Goal: Transaction & Acquisition: Purchase product/service

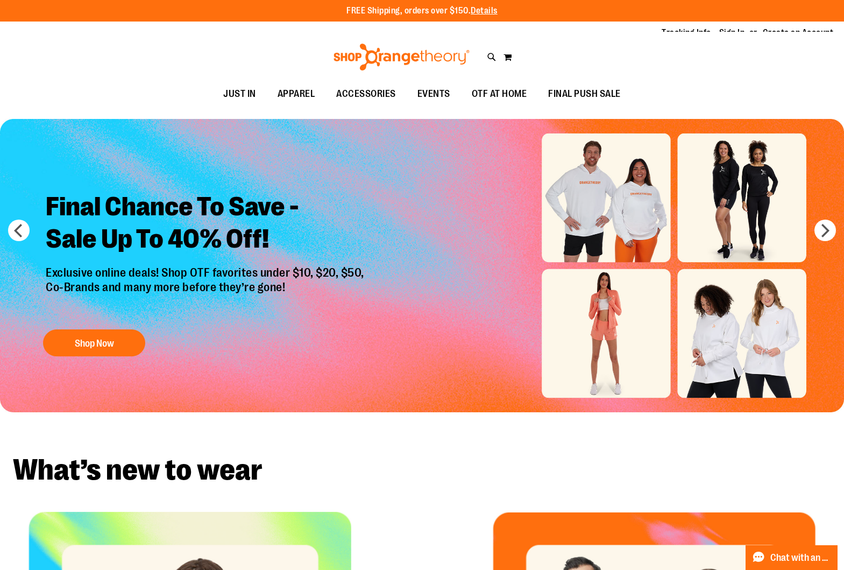
click at [548, 44] on div "Tracking Info Sign In Return to Procurement Create an Account" at bounding box center [422, 33] width 844 height 23
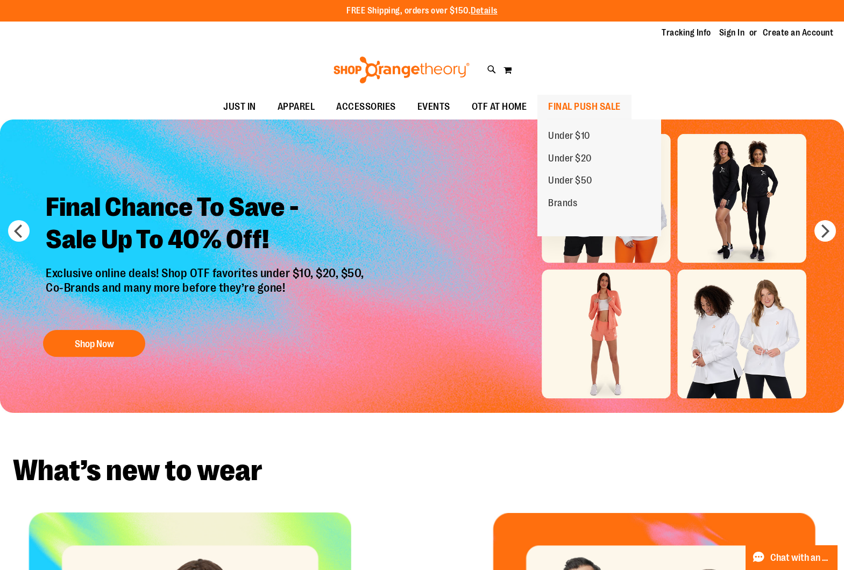
click at [564, 103] on span "FINAL PUSH SALE" at bounding box center [584, 107] width 73 height 24
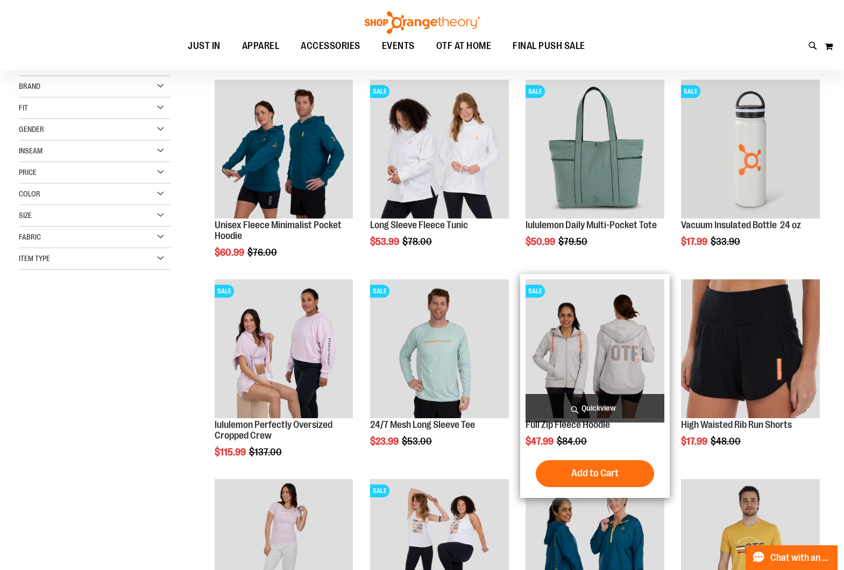
scroll to position [144, 0]
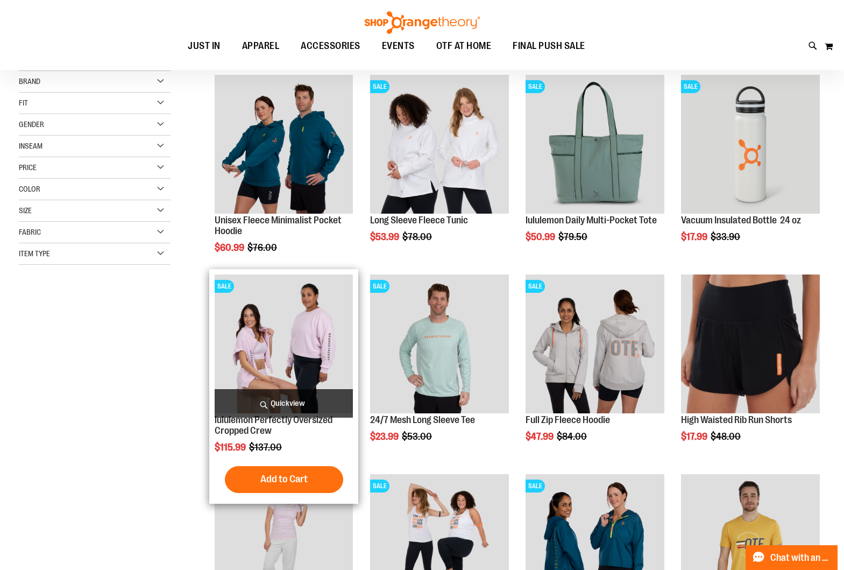
click at [278, 400] on span "Quickview" at bounding box center [284, 403] width 139 height 29
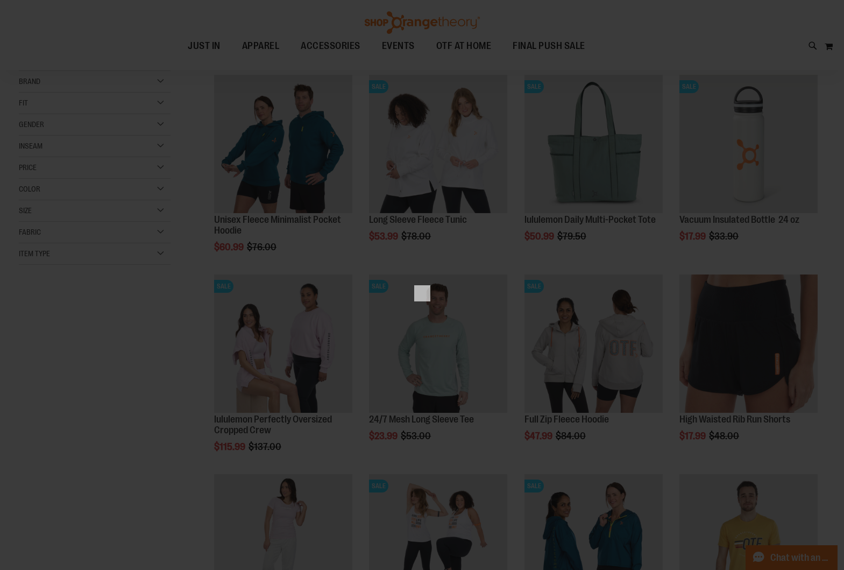
scroll to position [0, 0]
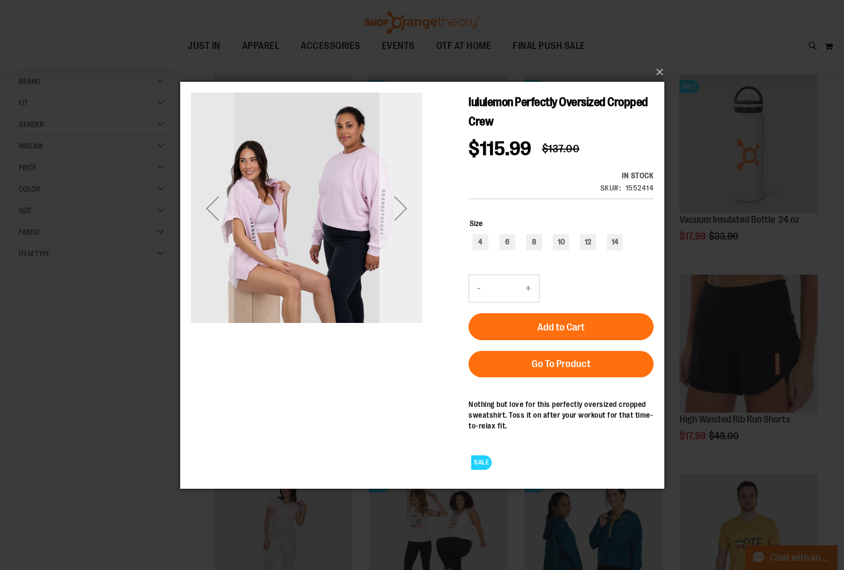
click at [404, 232] on div "Next" at bounding box center [400, 207] width 43 height 231
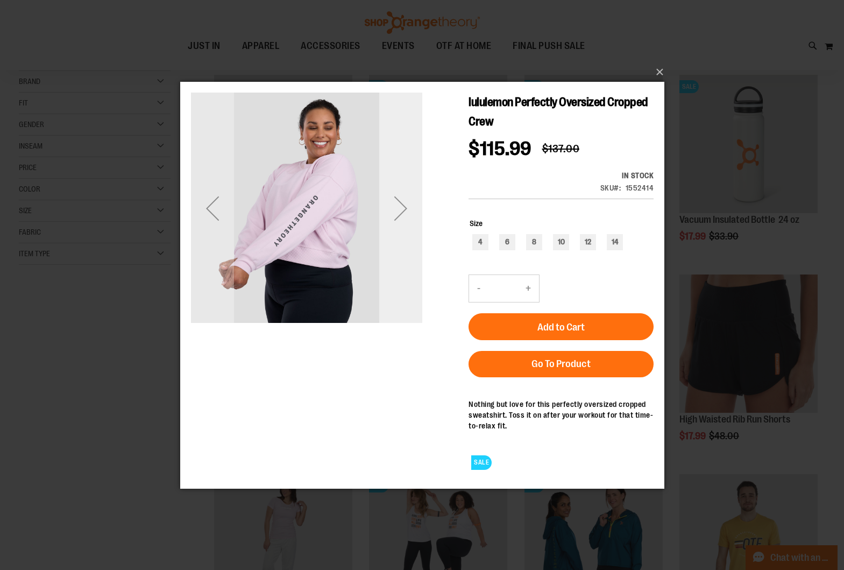
click at [404, 232] on div "Next" at bounding box center [400, 207] width 43 height 231
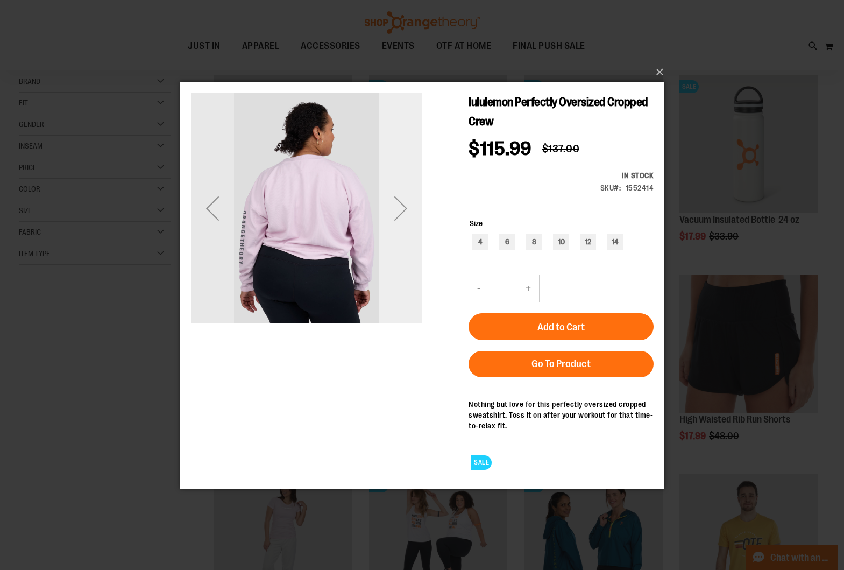
click at [404, 232] on div "Next" at bounding box center [400, 207] width 43 height 231
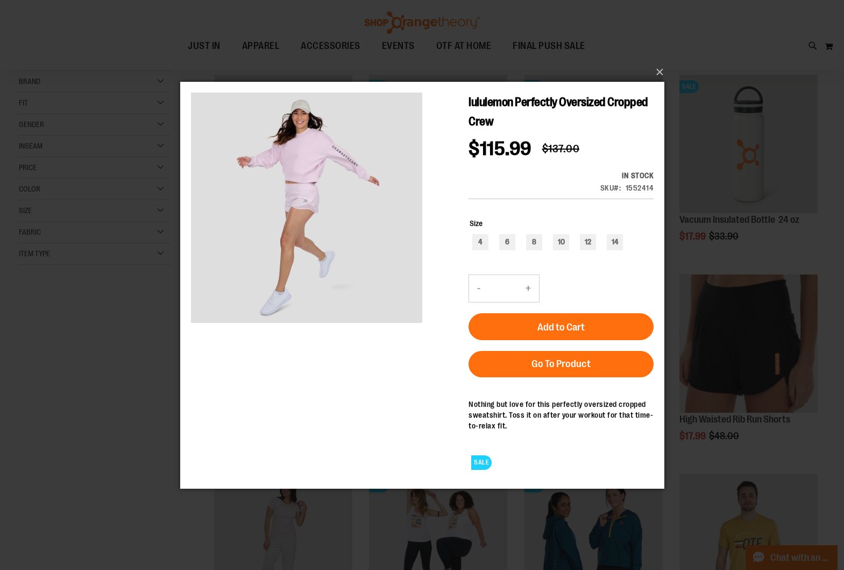
click at [41, 346] on div "×" at bounding box center [422, 285] width 844 height 570
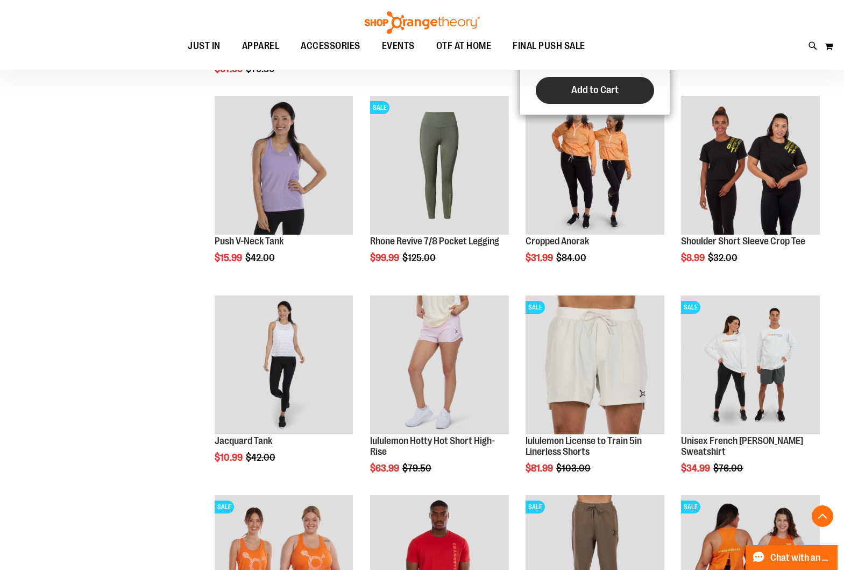
scroll to position [723, 0]
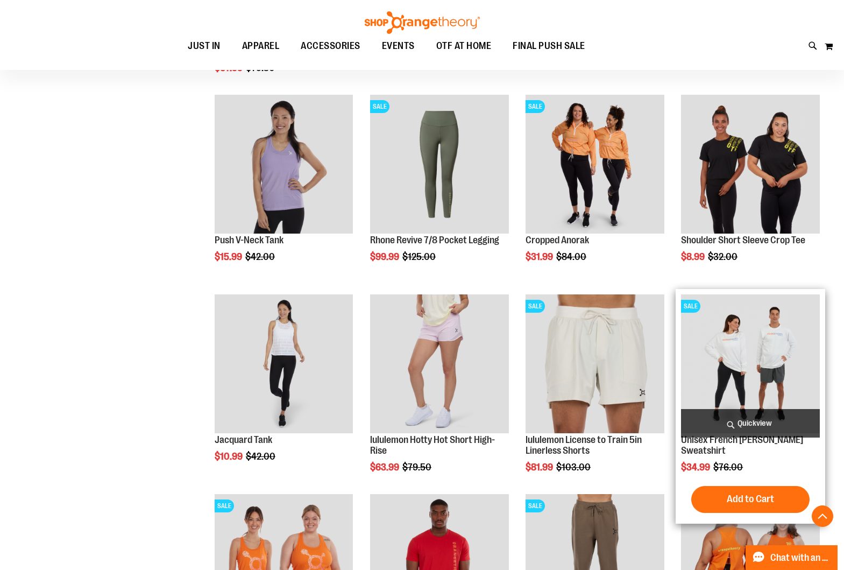
click at [776, 421] on span "Quickview" at bounding box center [750, 423] width 139 height 29
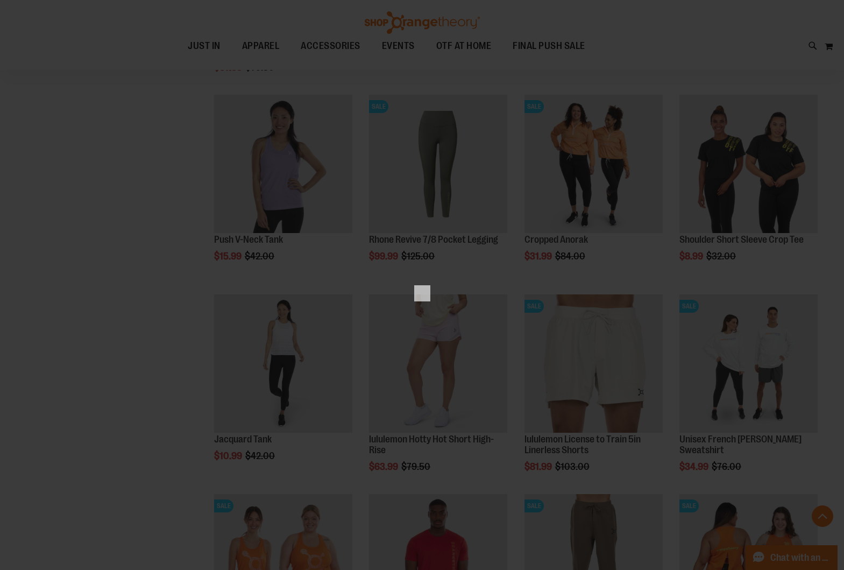
scroll to position [0, 0]
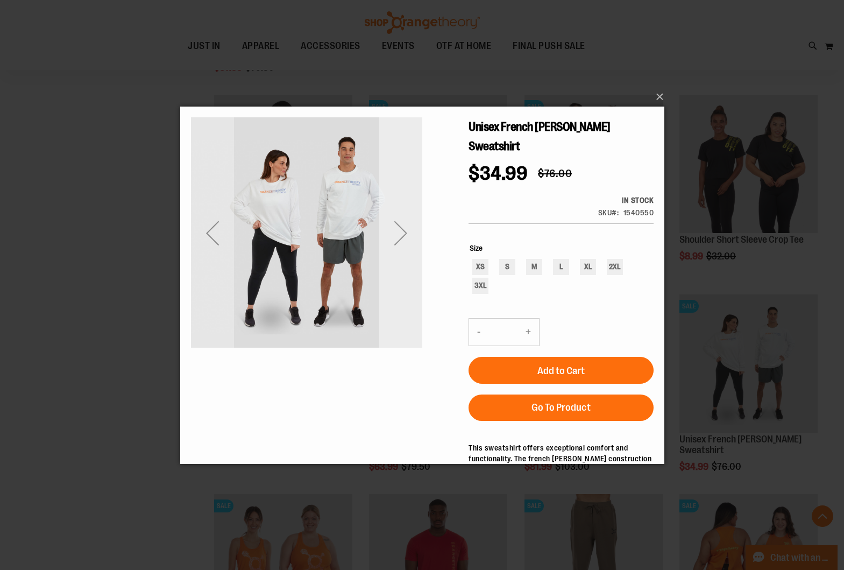
click at [405, 222] on div "Next" at bounding box center [400, 232] width 43 height 43
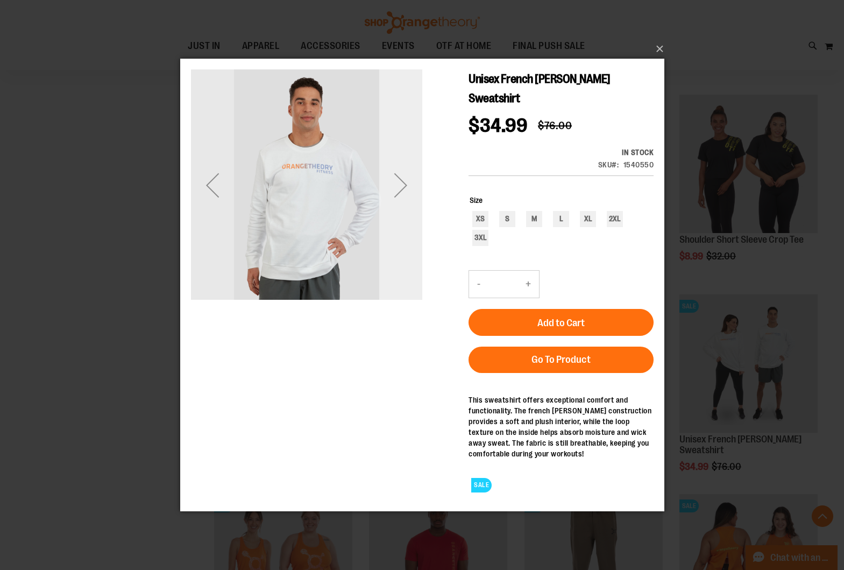
click at [405, 222] on div "Next" at bounding box center [400, 184] width 43 height 231
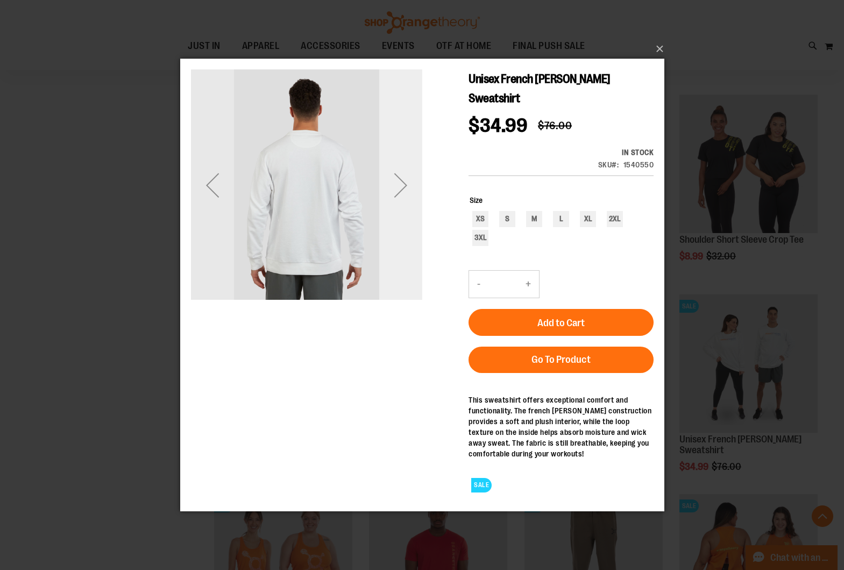
click at [405, 222] on div "Next" at bounding box center [400, 184] width 43 height 231
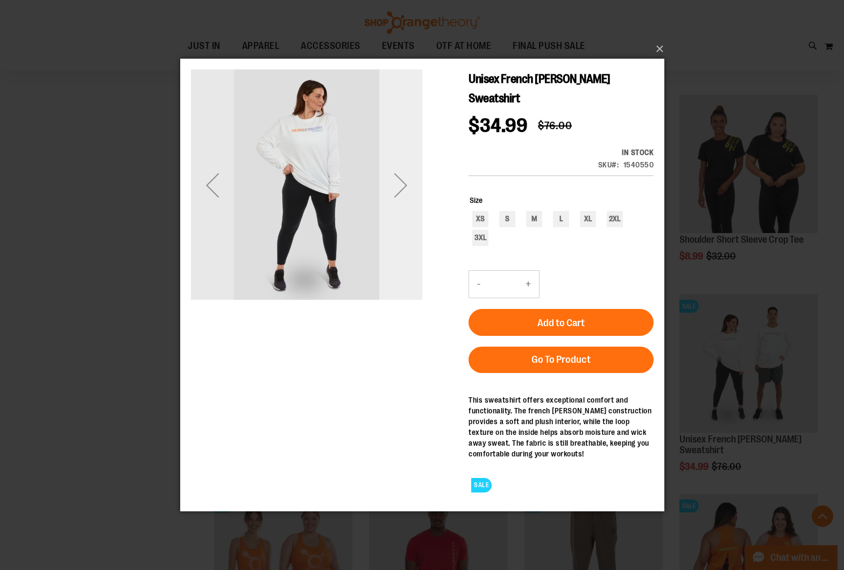
click at [405, 221] on div "Next" at bounding box center [400, 184] width 43 height 231
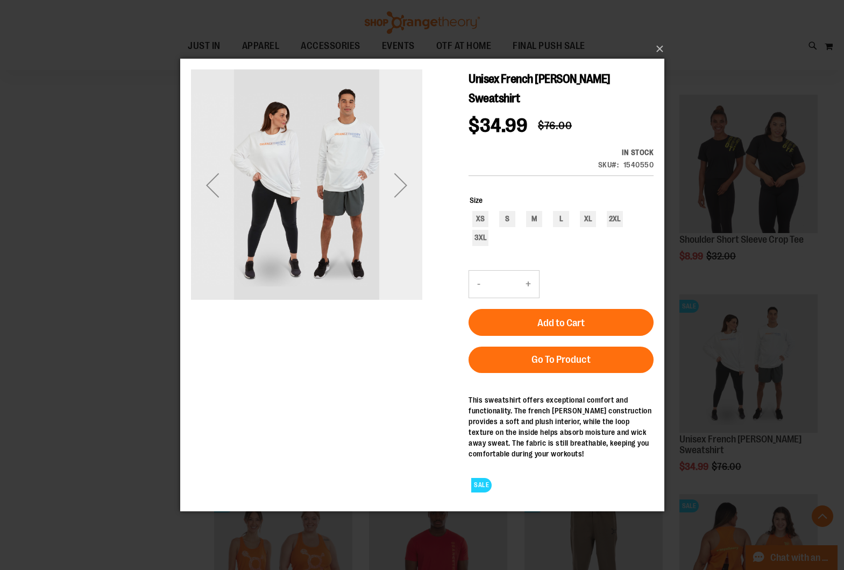
click at [405, 221] on div "Next" at bounding box center [400, 184] width 43 height 231
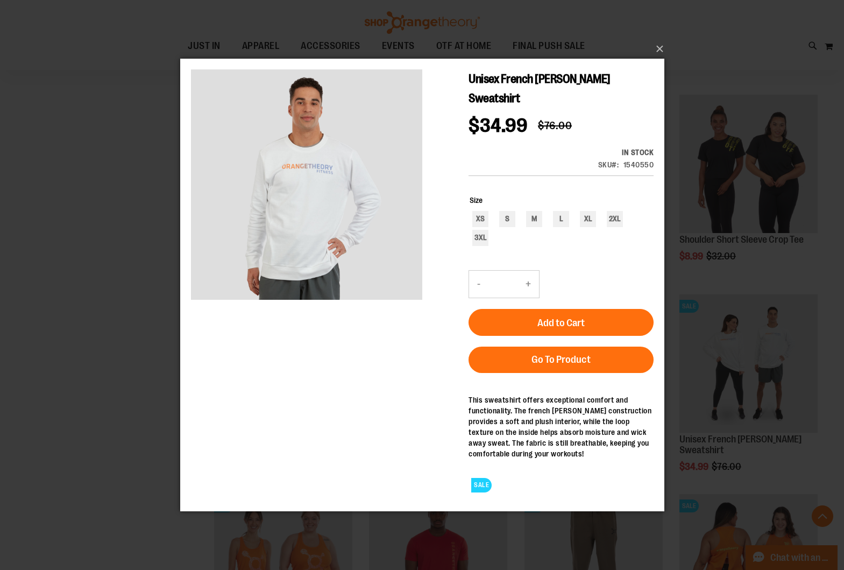
click at [111, 259] on div "×" at bounding box center [422, 285] width 844 height 570
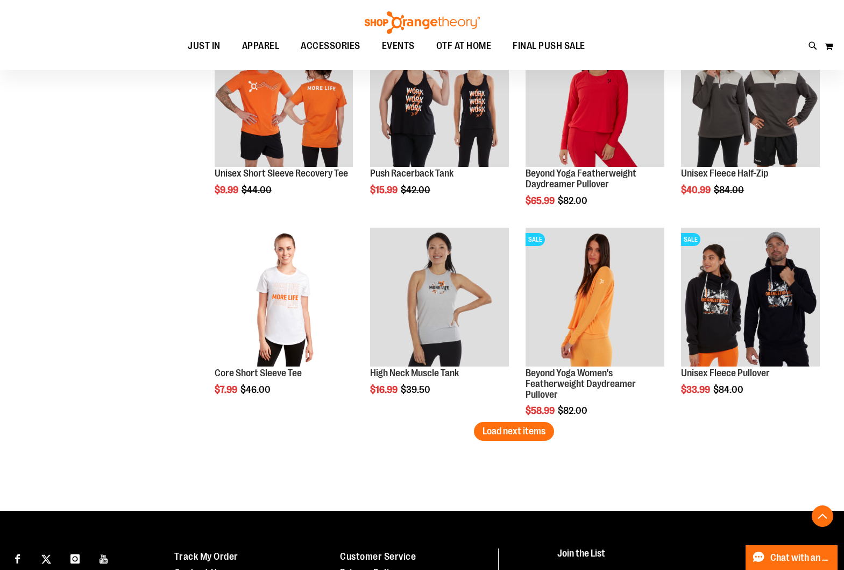
scroll to position [1592, 0]
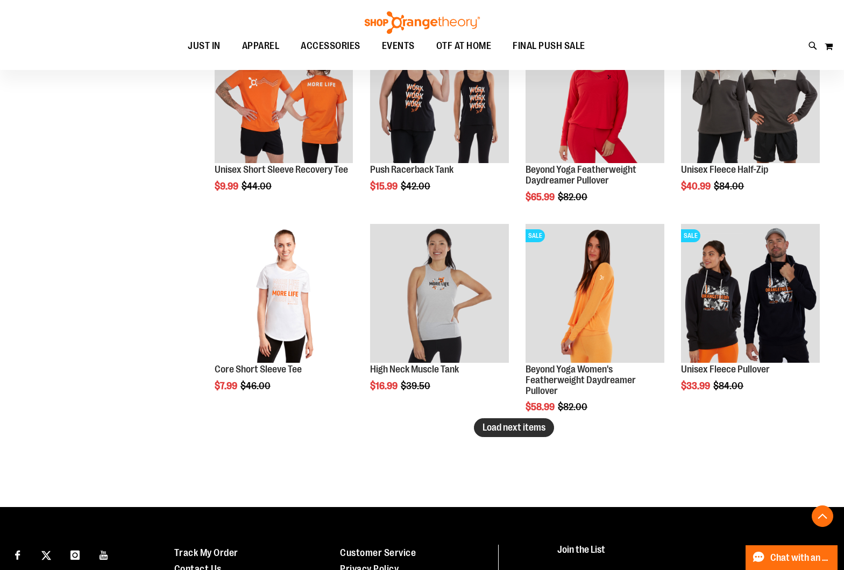
click at [488, 433] on button "Load next items" at bounding box center [514, 427] width 80 height 19
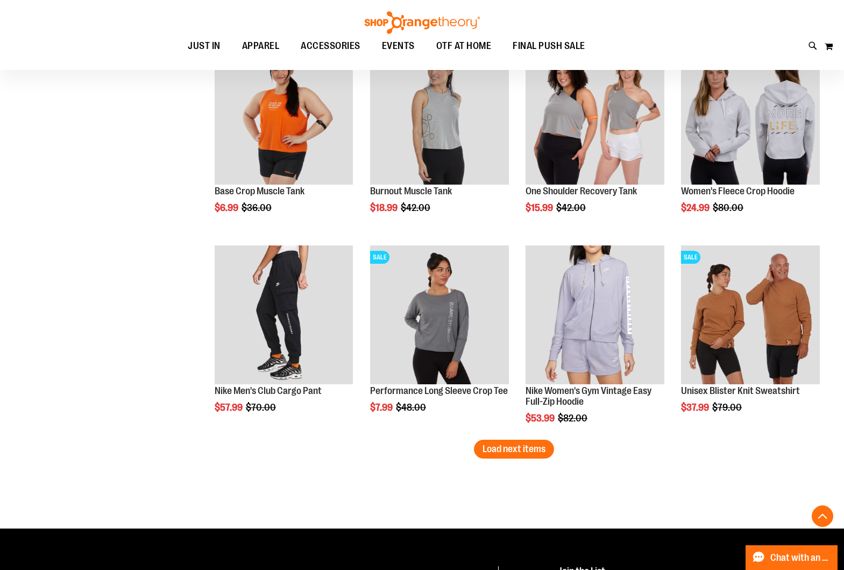
scroll to position [2172, 0]
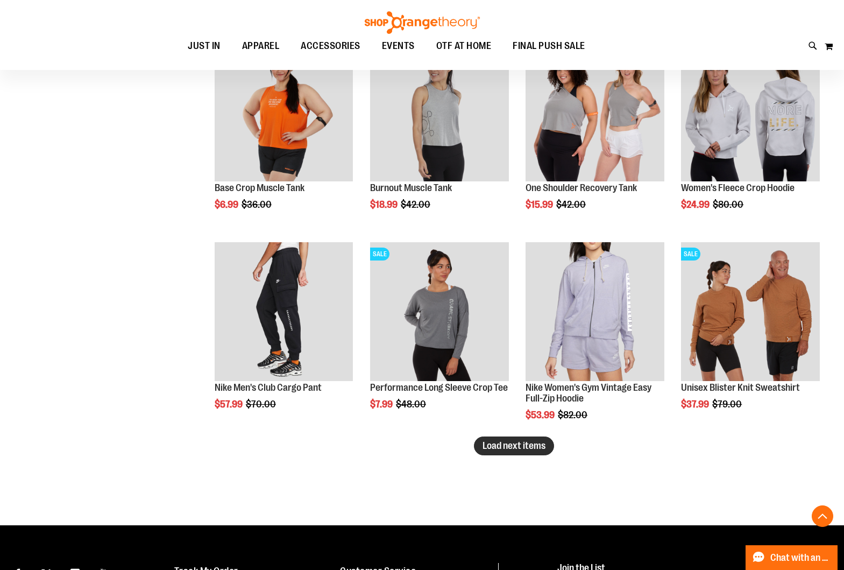
click at [501, 451] on span "Load next items" at bounding box center [513, 445] width 63 height 11
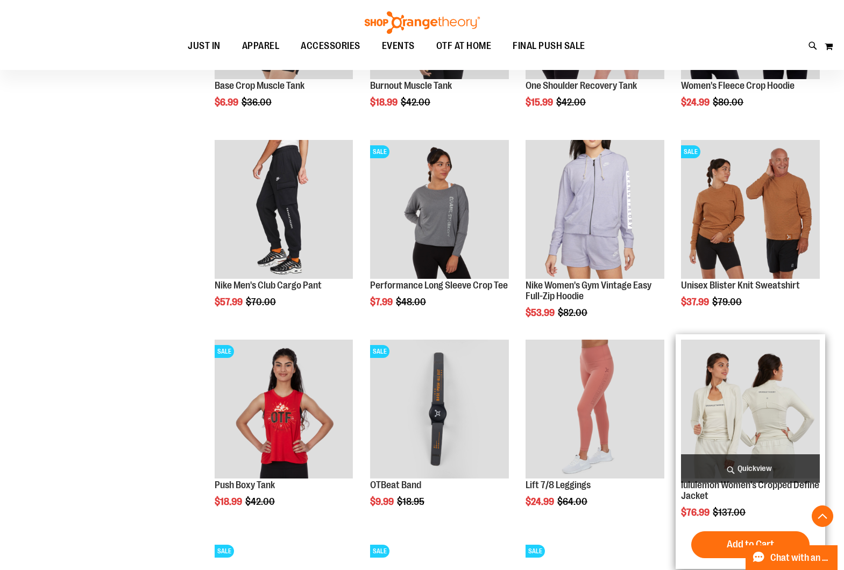
scroll to position [2275, 0]
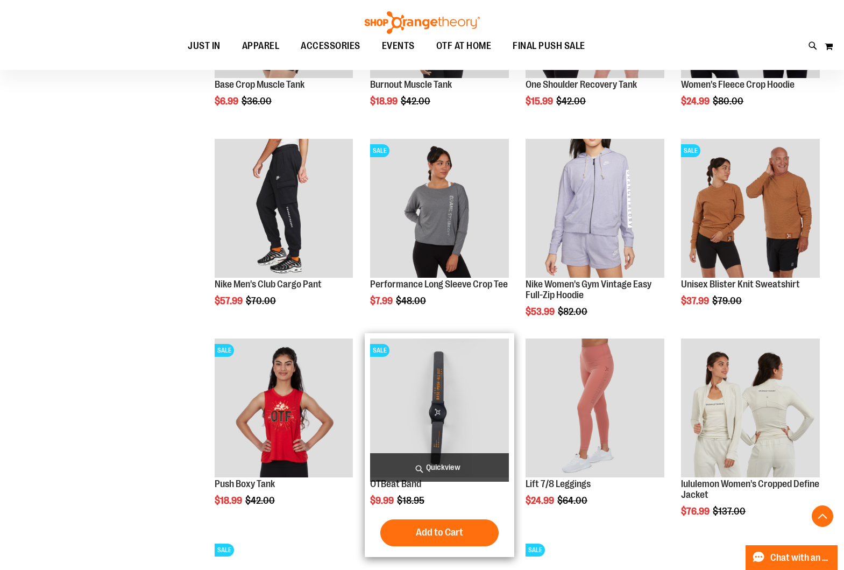
click at [455, 459] on span "Quickview" at bounding box center [439, 467] width 139 height 29
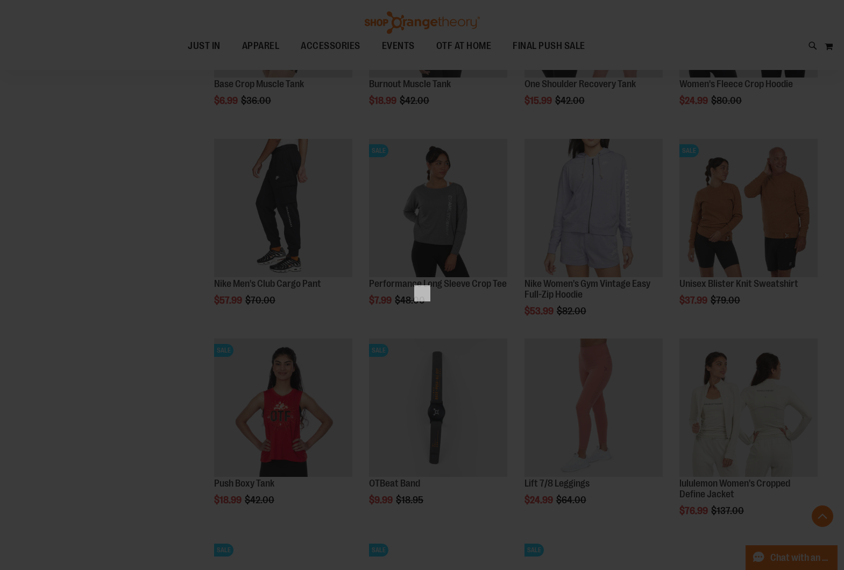
scroll to position [0, 0]
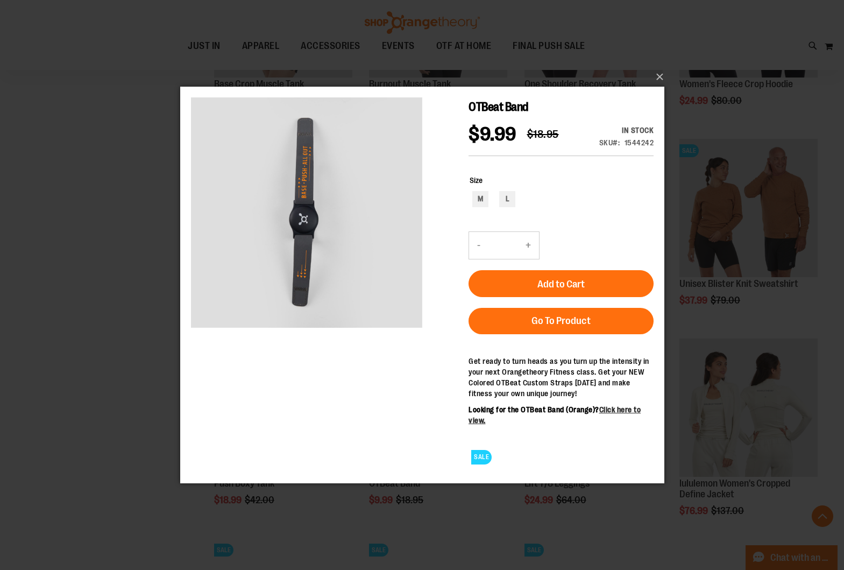
click at [157, 256] on div "×" at bounding box center [422, 285] width 844 height 570
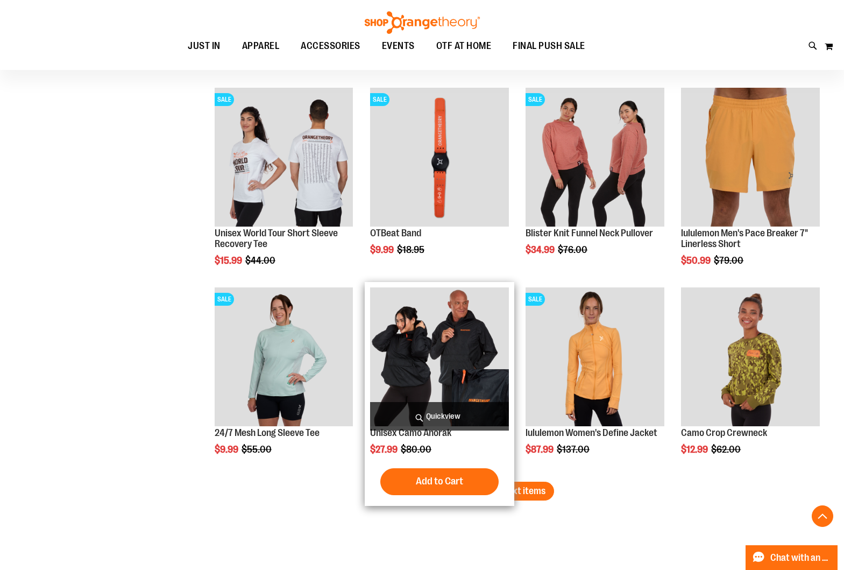
scroll to position [2725, 0]
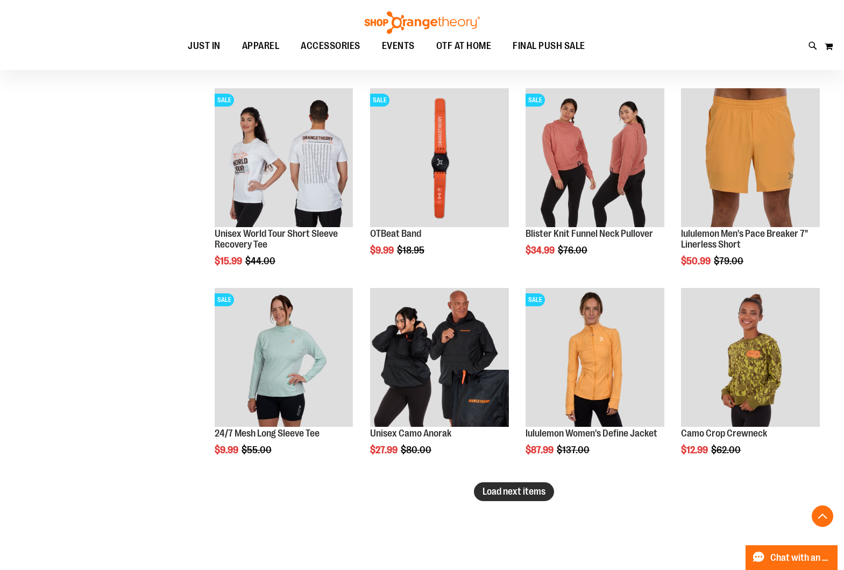
click at [525, 496] on span "Load next items" at bounding box center [513, 491] width 63 height 11
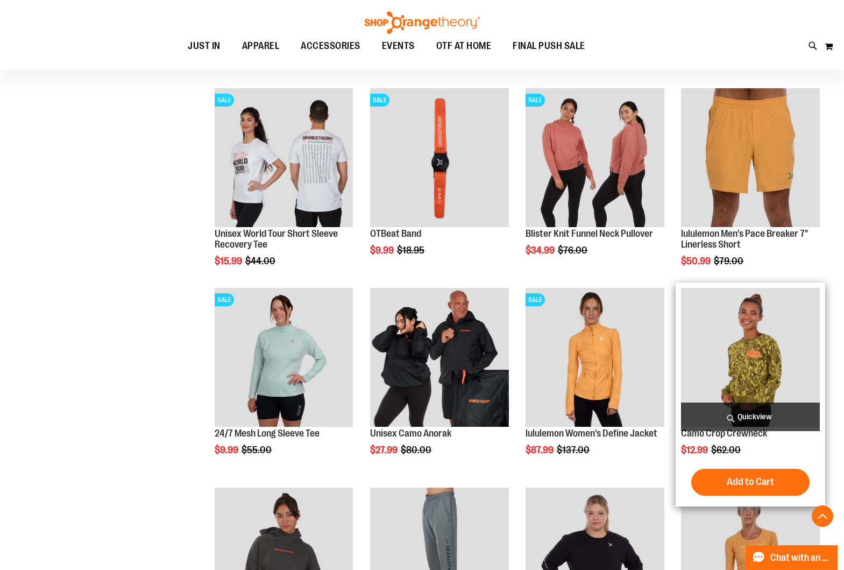
click at [721, 405] on span "Quickview" at bounding box center [750, 416] width 139 height 29
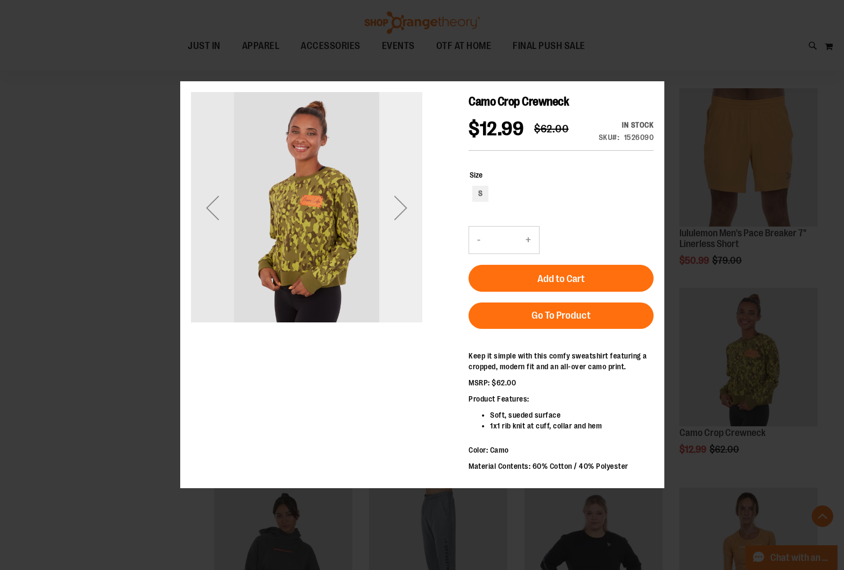
click at [390, 227] on div "Next" at bounding box center [400, 207] width 43 height 43
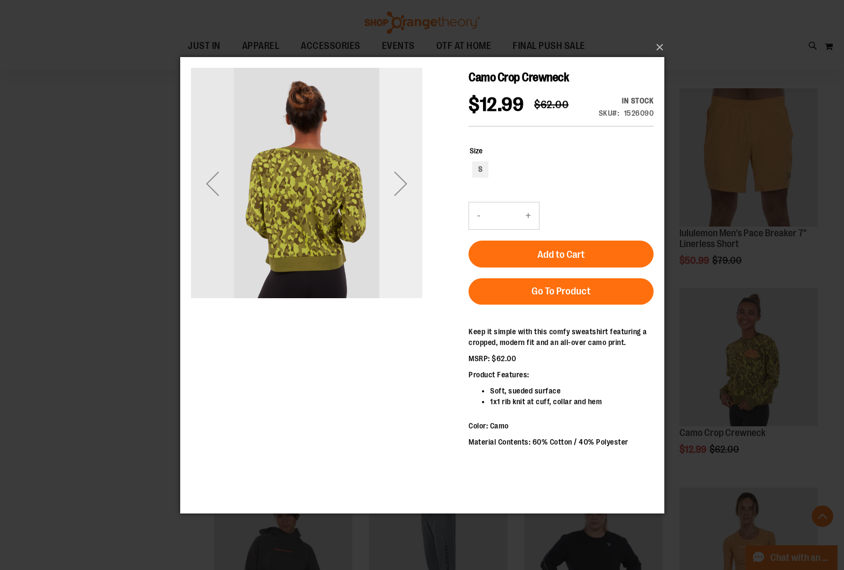
click at [390, 215] on div "Next" at bounding box center [400, 182] width 43 height 231
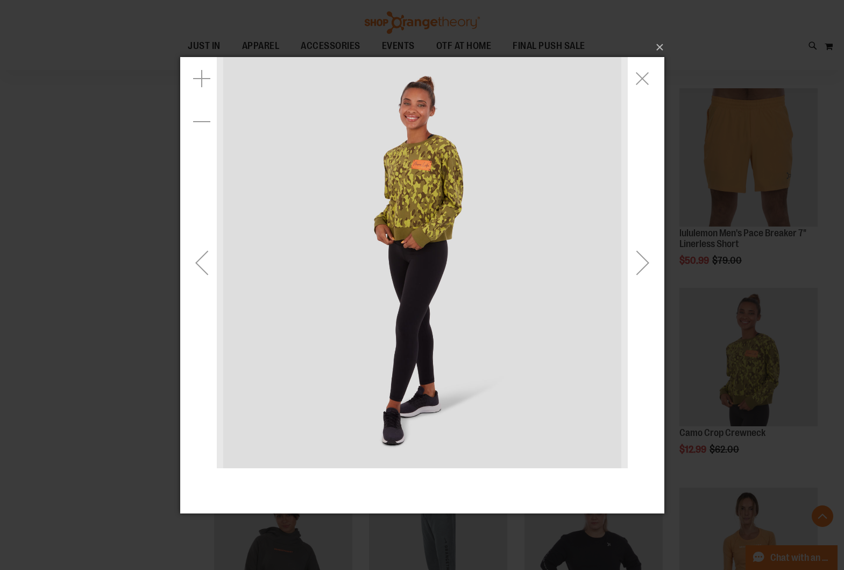
click at [424, 169] on img "carousel" at bounding box center [421, 261] width 411 height 411
click at [644, 267] on div "Next" at bounding box center [642, 261] width 43 height 43
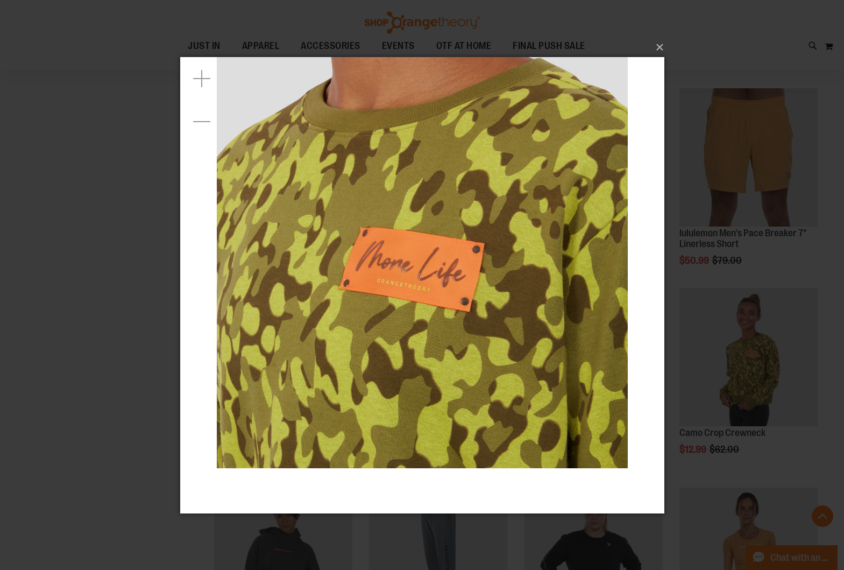
click at [97, 287] on div "×" at bounding box center [422, 285] width 844 height 570
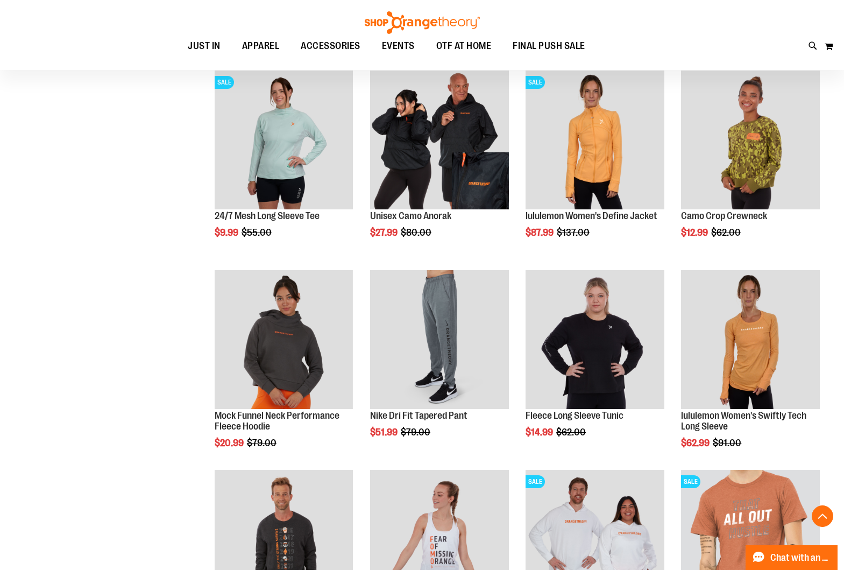
scroll to position [2941, 0]
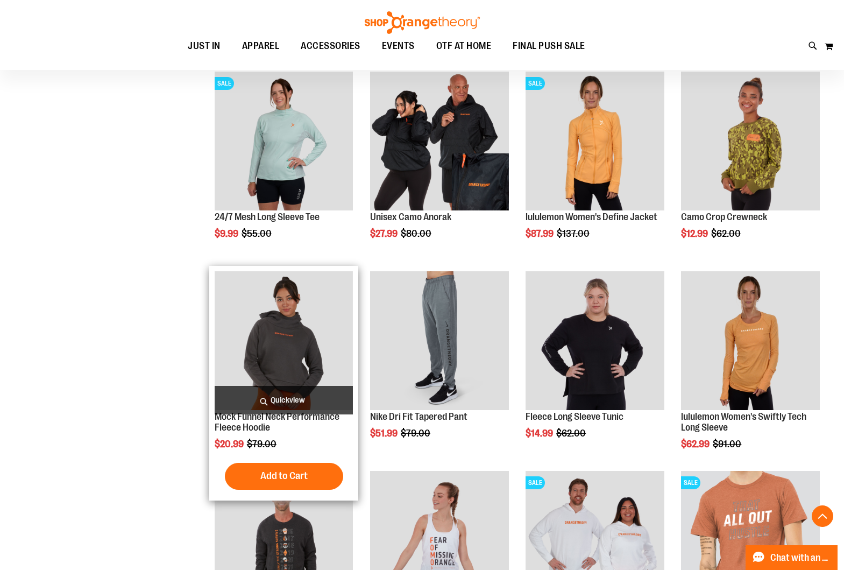
click at [290, 405] on span "Quickview" at bounding box center [284, 400] width 139 height 29
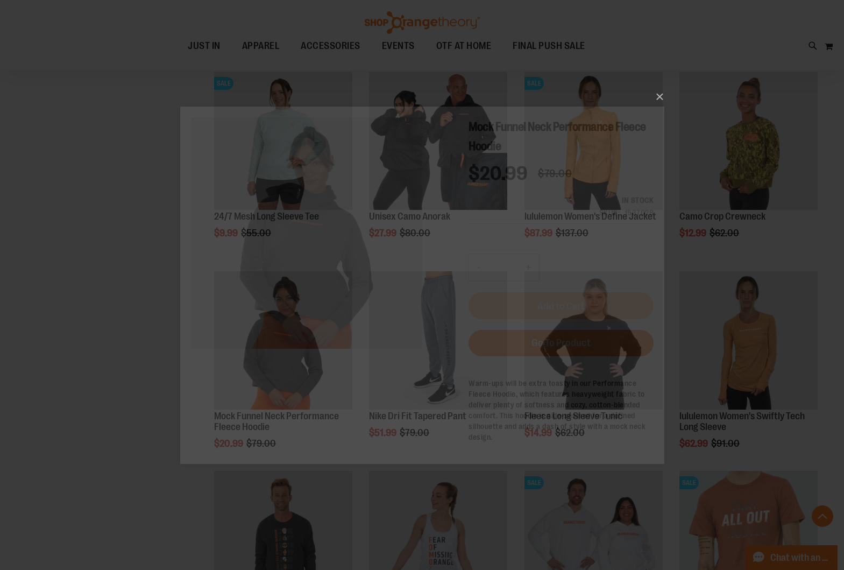
scroll to position [0, 0]
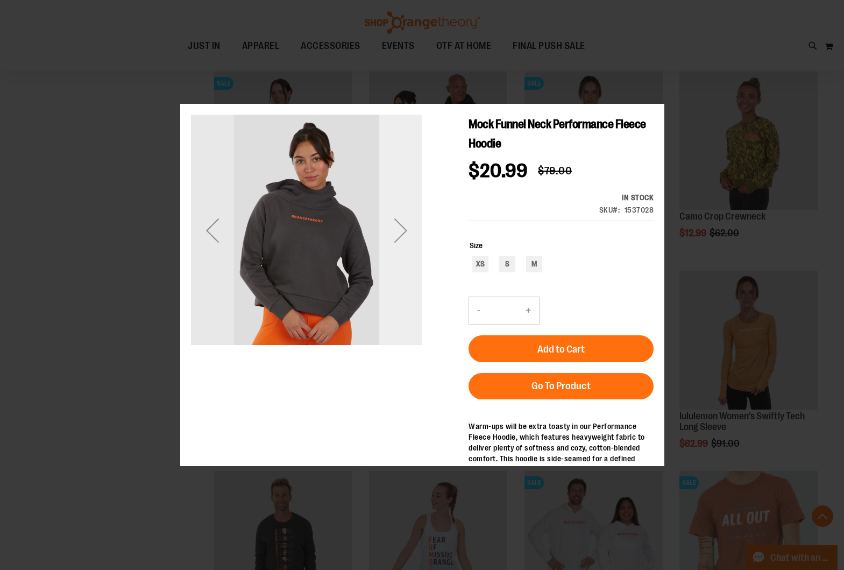
drag, startPoint x: 398, startPoint y: 242, endPoint x: 398, endPoint y: 251, distance: 9.1
click at [398, 253] on div "Next" at bounding box center [400, 229] width 43 height 231
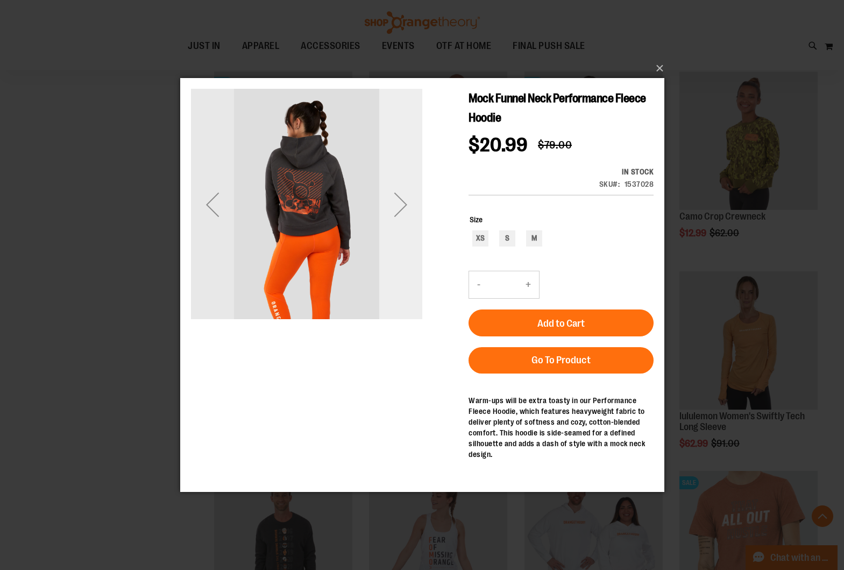
click at [399, 228] on div "Next" at bounding box center [400, 204] width 43 height 231
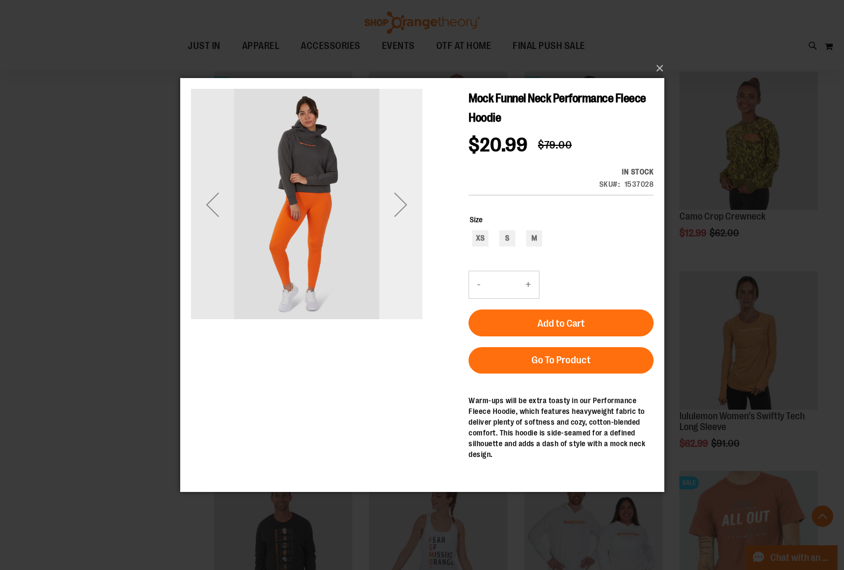
click at [399, 228] on div "Next" at bounding box center [400, 204] width 43 height 231
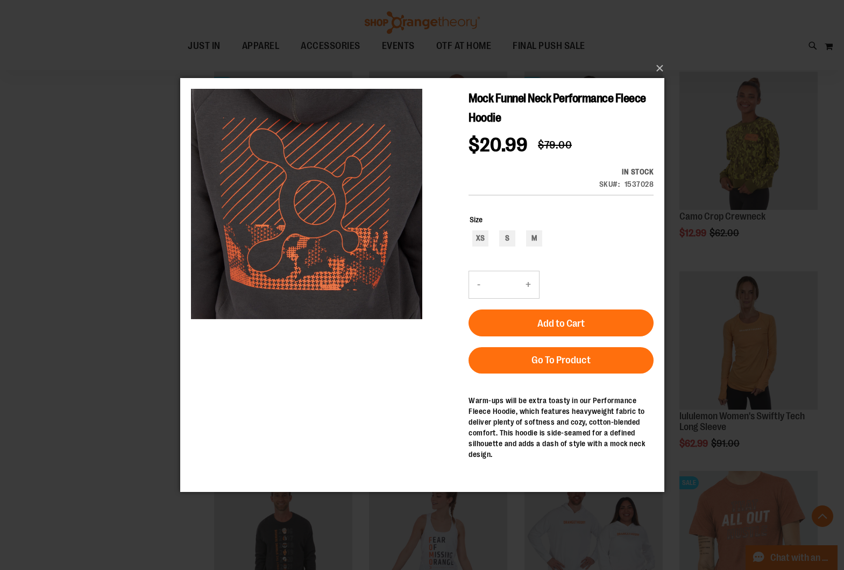
click at [87, 228] on div "×" at bounding box center [422, 285] width 844 height 570
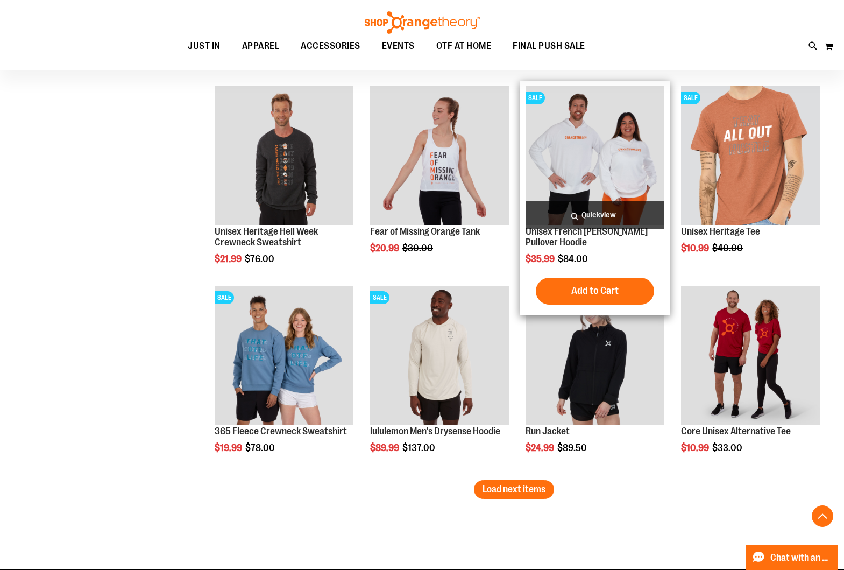
scroll to position [3328, 0]
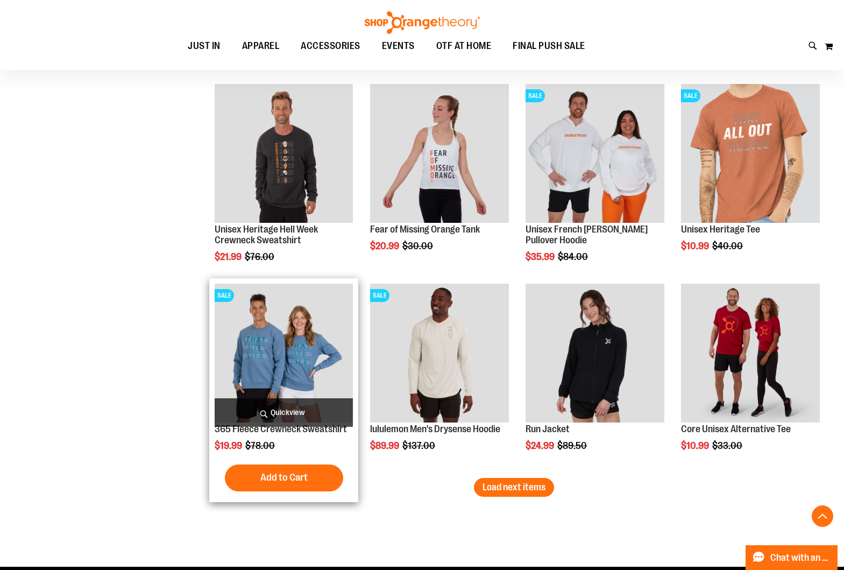
click at [286, 411] on span "Quickview" at bounding box center [284, 412] width 139 height 29
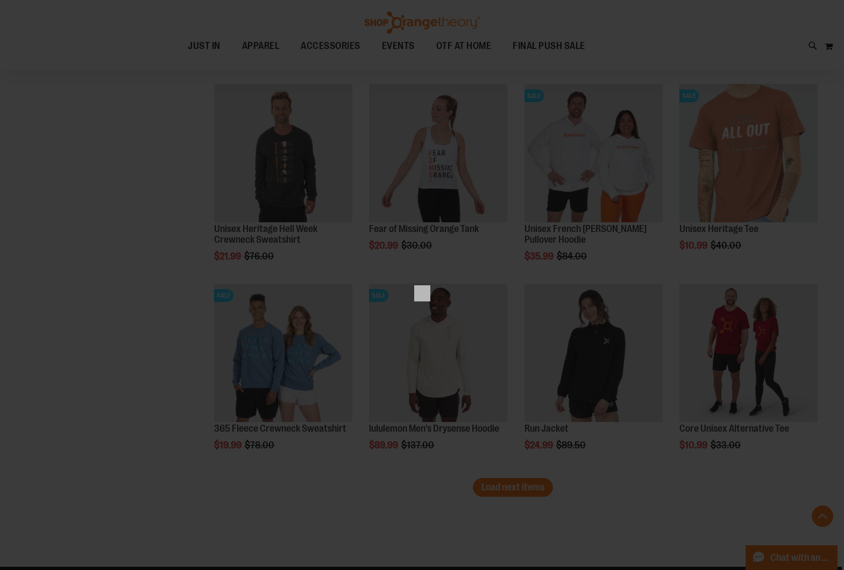
scroll to position [0, 0]
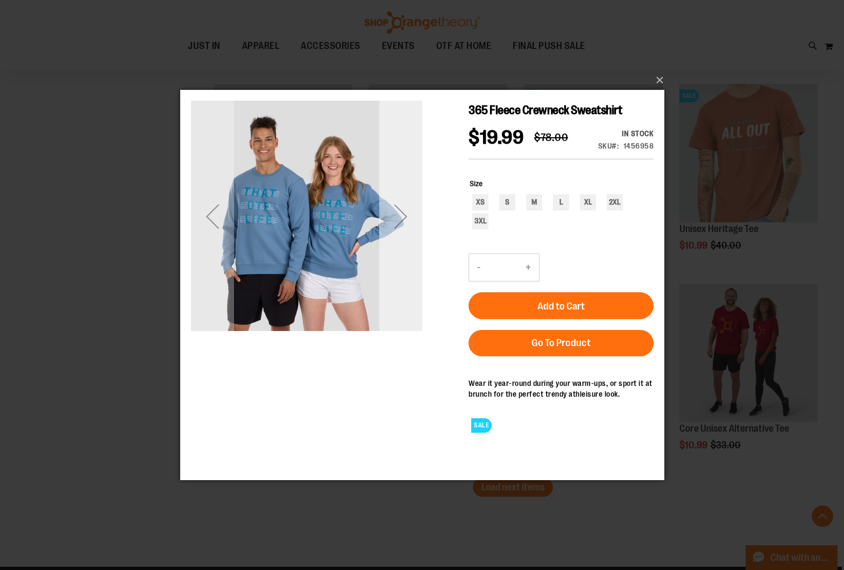
click at [404, 226] on div "Next" at bounding box center [400, 216] width 43 height 43
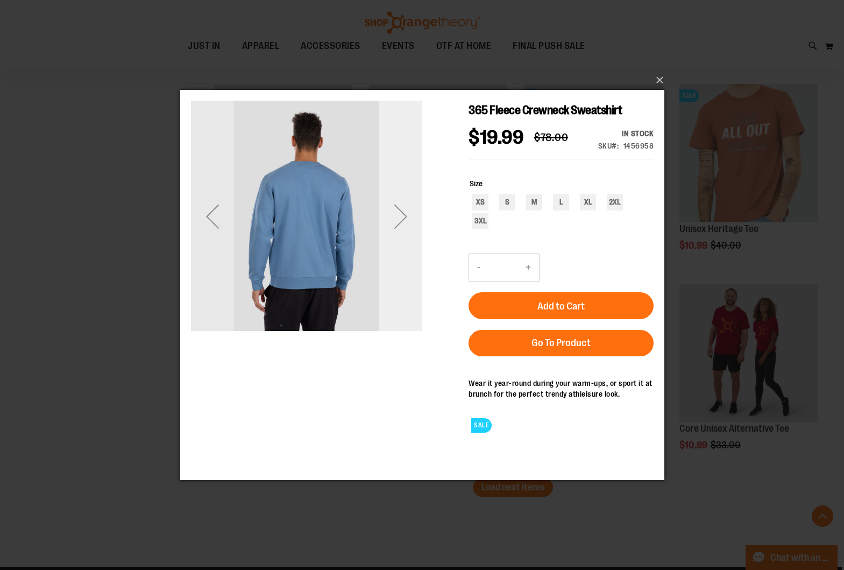
click at [404, 226] on div "Next" at bounding box center [400, 216] width 43 height 43
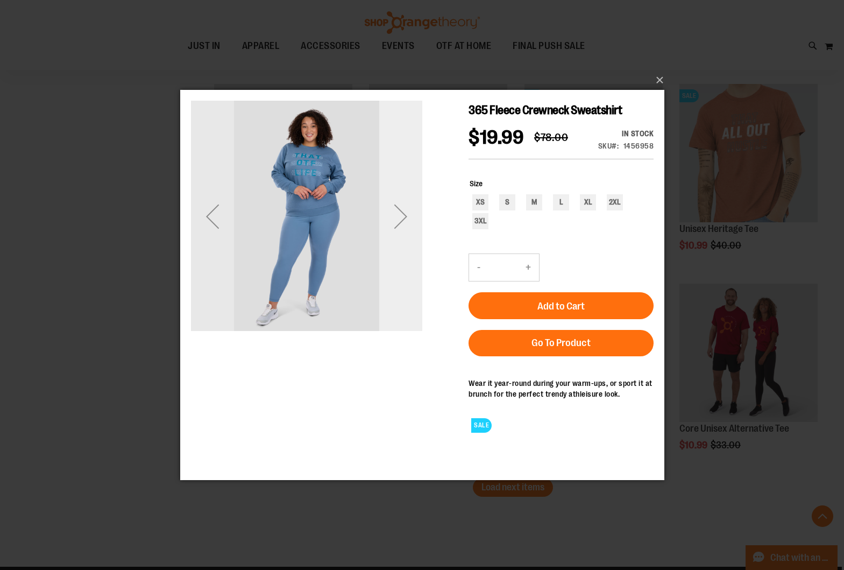
click at [404, 226] on div "Next" at bounding box center [400, 216] width 43 height 43
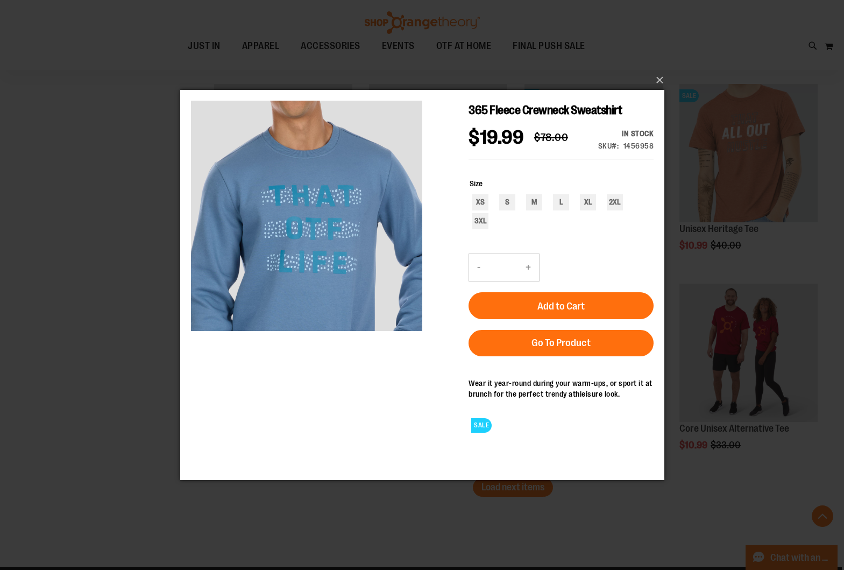
click at [92, 279] on div "×" at bounding box center [422, 285] width 844 height 570
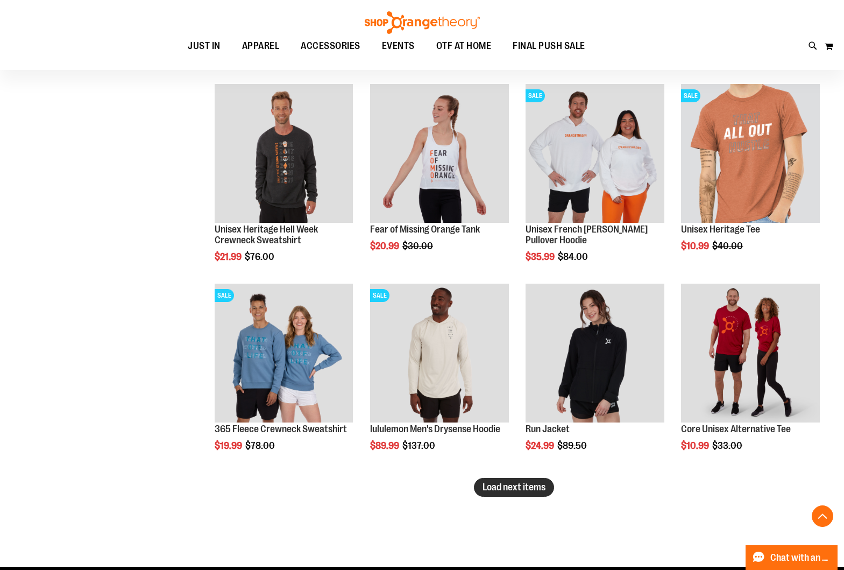
click at [490, 491] on span "Load next items" at bounding box center [513, 486] width 63 height 11
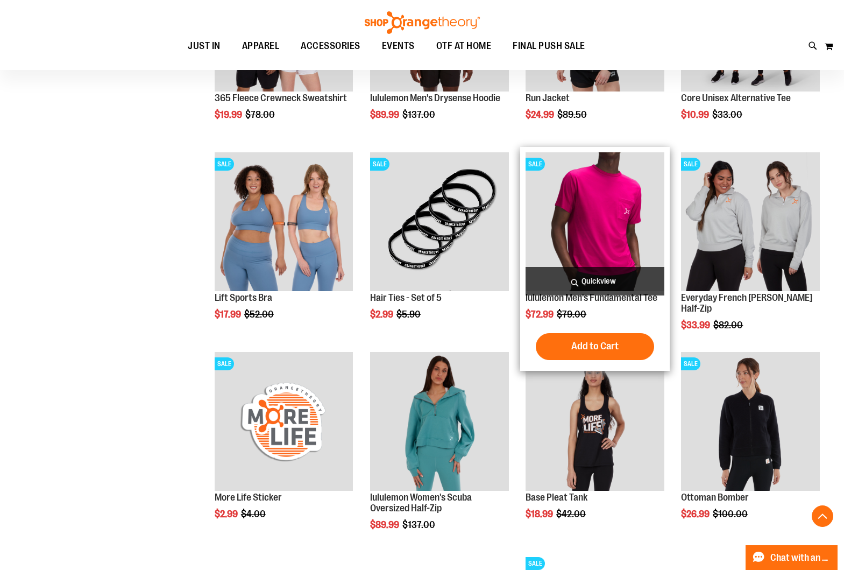
scroll to position [3666, 0]
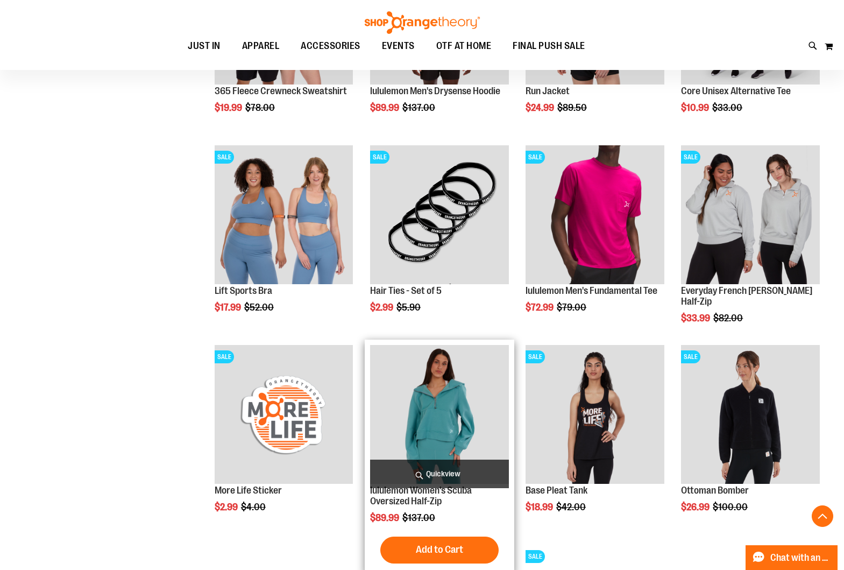
click at [443, 471] on span "Quickview" at bounding box center [439, 473] width 139 height 29
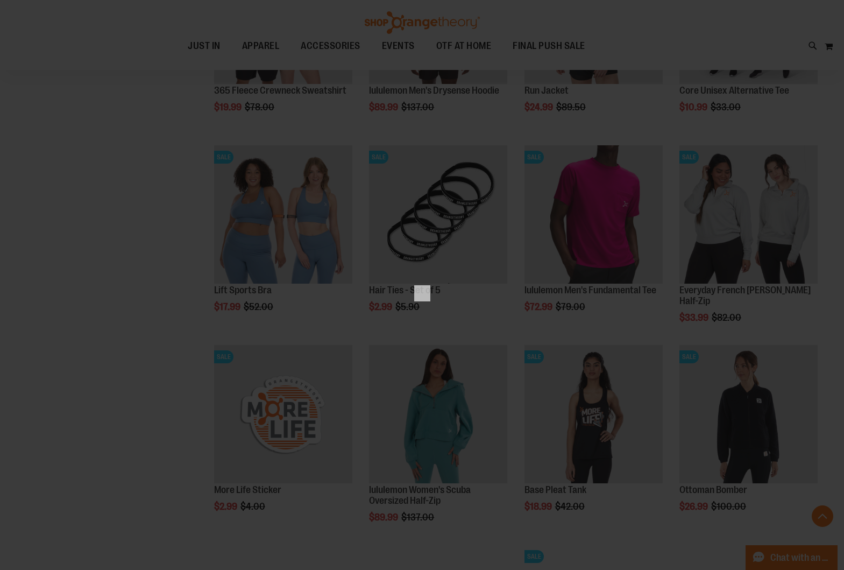
scroll to position [0, 0]
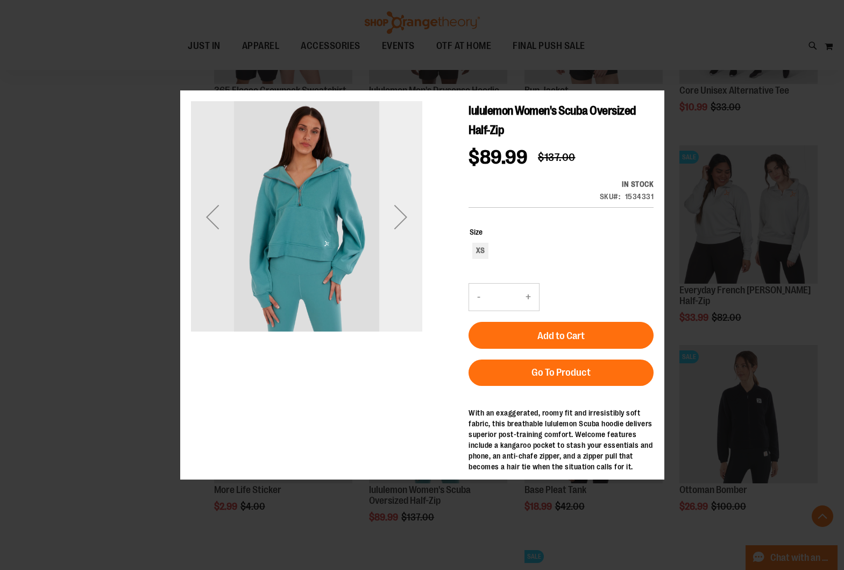
click at [406, 229] on div "Next" at bounding box center [400, 216] width 43 height 43
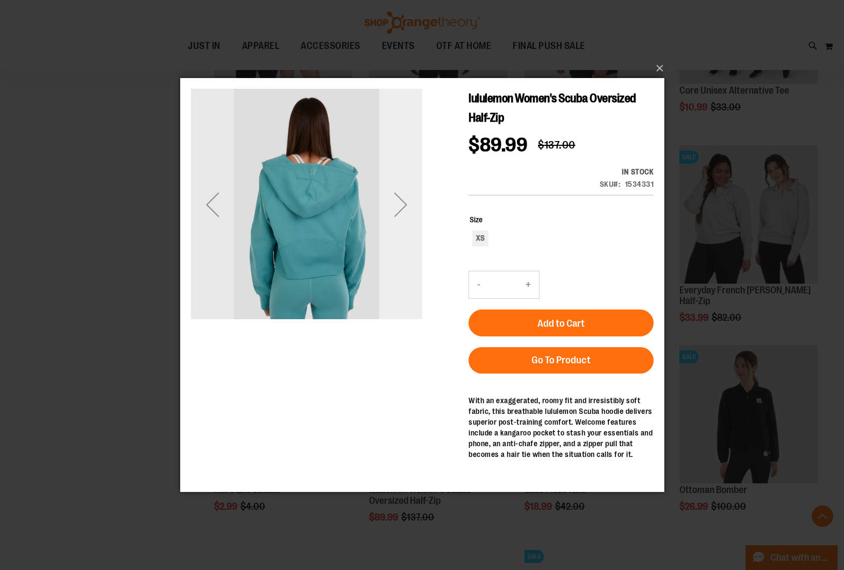
click at [406, 229] on div "Next" at bounding box center [400, 204] width 43 height 231
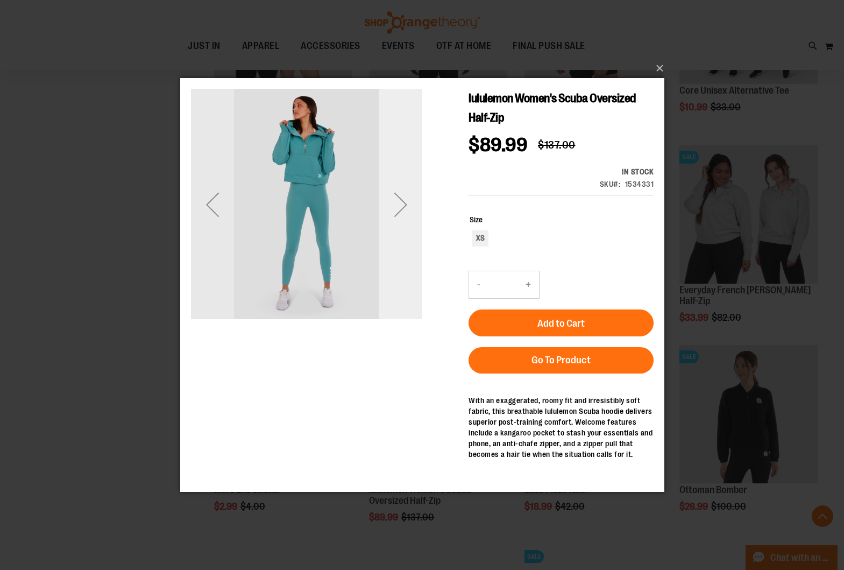
click at [406, 229] on div "Next" at bounding box center [400, 204] width 43 height 231
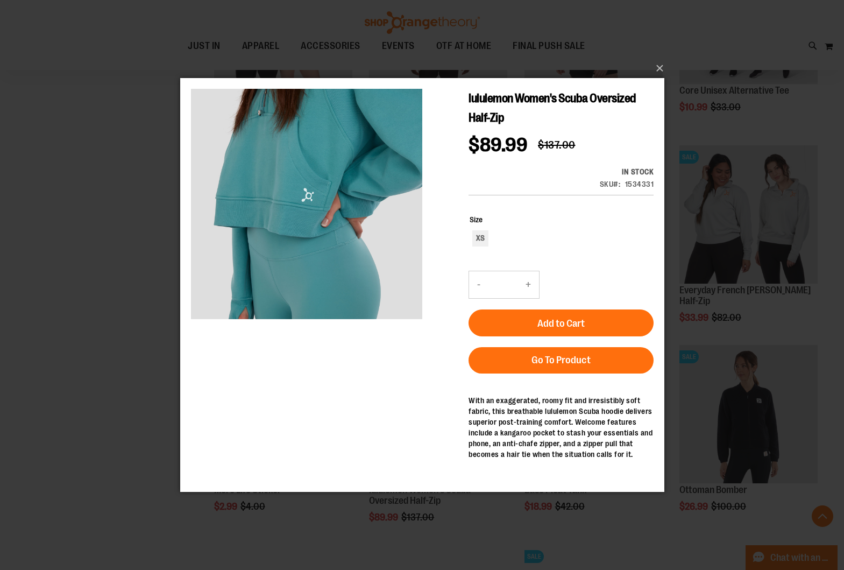
click at [137, 207] on div "×" at bounding box center [422, 285] width 844 height 570
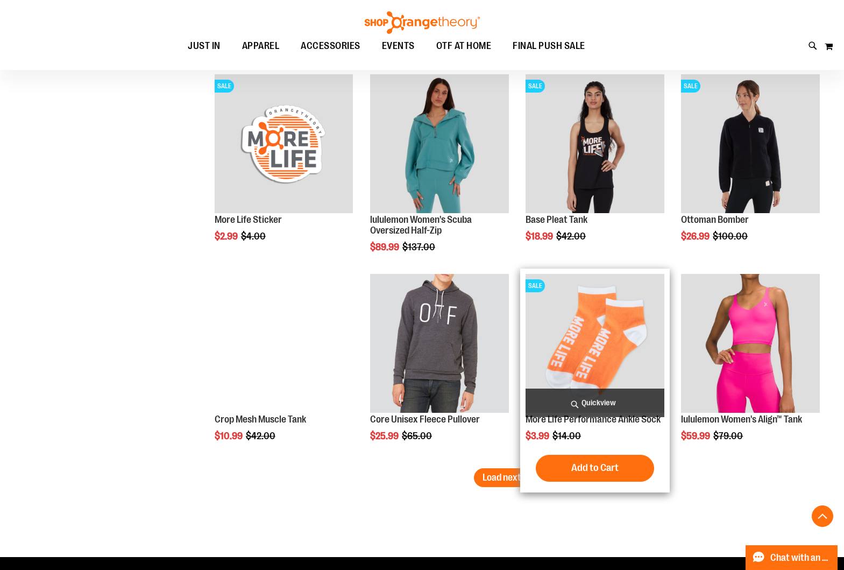
scroll to position [3943, 0]
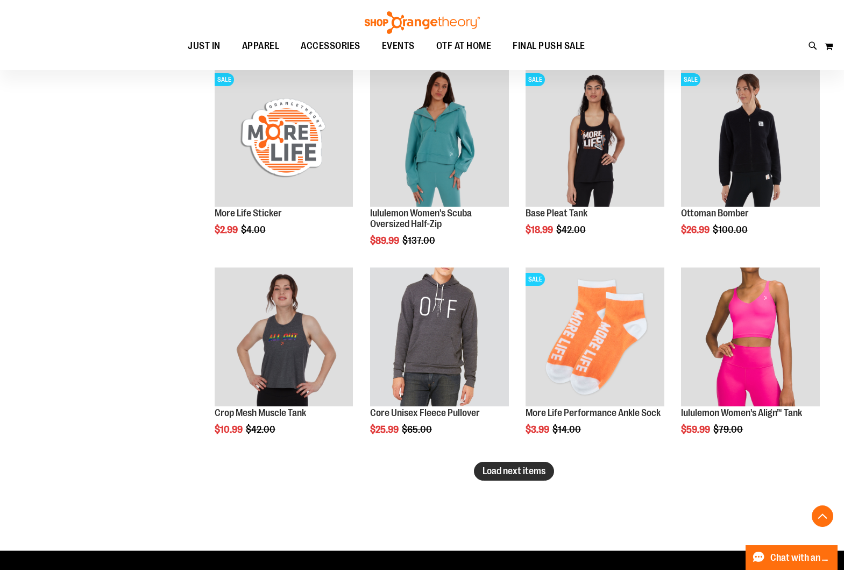
click at [512, 468] on span "Load next items" at bounding box center [513, 470] width 63 height 11
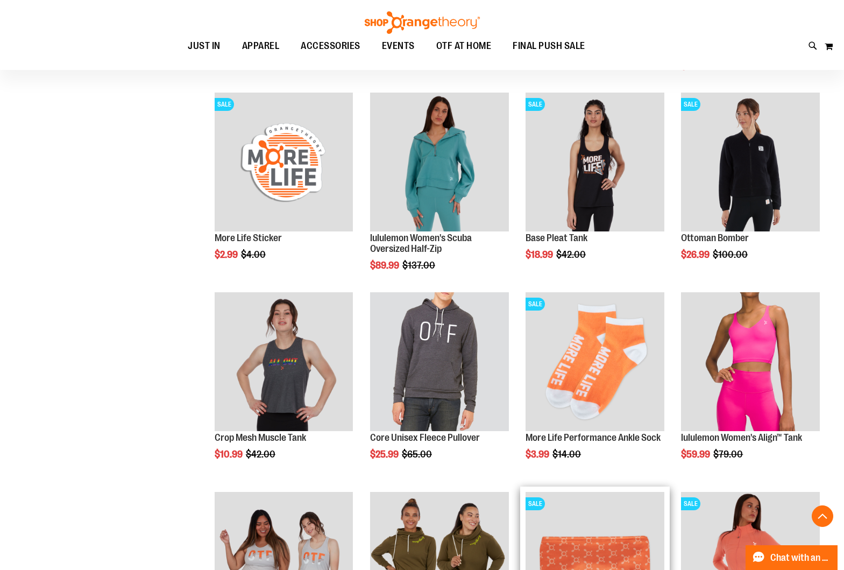
scroll to position [3884, 0]
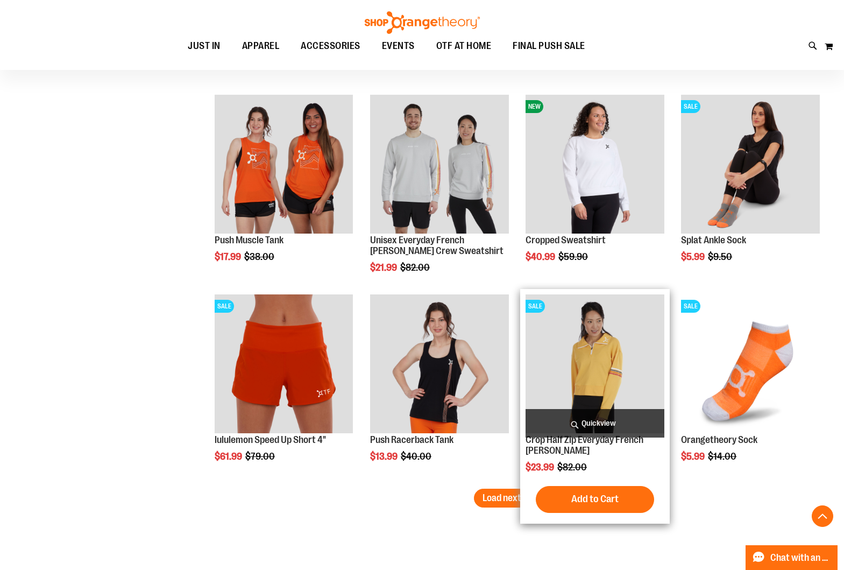
scroll to position [4518, 0]
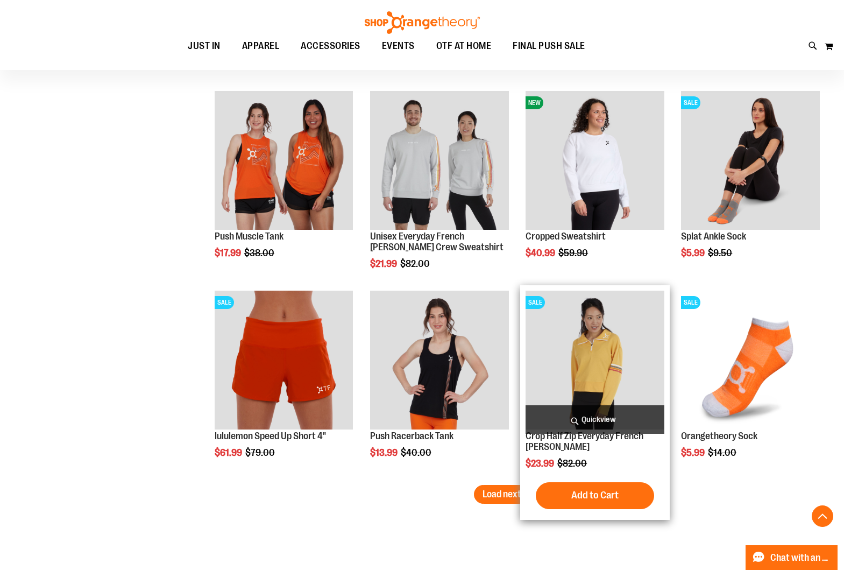
click at [590, 416] on span "Quickview" at bounding box center [594, 419] width 139 height 29
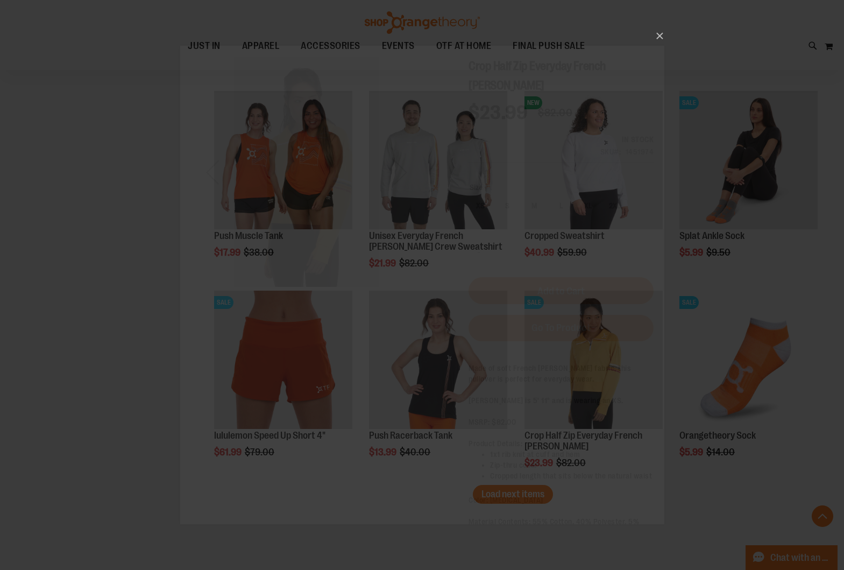
scroll to position [0, 0]
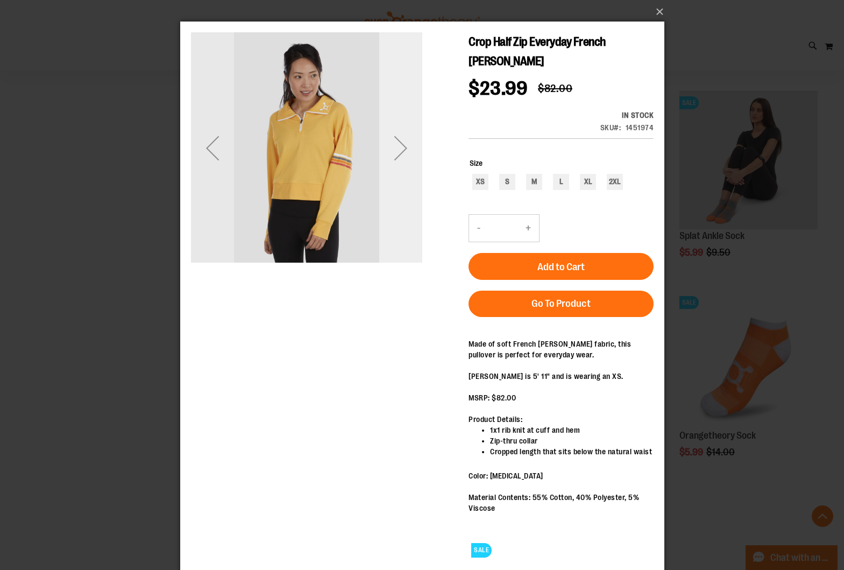
click at [401, 151] on div "Next" at bounding box center [400, 147] width 43 height 43
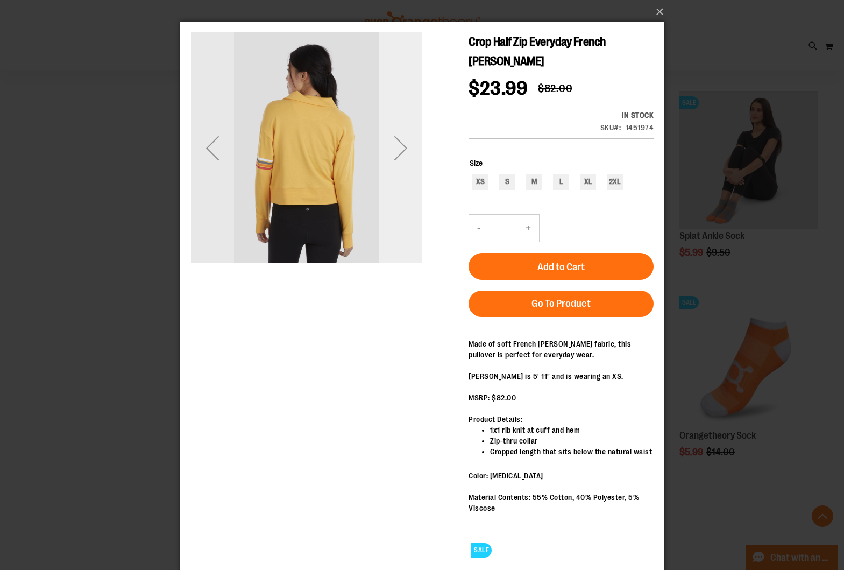
click at [397, 154] on div "Next" at bounding box center [400, 147] width 43 height 43
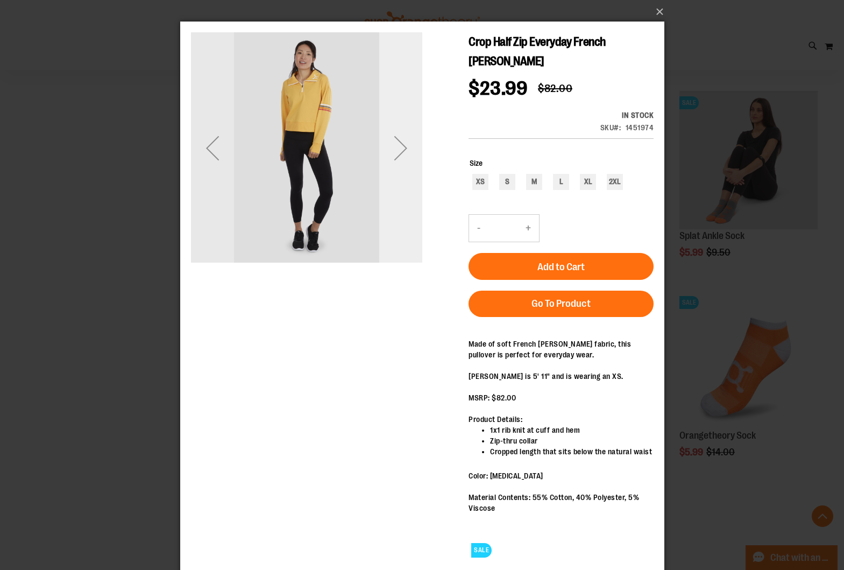
click at [408, 150] on div "Next" at bounding box center [400, 147] width 43 height 43
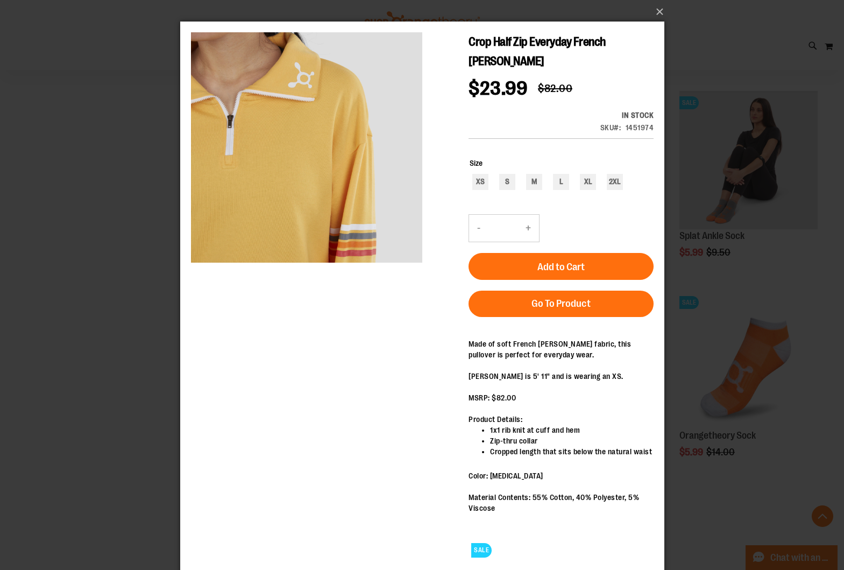
click at [157, 214] on div "×" at bounding box center [422, 285] width 844 height 570
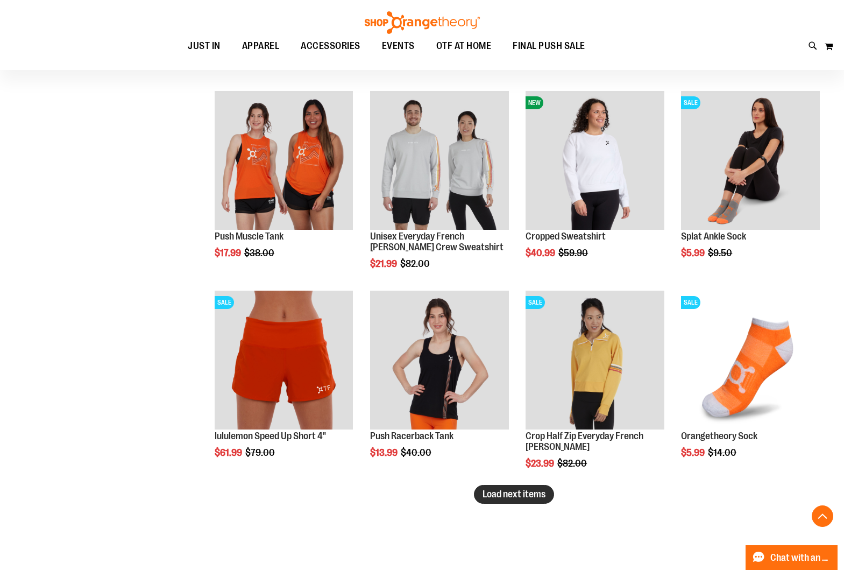
click at [509, 496] on span "Load next items" at bounding box center [513, 493] width 63 height 11
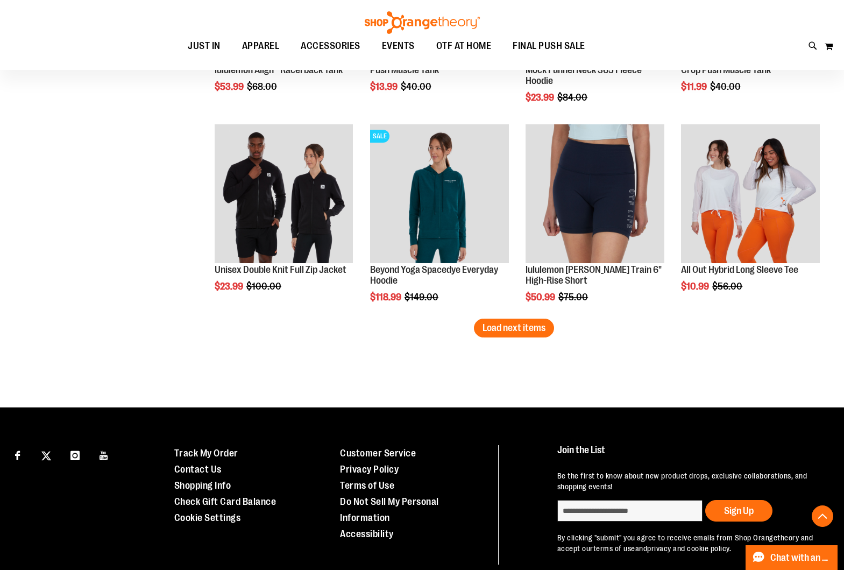
scroll to position [5282, 0]
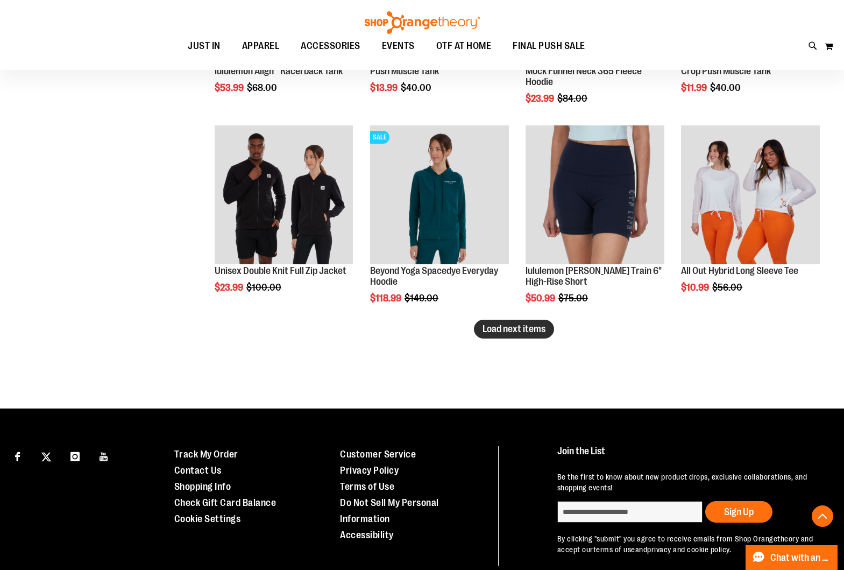
click at [540, 333] on span "Load next items" at bounding box center [513, 328] width 63 height 11
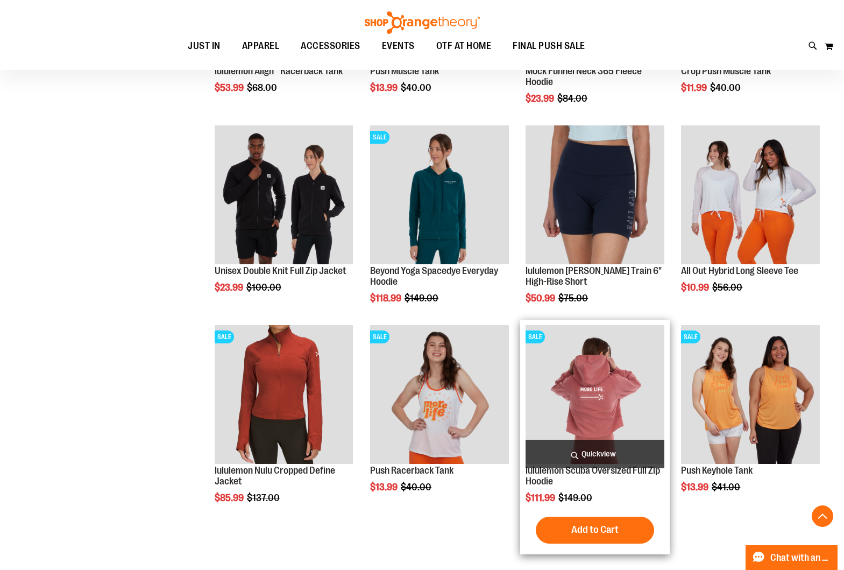
click at [619, 454] on span "Quickview" at bounding box center [594, 453] width 139 height 29
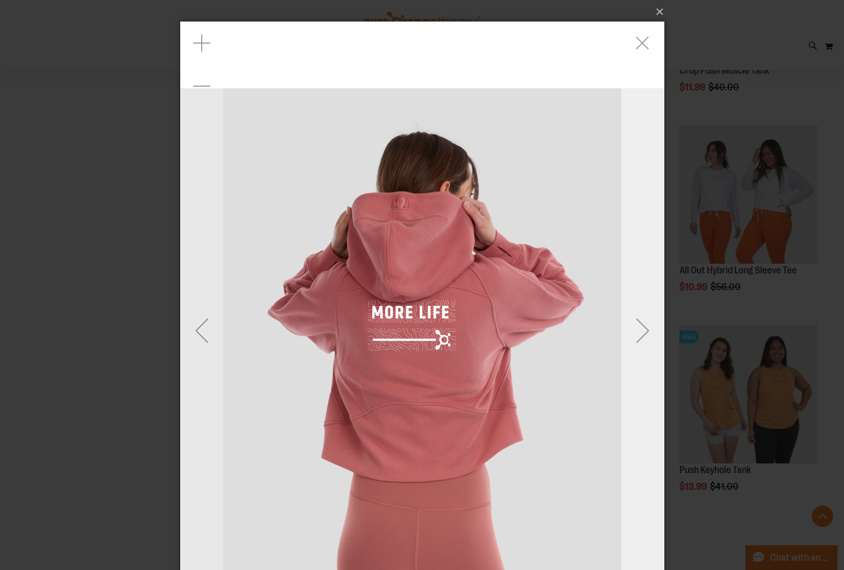
click at [633, 331] on div "Next" at bounding box center [642, 330] width 43 height 43
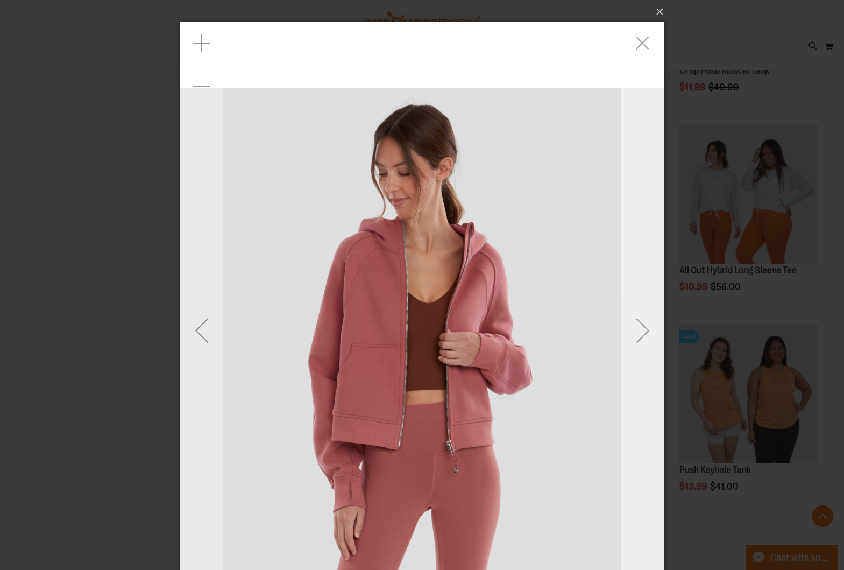
click at [644, 332] on div "Next" at bounding box center [642, 330] width 43 height 43
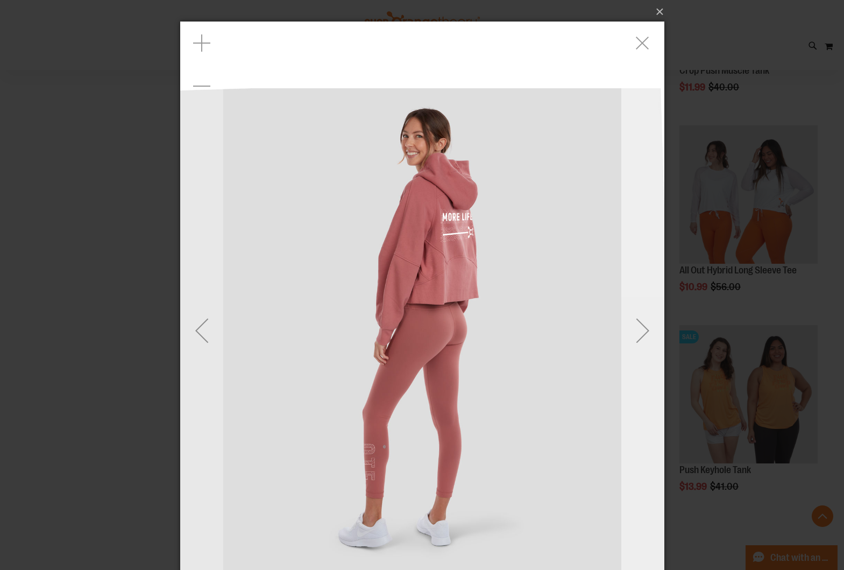
click at [641, 332] on div "Next" at bounding box center [642, 330] width 43 height 43
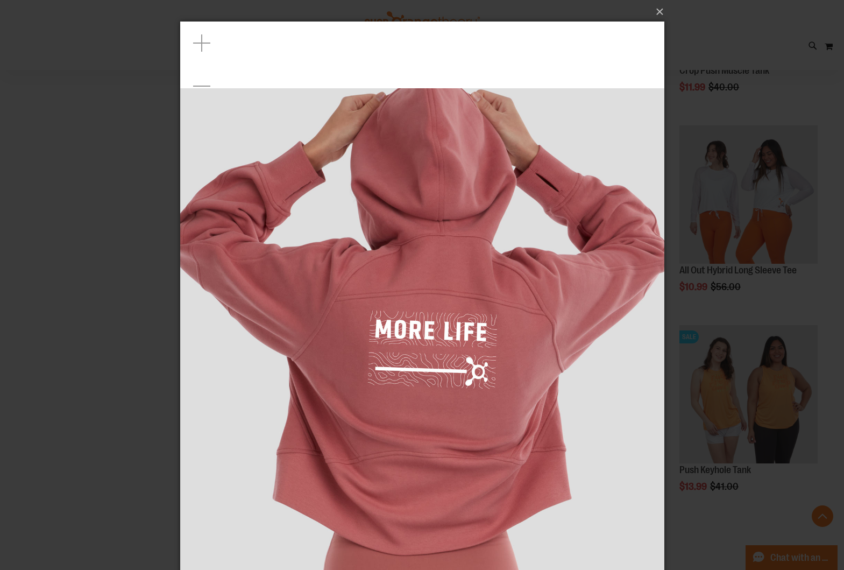
click at [139, 326] on div "×" at bounding box center [422, 285] width 844 height 570
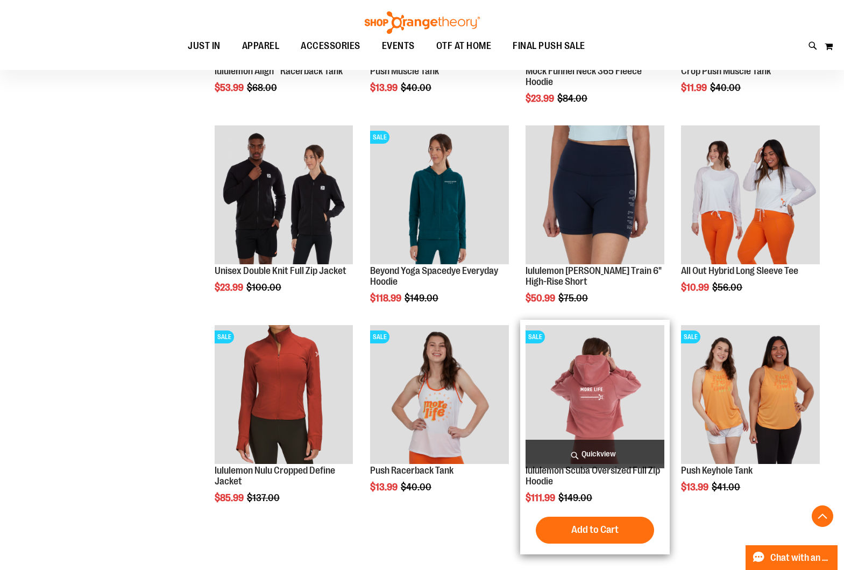
scroll to position [5281, 0]
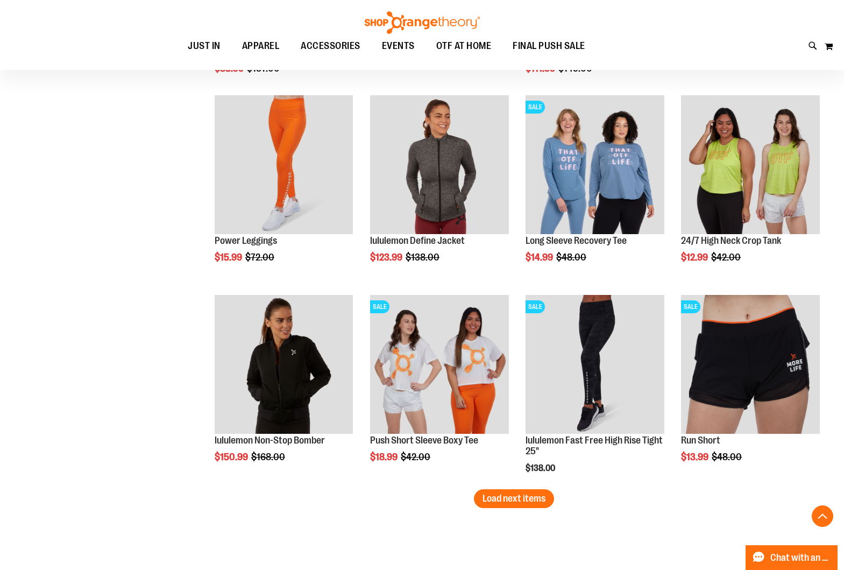
scroll to position [5712, 0]
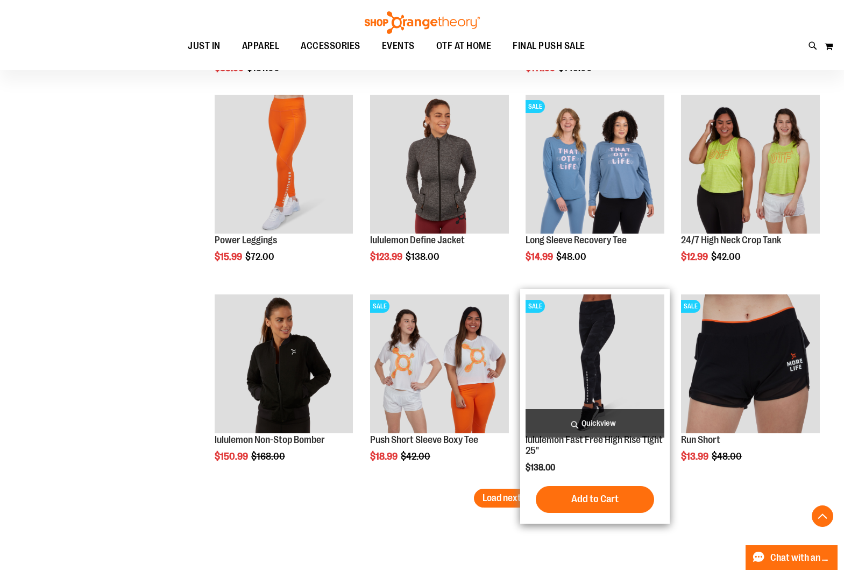
click at [528, 492] on div "Add to Cart In stock" at bounding box center [594, 499] width 139 height 27
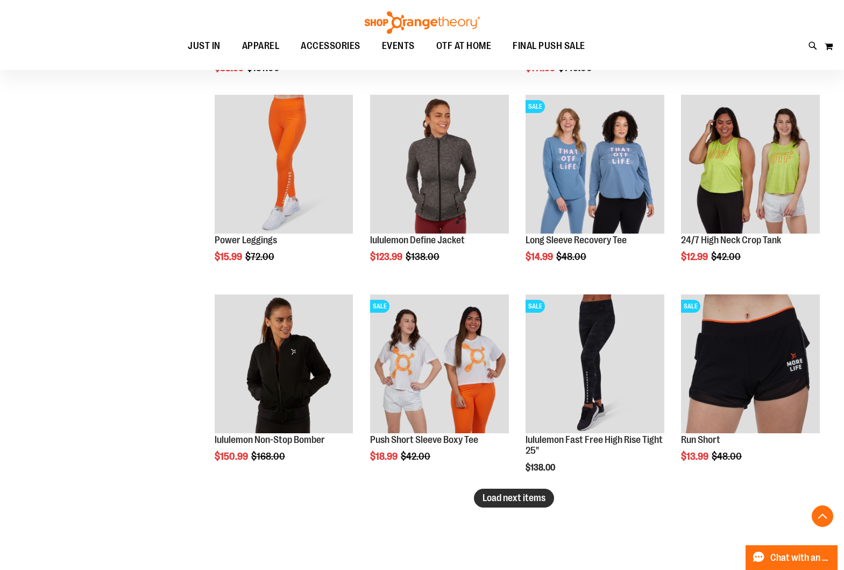
click at [506, 496] on span "Load next items" at bounding box center [513, 497] width 63 height 11
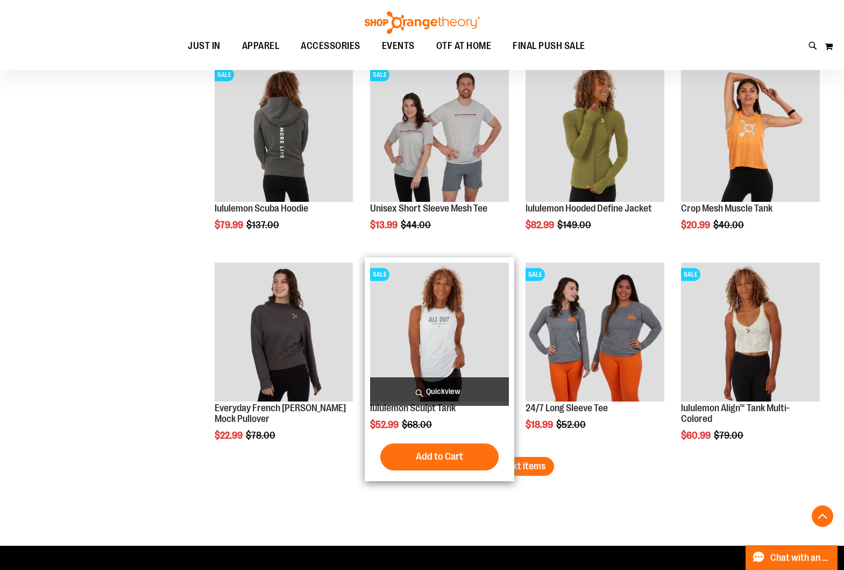
scroll to position [6343, 0]
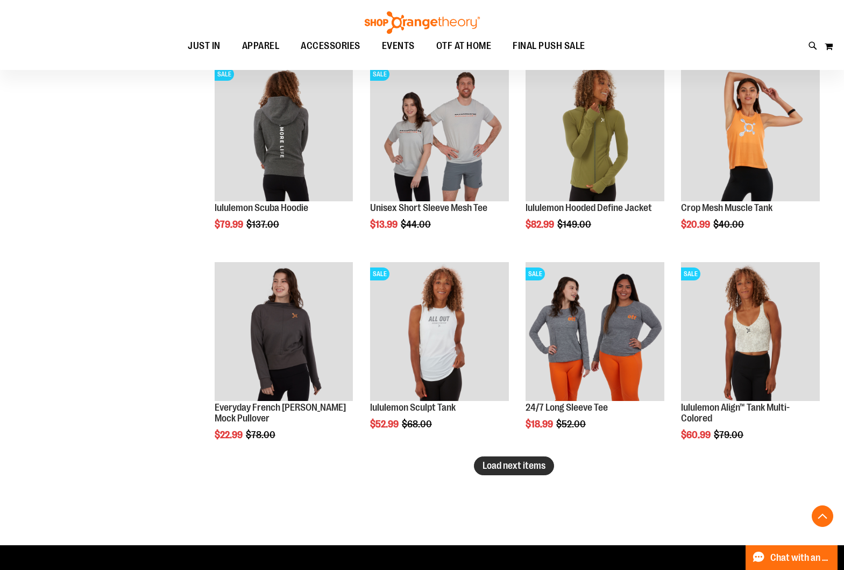
click at [537, 471] on button "Load next items" at bounding box center [514, 465] width 80 height 19
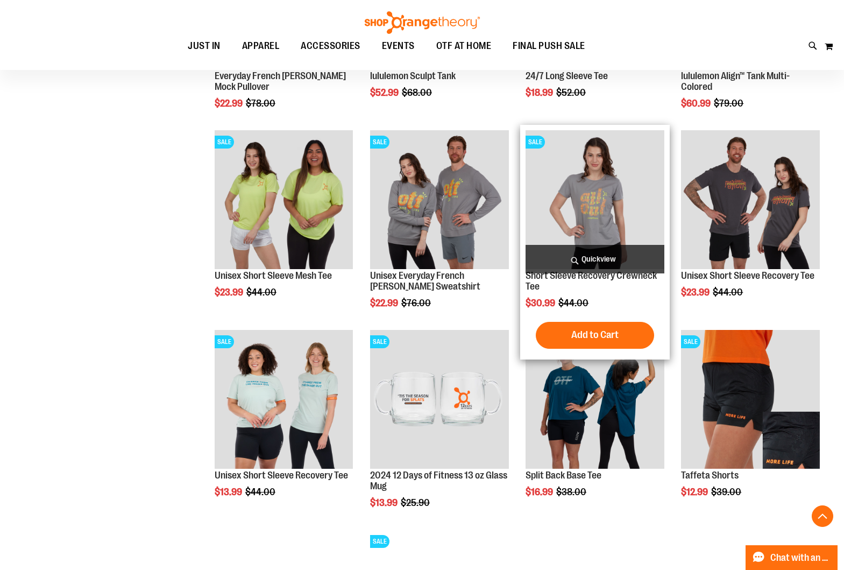
scroll to position [6675, 0]
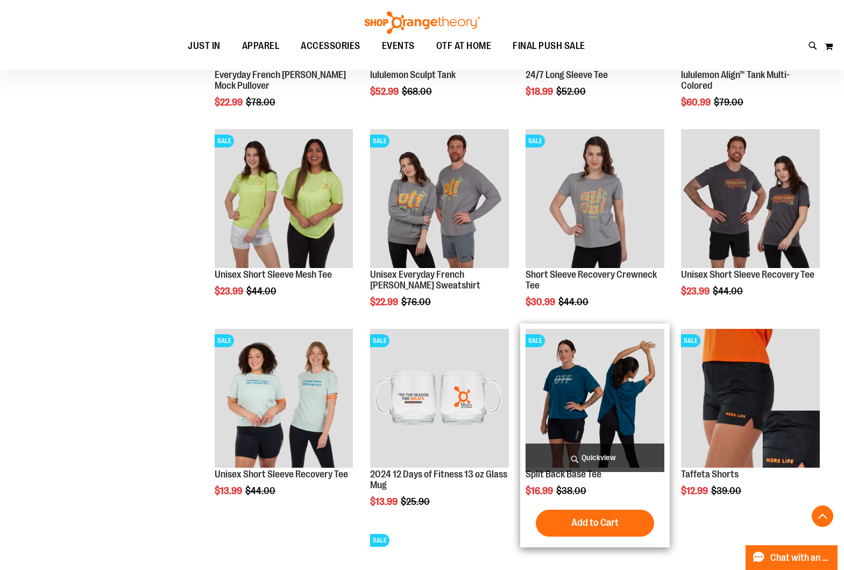
click at [600, 460] on span "Quickview" at bounding box center [594, 457] width 139 height 29
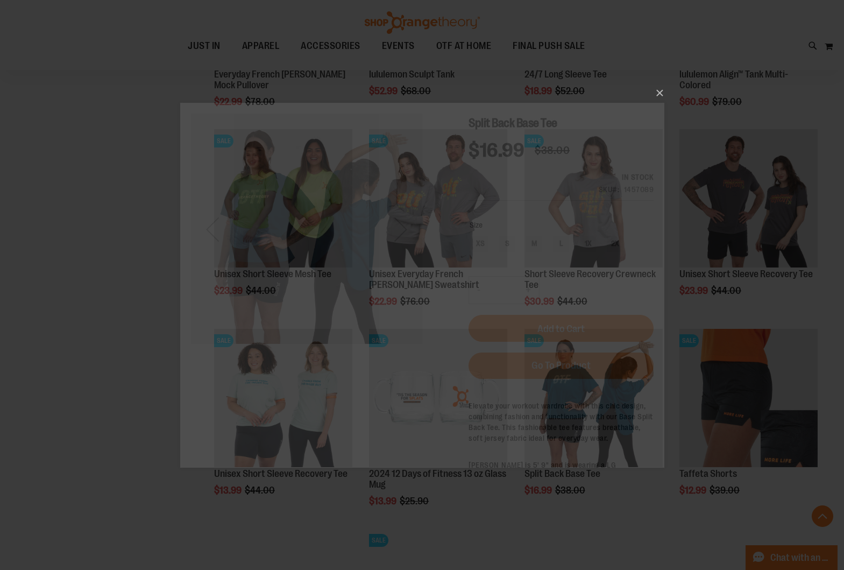
scroll to position [0, 0]
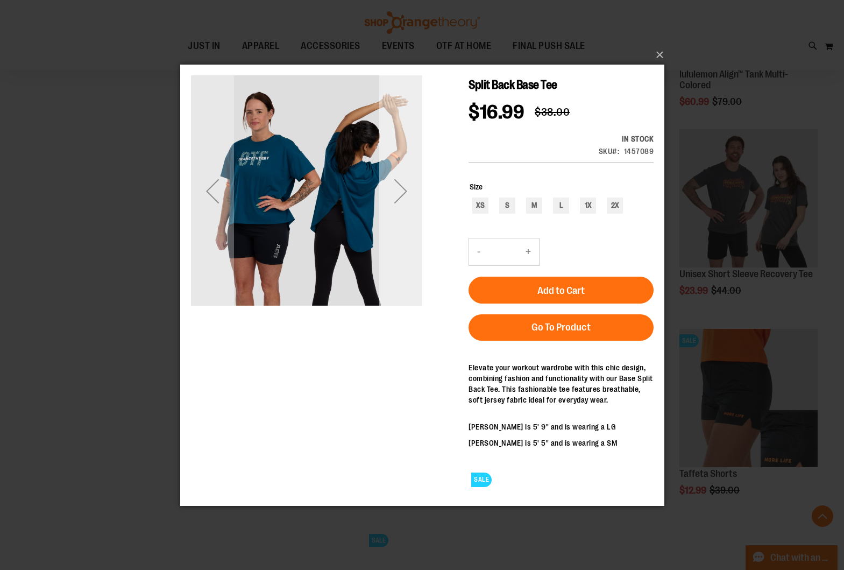
click at [408, 197] on div "Next" at bounding box center [400, 190] width 43 height 43
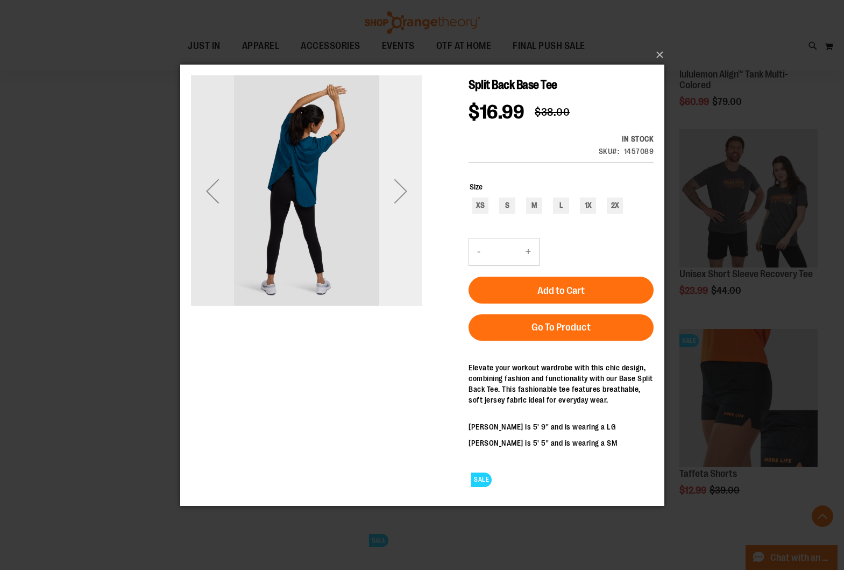
click at [416, 198] on div "Next" at bounding box center [400, 190] width 43 height 43
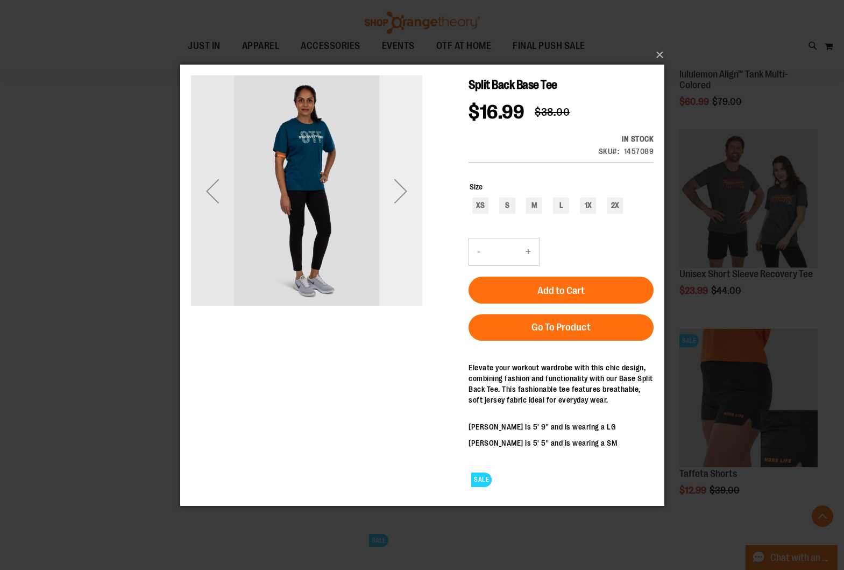
click at [415, 198] on div "Next" at bounding box center [400, 190] width 43 height 43
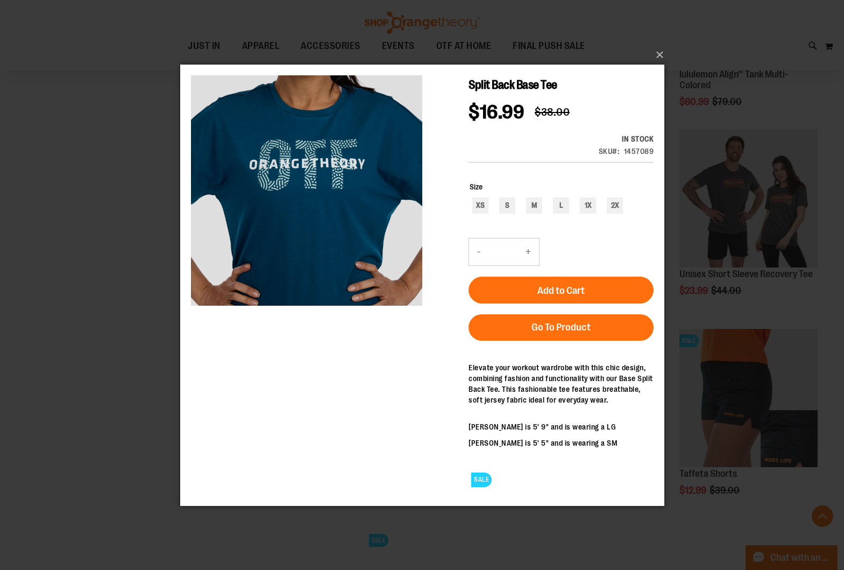
click at [55, 193] on div "×" at bounding box center [422, 285] width 844 height 570
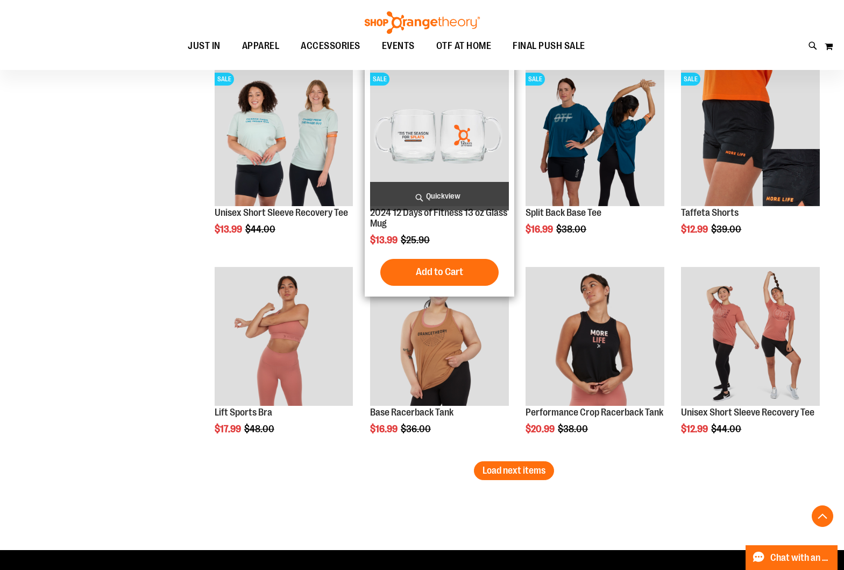
scroll to position [6938, 0]
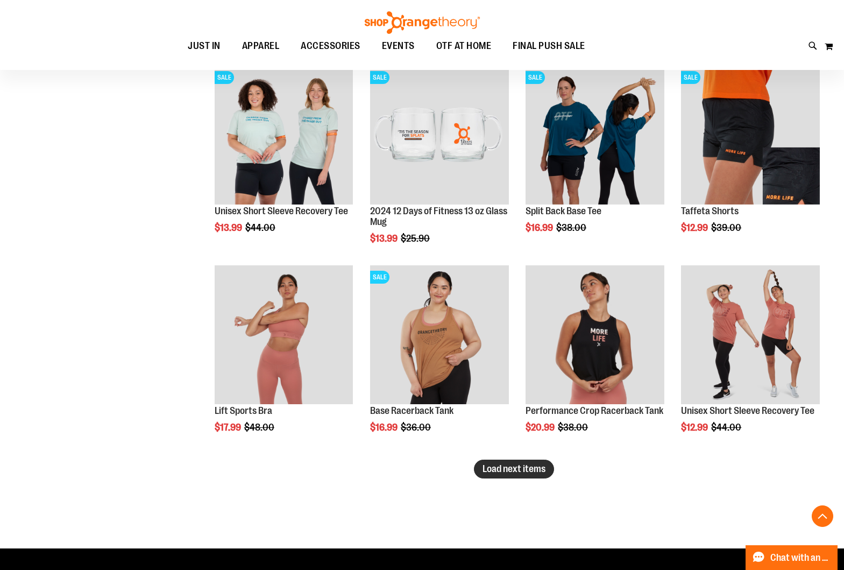
click at [500, 472] on span "Load next items" at bounding box center [513, 468] width 63 height 11
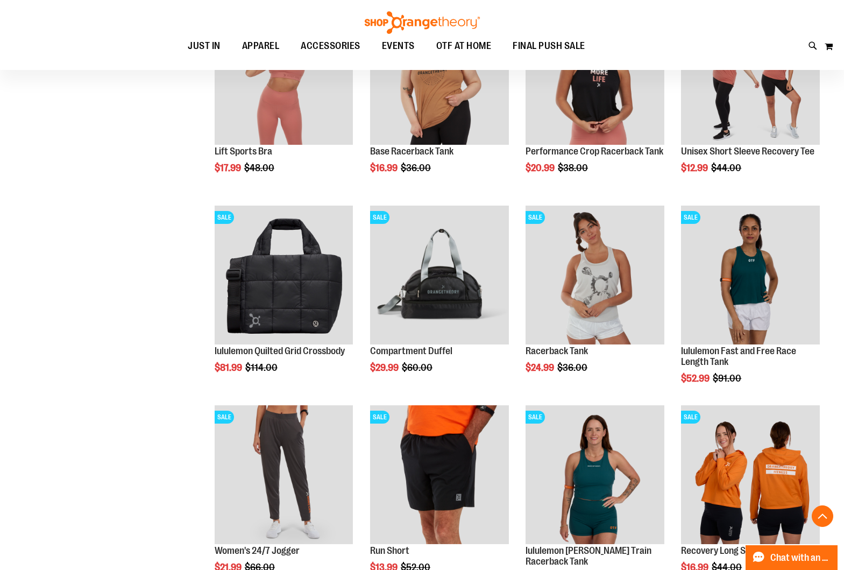
scroll to position [7288, 0]
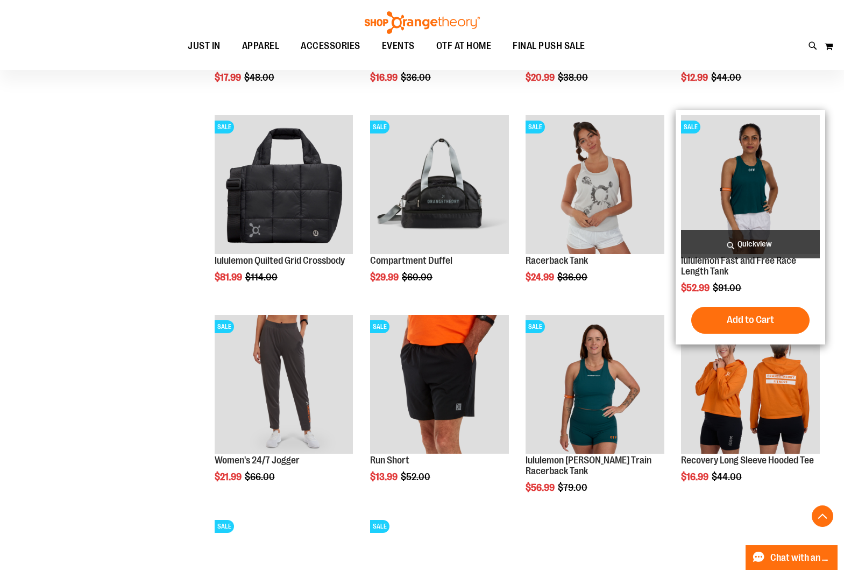
click at [755, 243] on span "Quickview" at bounding box center [750, 244] width 139 height 29
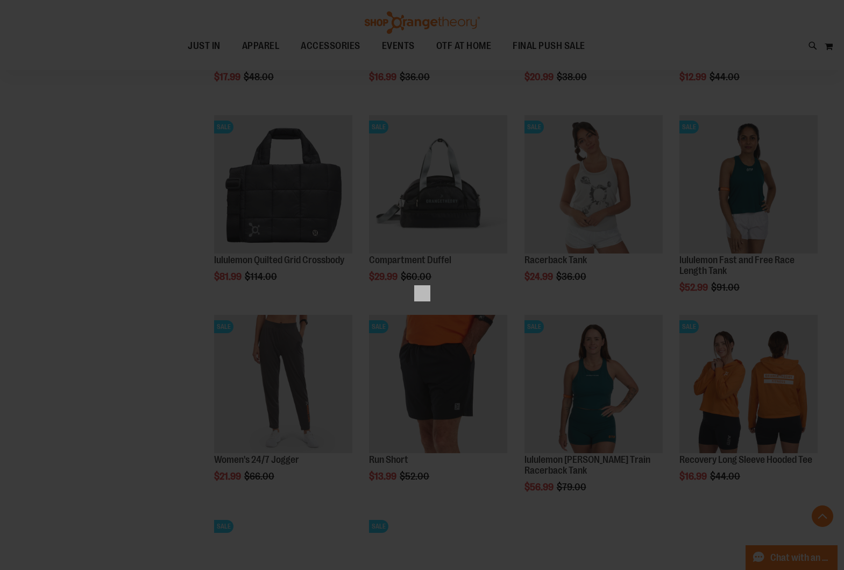
scroll to position [0, 0]
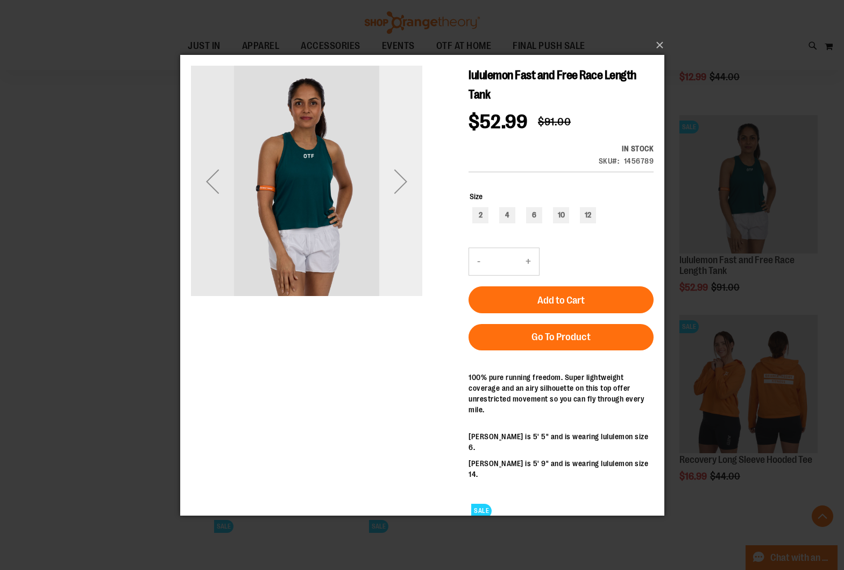
click at [394, 187] on div "Next" at bounding box center [400, 180] width 43 height 43
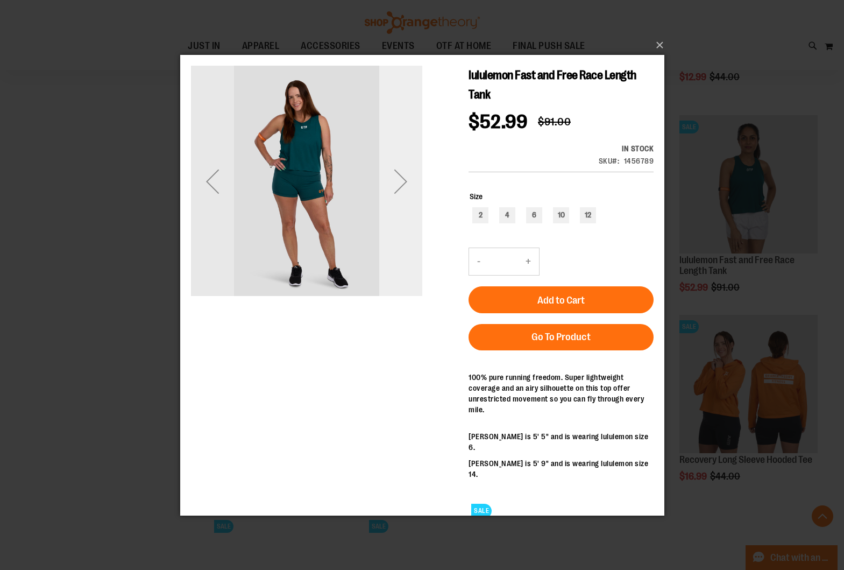
click at [395, 188] on div "Next" at bounding box center [400, 180] width 43 height 43
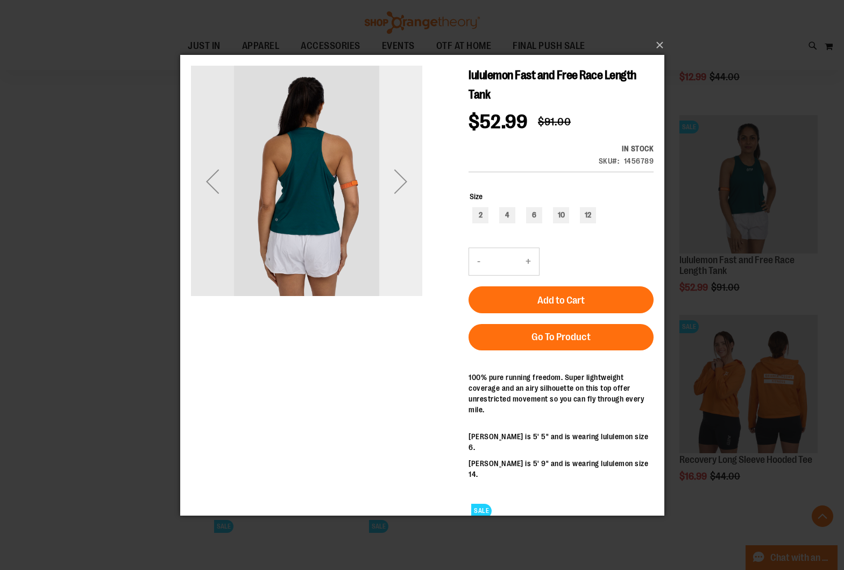
click at [395, 188] on div "Next" at bounding box center [400, 180] width 43 height 43
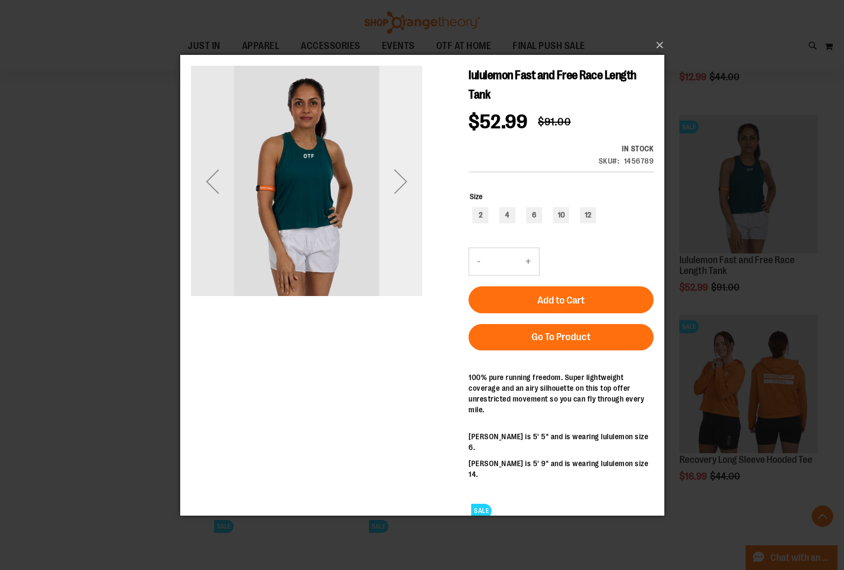
click at [395, 188] on div "Next" at bounding box center [400, 180] width 43 height 43
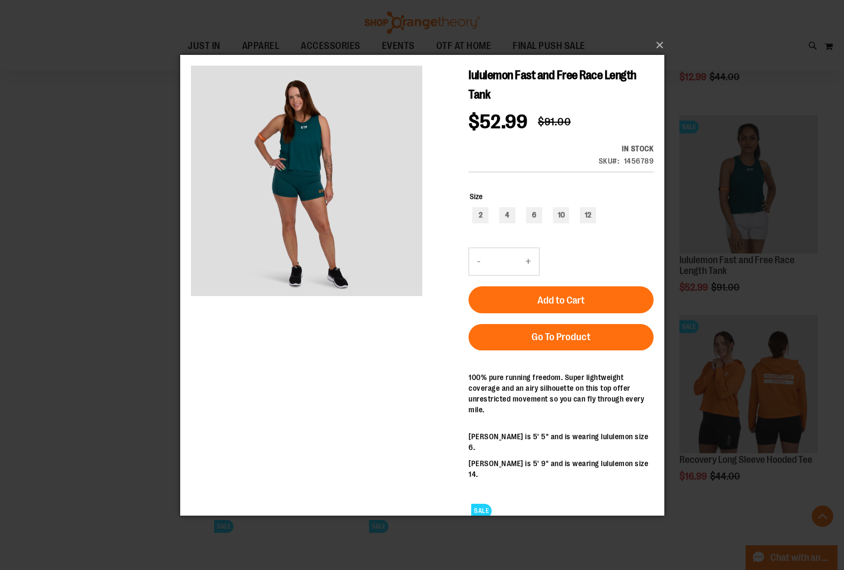
click at [127, 173] on div "×" at bounding box center [422, 285] width 844 height 570
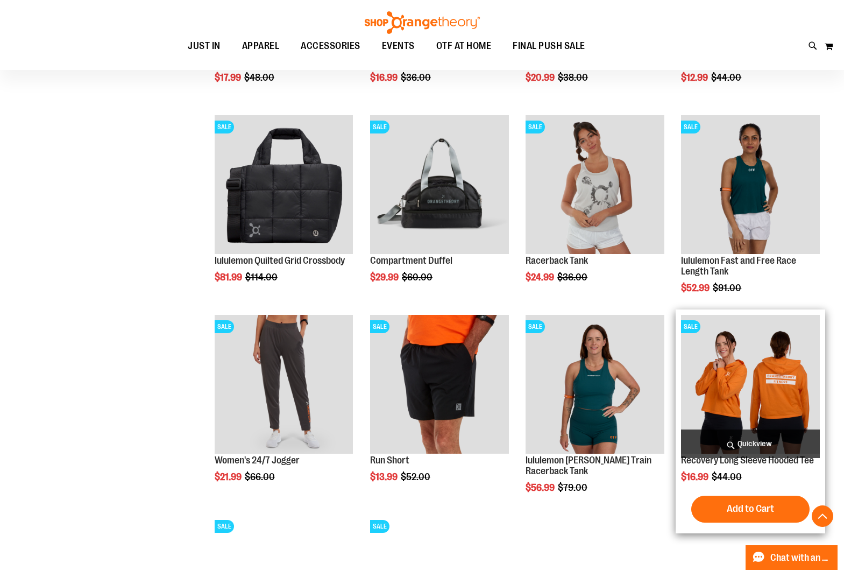
click at [724, 440] on span "Quickview" at bounding box center [750, 443] width 139 height 29
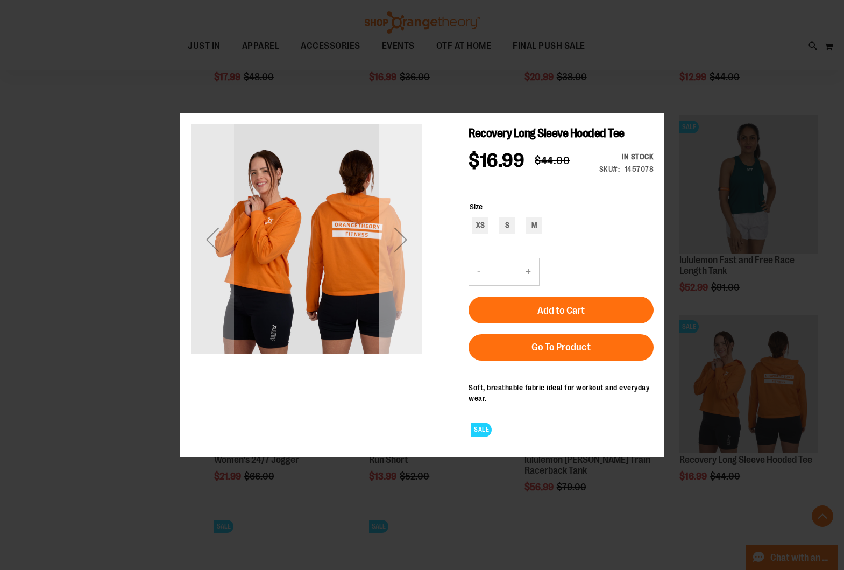
click at [393, 251] on div "Next" at bounding box center [400, 239] width 43 height 43
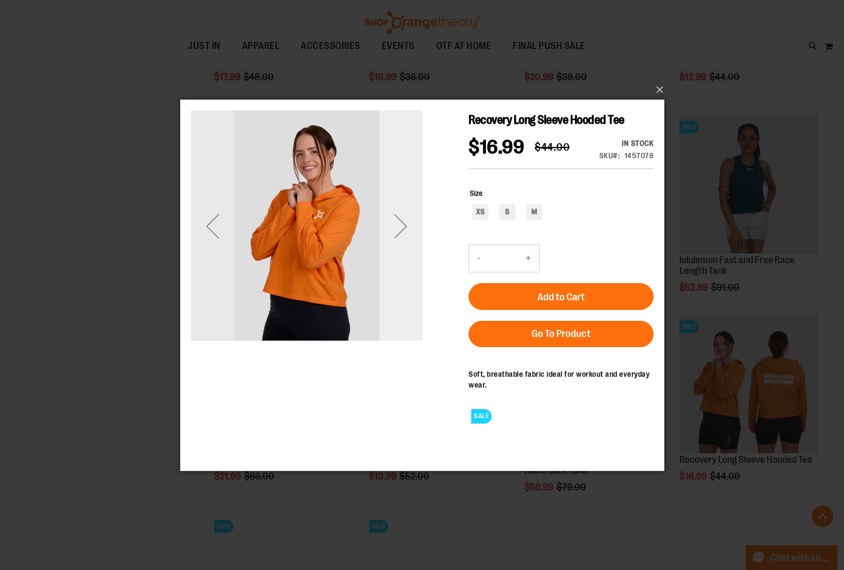
click at [393, 242] on div "Next" at bounding box center [400, 225] width 43 height 43
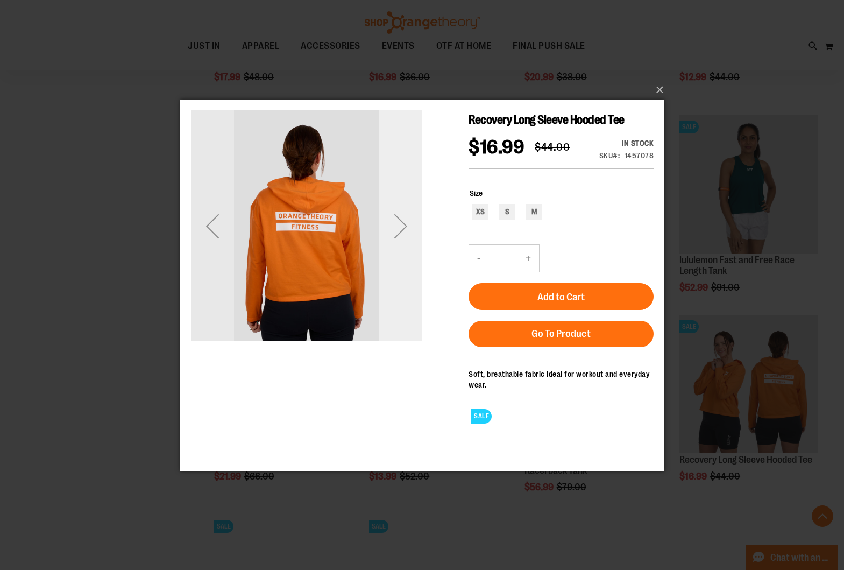
click at [393, 242] on div "Next" at bounding box center [400, 225] width 43 height 43
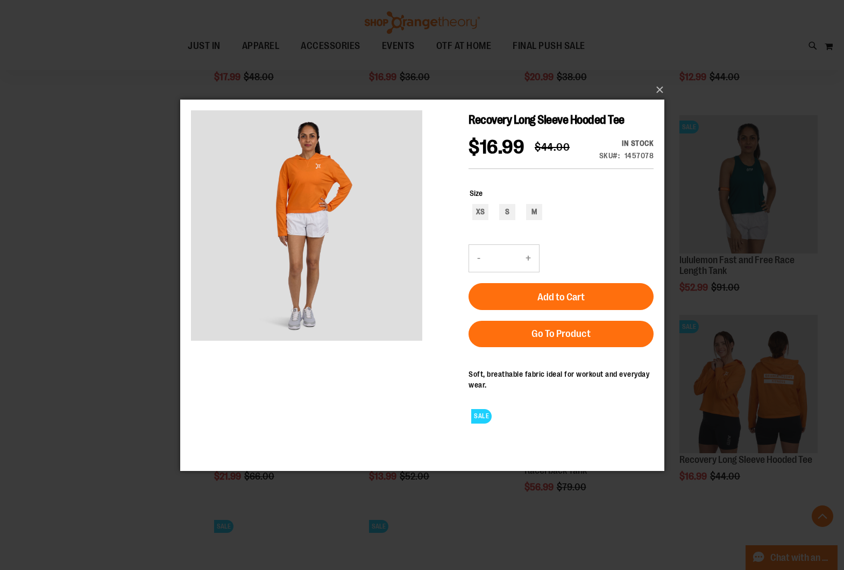
click at [126, 231] on div "×" at bounding box center [422, 285] width 844 height 570
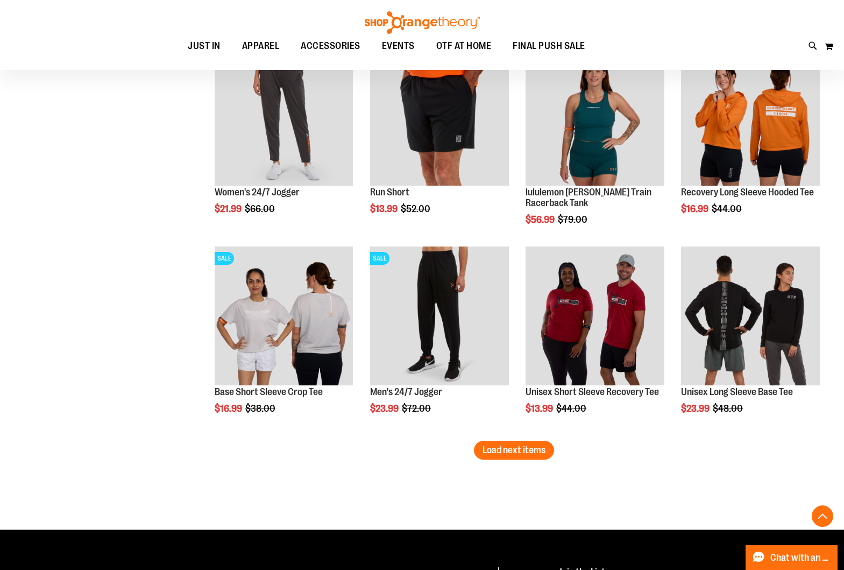
scroll to position [7557, 0]
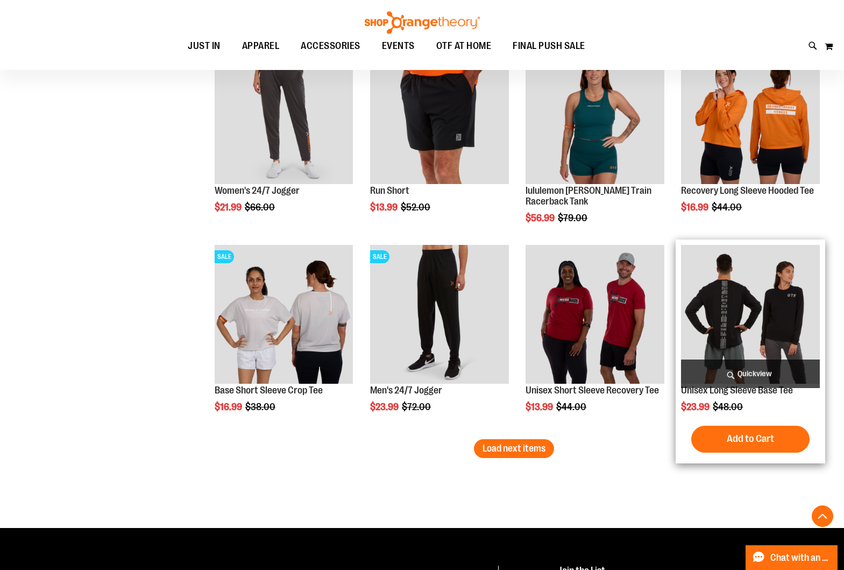
click at [753, 368] on span "Quickview" at bounding box center [750, 373] width 139 height 29
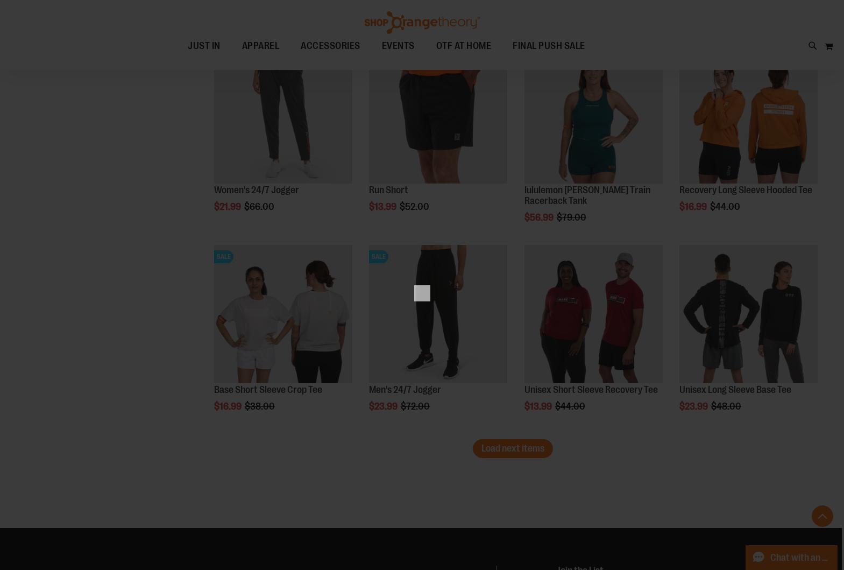
scroll to position [0, 0]
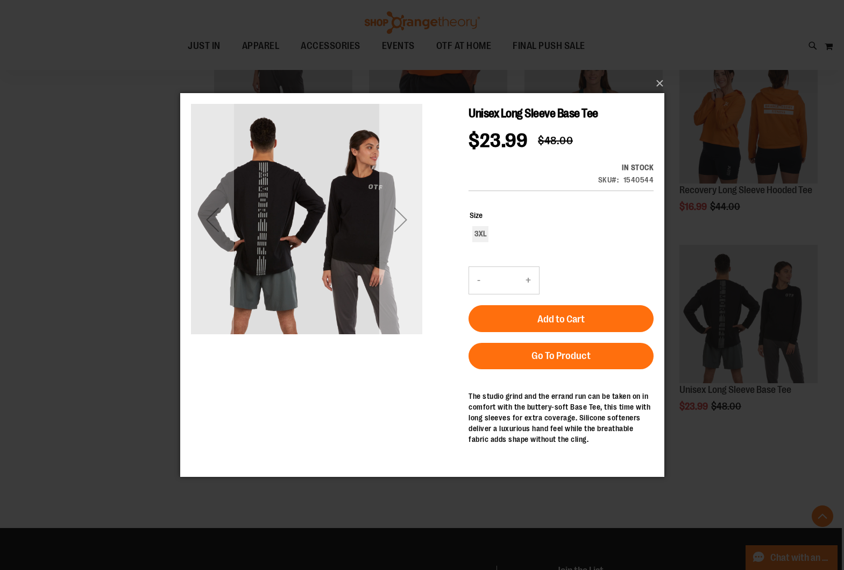
click at [402, 236] on div "Next" at bounding box center [400, 219] width 43 height 43
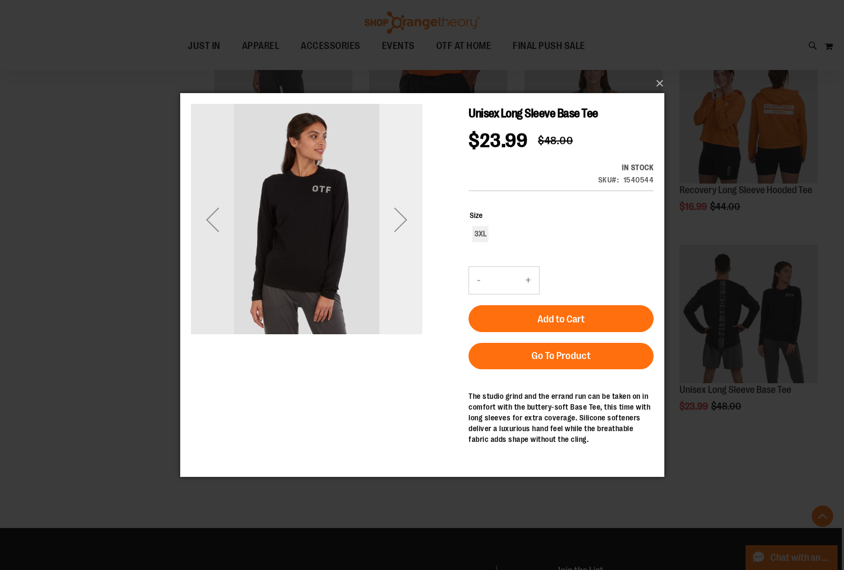
click at [402, 236] on div "Next" at bounding box center [400, 219] width 43 height 43
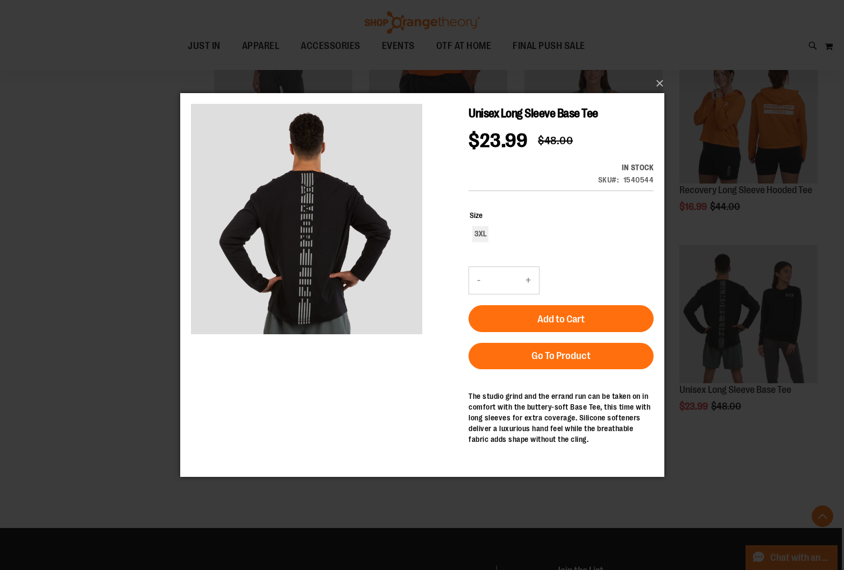
click at [131, 202] on div "×" at bounding box center [422, 285] width 844 height 570
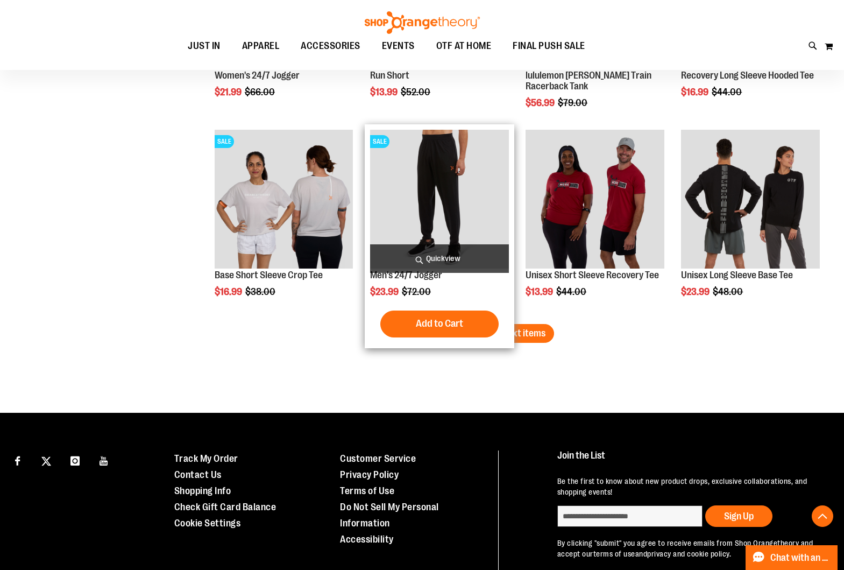
scroll to position [7681, 0]
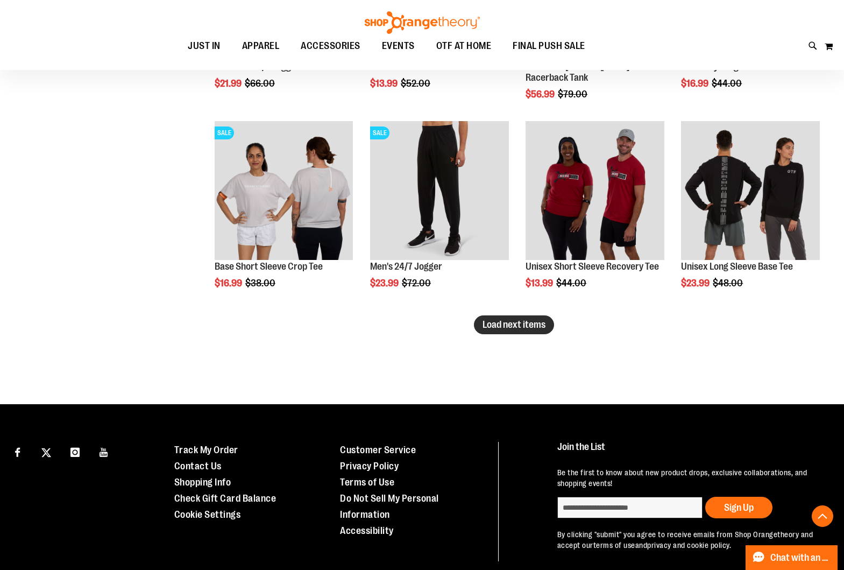
click at [524, 328] on span "Load next items" at bounding box center [513, 324] width 63 height 11
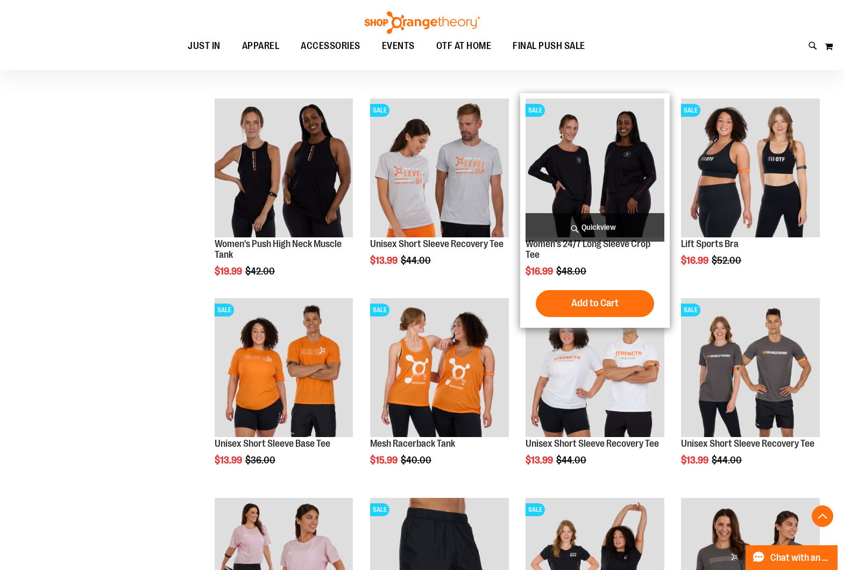
scroll to position [7906, 0]
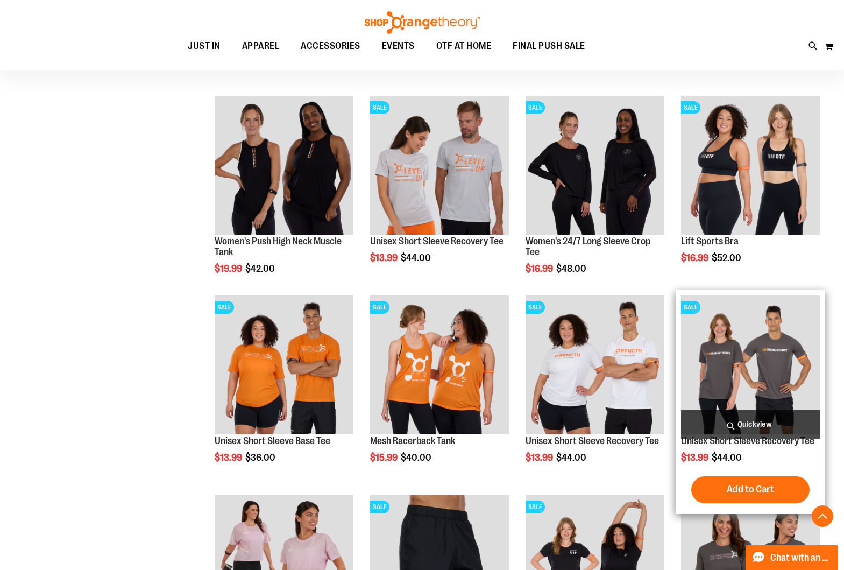
click at [755, 421] on span "Quickview" at bounding box center [750, 424] width 139 height 29
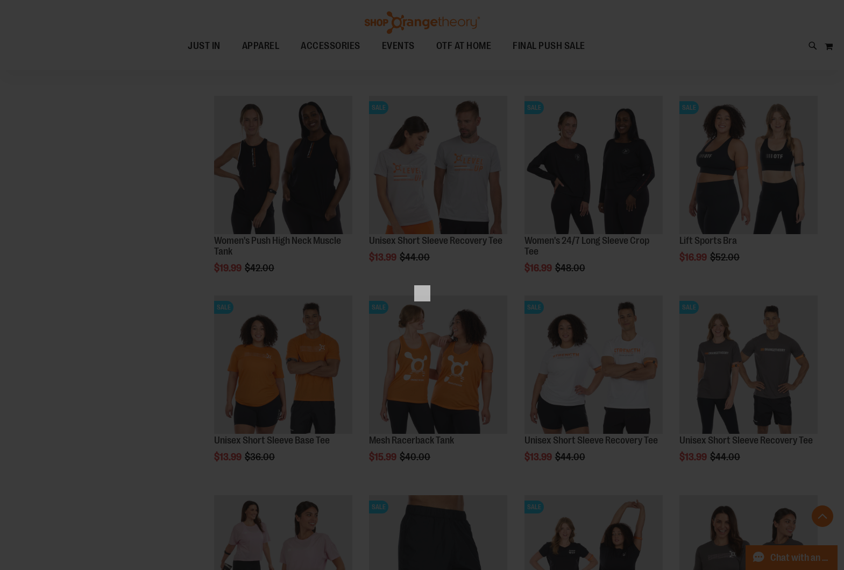
scroll to position [0, 0]
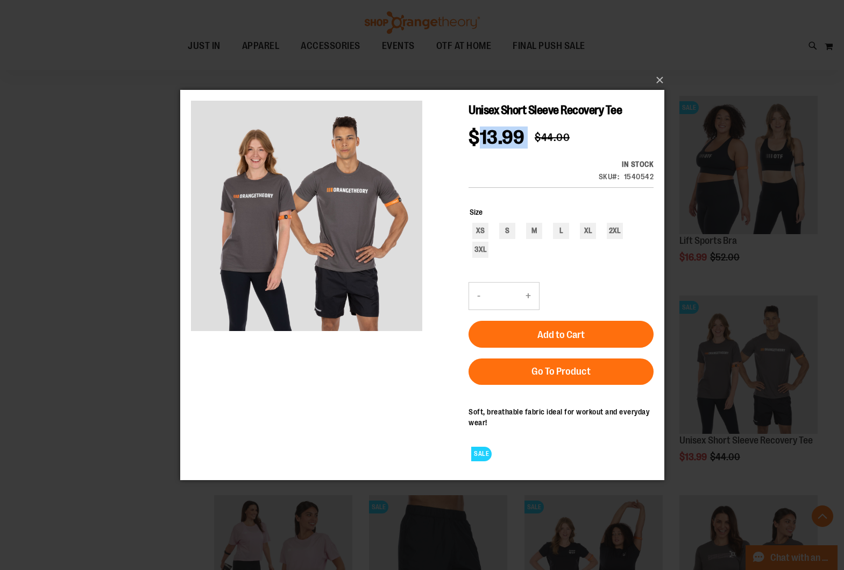
drag, startPoint x: 482, startPoint y: 143, endPoint x: 538, endPoint y: 138, distance: 56.1
click at [537, 138] on div "$13.99 Regular Price $44.00" at bounding box center [524, 143] width 112 height 31
click at [552, 142] on span "$44.00" at bounding box center [551, 137] width 35 height 12
click at [543, 141] on span "$44.00" at bounding box center [551, 137] width 35 height 12
click at [528, 152] on div "$13.99 Regular Price $44.00" at bounding box center [524, 143] width 112 height 31
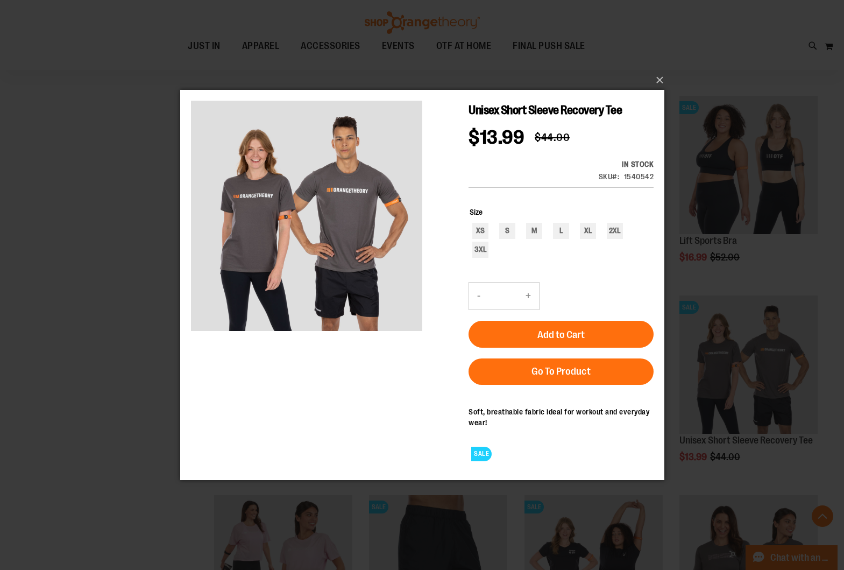
click at [113, 226] on div "×" at bounding box center [422, 285] width 844 height 570
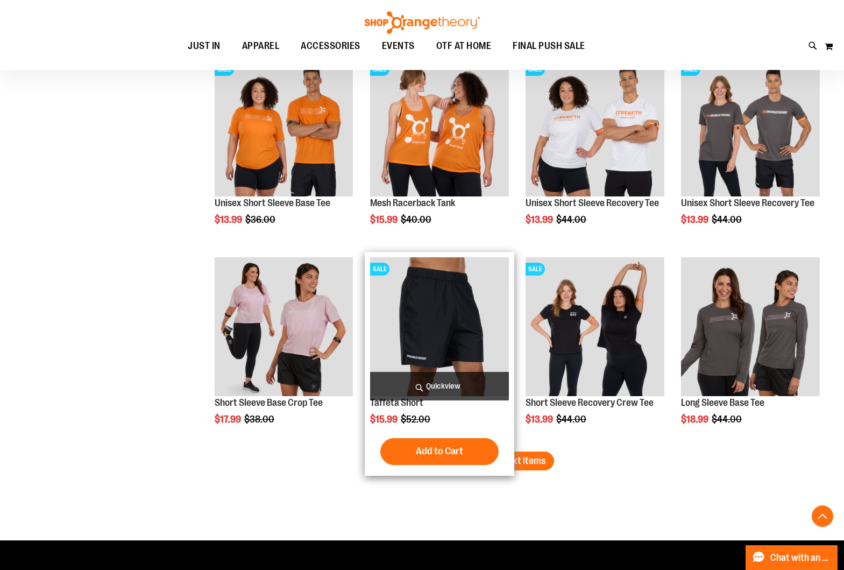
scroll to position [8162, 0]
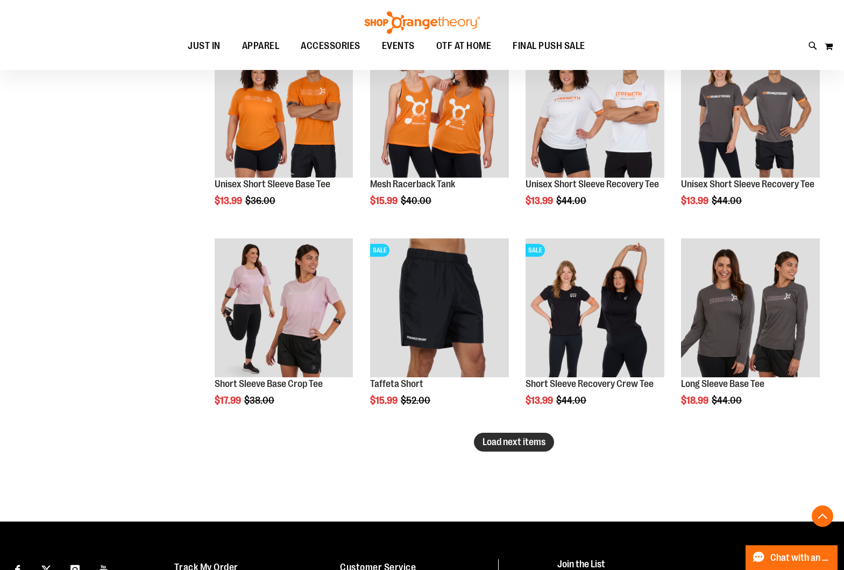
click at [534, 442] on span "Load next items" at bounding box center [513, 441] width 63 height 11
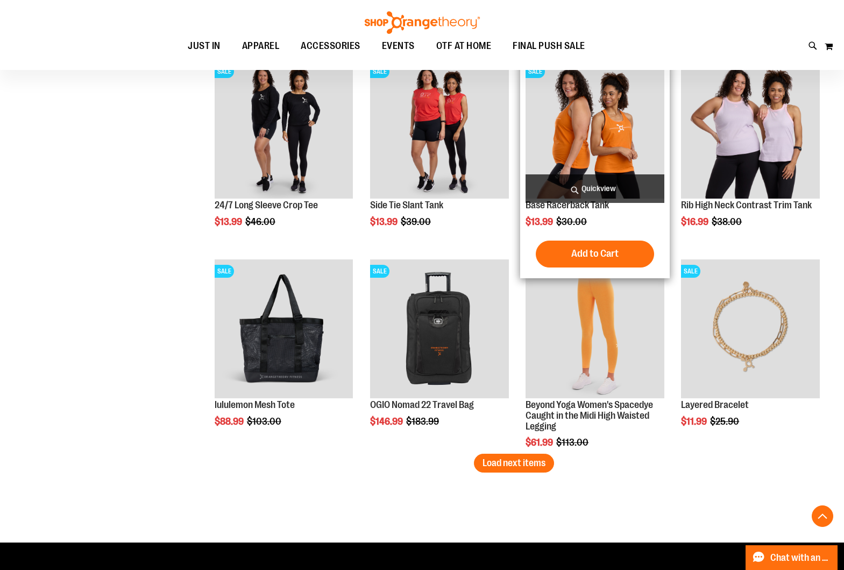
scroll to position [8740, 0]
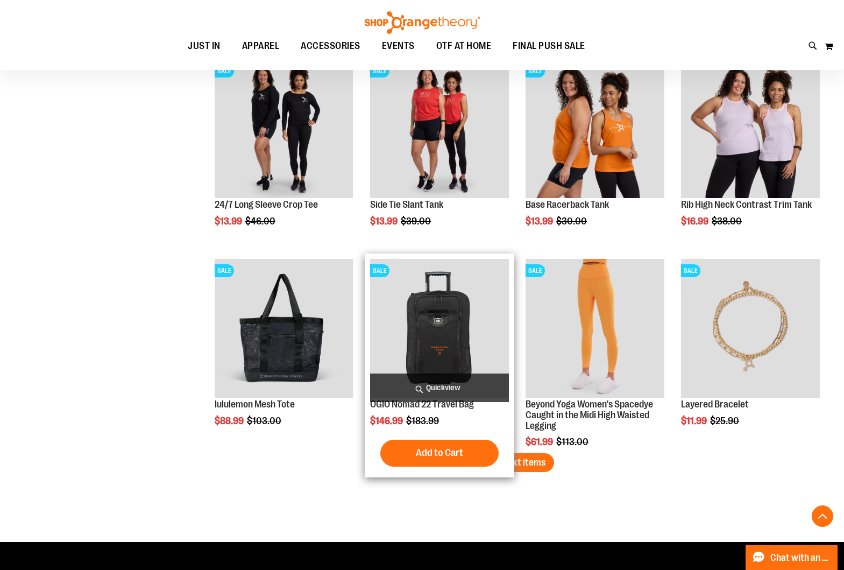
click at [444, 389] on span "Quickview" at bounding box center [439, 387] width 139 height 29
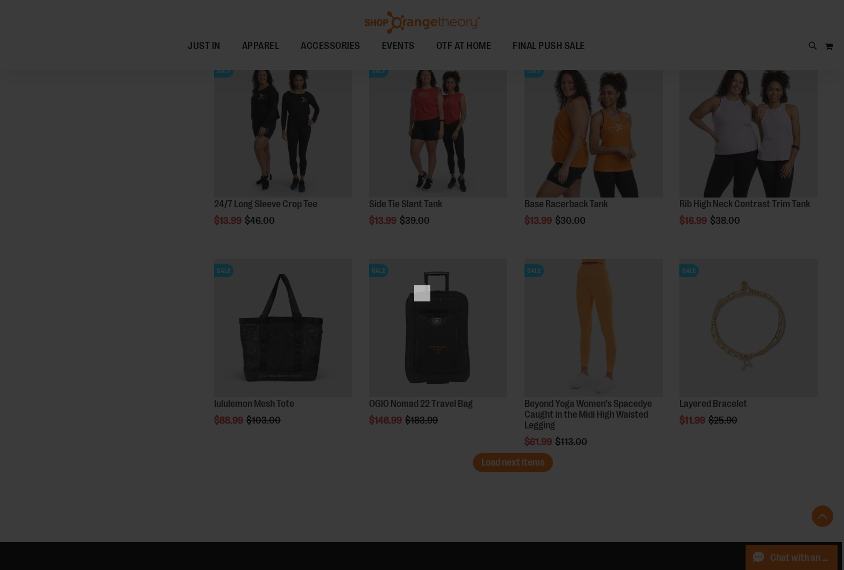
scroll to position [0, 0]
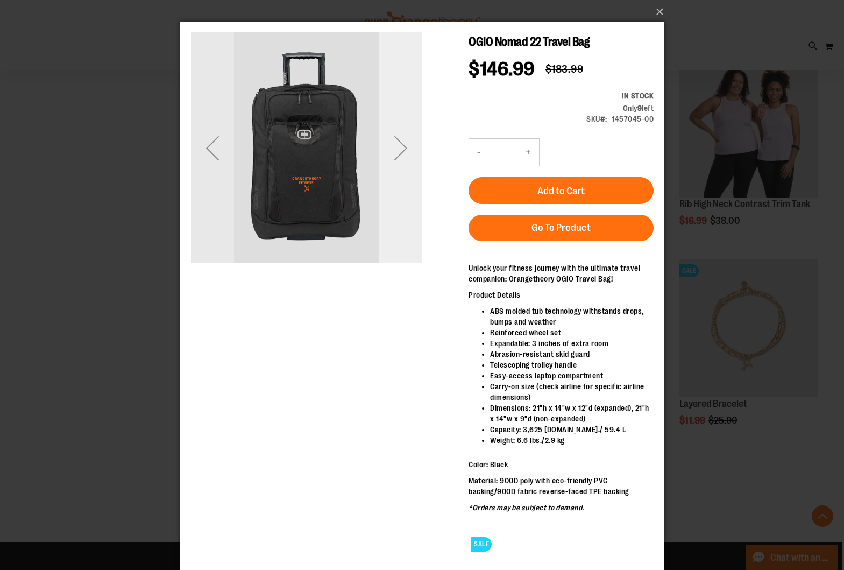
click at [398, 158] on div "Next" at bounding box center [400, 147] width 43 height 43
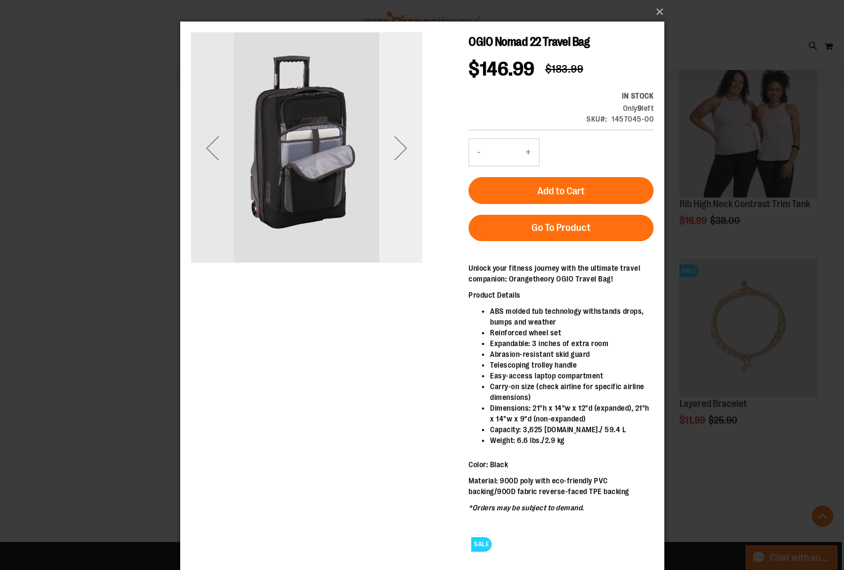
click at [398, 158] on div "Next" at bounding box center [400, 147] width 43 height 43
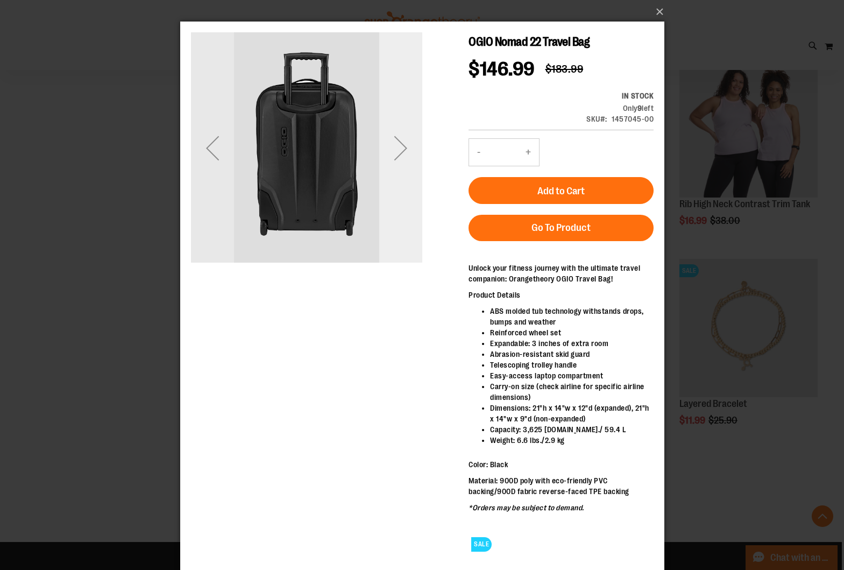
click at [398, 158] on div "Next" at bounding box center [400, 147] width 43 height 43
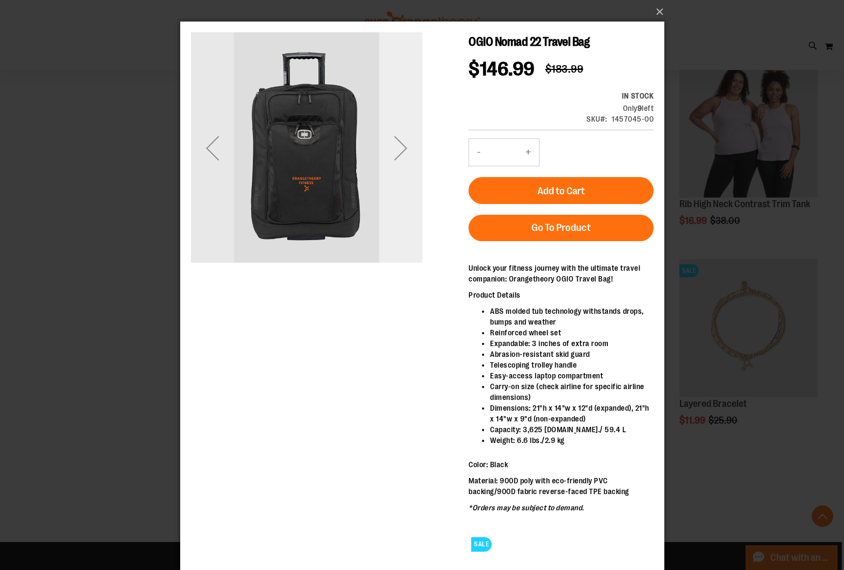
click at [398, 158] on div "Next" at bounding box center [400, 147] width 43 height 43
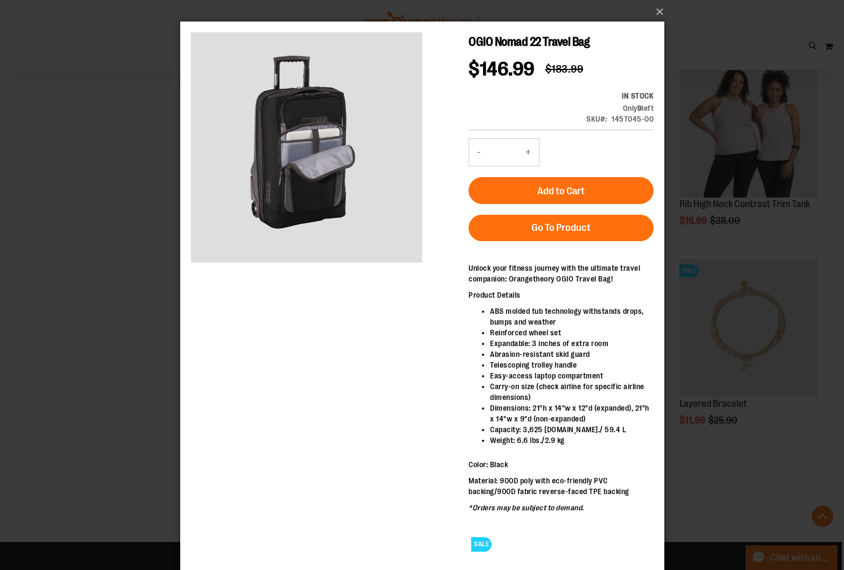
click at [130, 171] on div "×" at bounding box center [422, 285] width 844 height 570
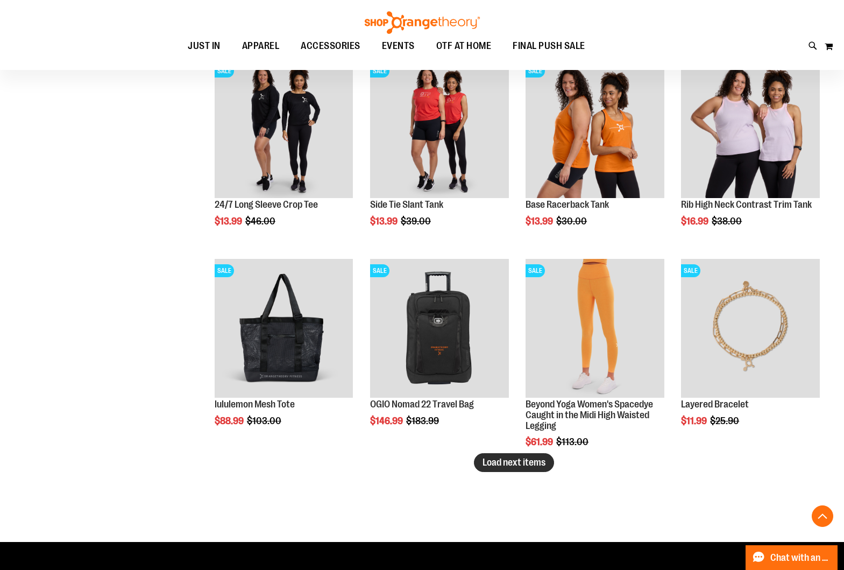
click at [523, 465] on span "Load next items" at bounding box center [513, 462] width 63 height 11
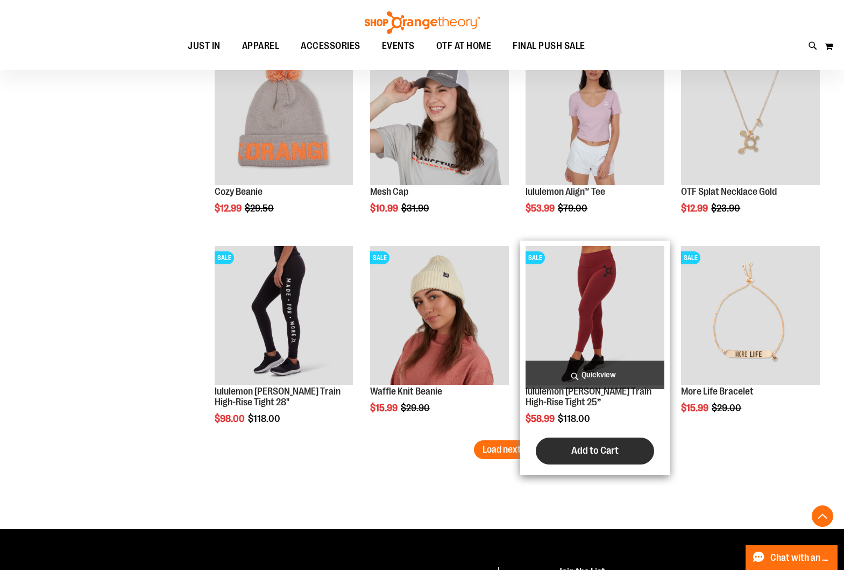
scroll to position [9346, 0]
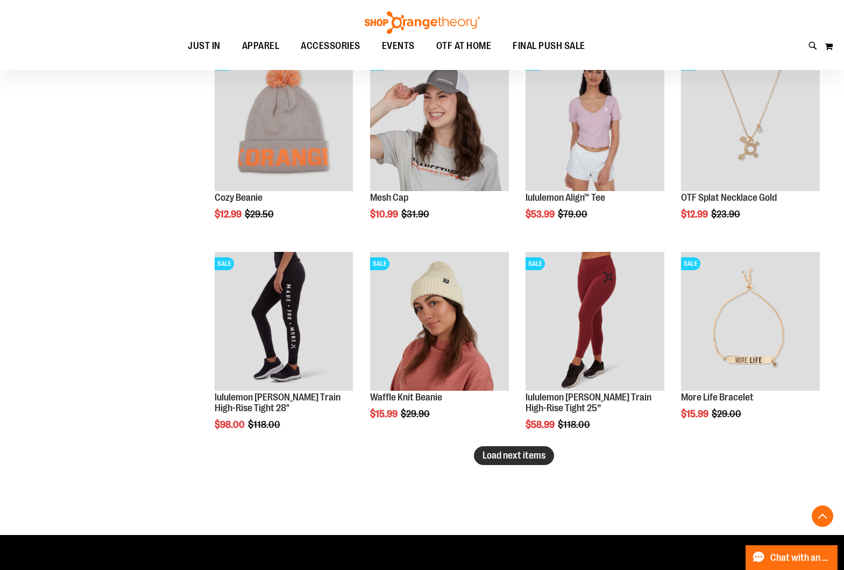
click at [546, 460] on button "Load next items" at bounding box center [514, 455] width 80 height 19
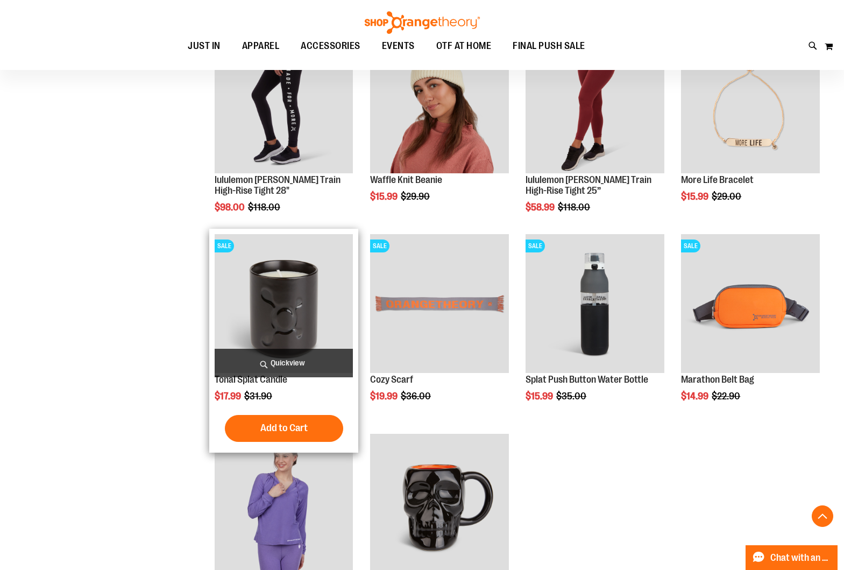
scroll to position [9562, 1]
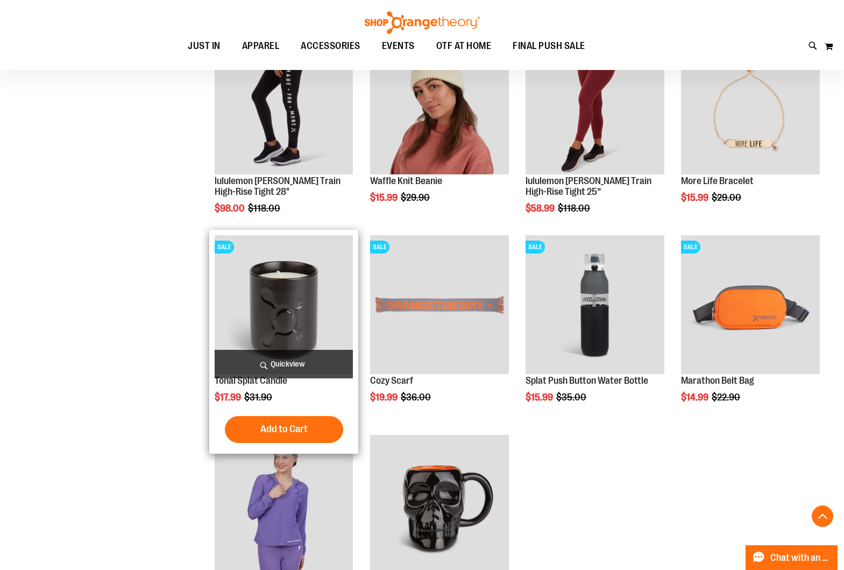
click at [299, 364] on span "Quickview" at bounding box center [284, 364] width 139 height 29
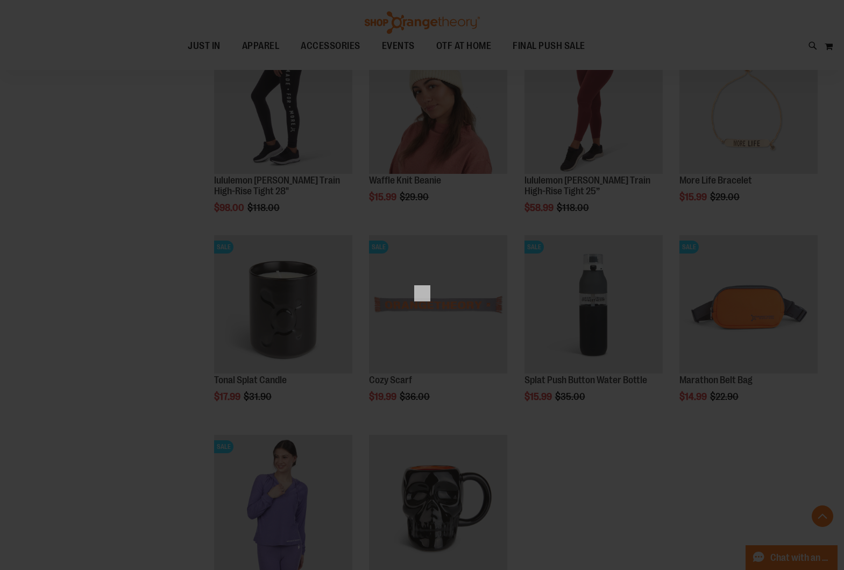
scroll to position [0, 0]
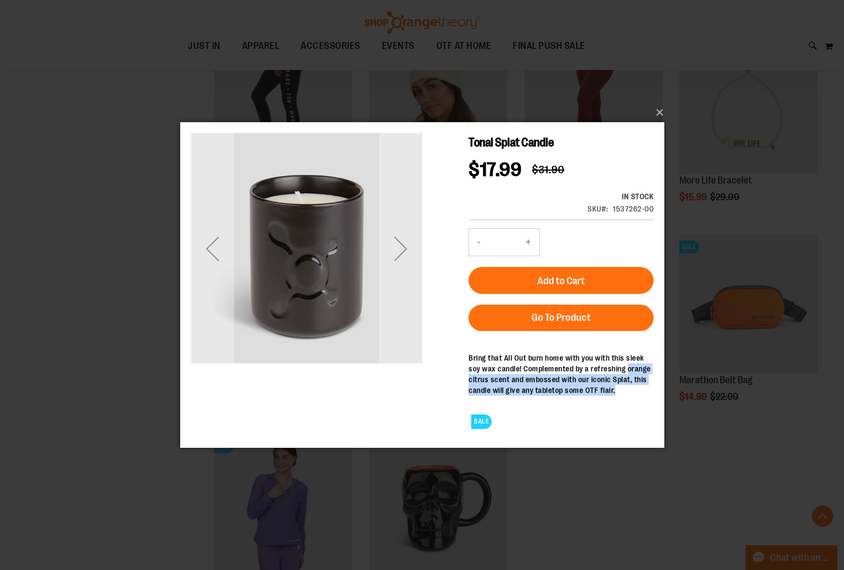
drag, startPoint x: 635, startPoint y: 370, endPoint x: 630, endPoint y: 392, distance: 23.0
click at [632, 391] on div "Bring that All Out burn home with you with this sleek soy wax candle! Complemen…" at bounding box center [560, 373] width 185 height 43
click at [619, 396] on div "Tonal Splat Candle Special Price $17.99 Regular Price $31.90 In stock SKU 15372…" at bounding box center [560, 285] width 185 height 304
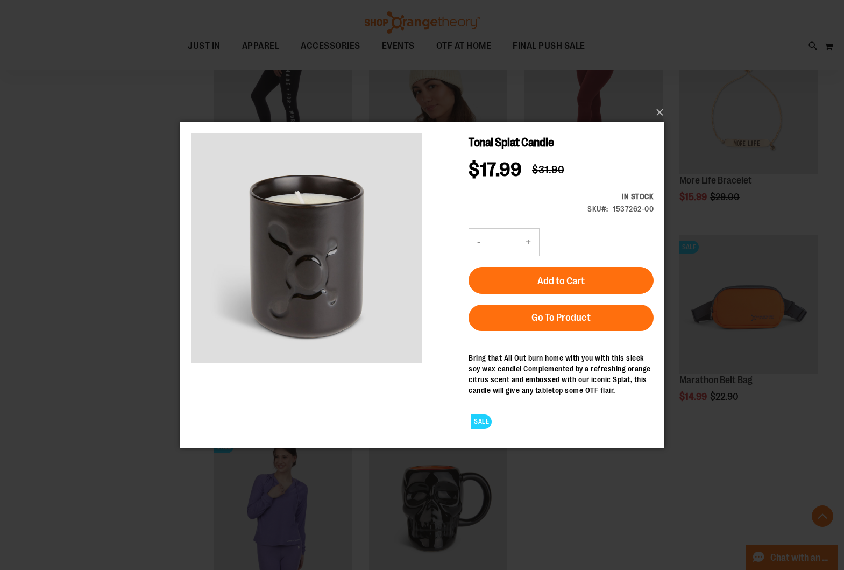
click at [48, 275] on div "×" at bounding box center [422, 285] width 844 height 570
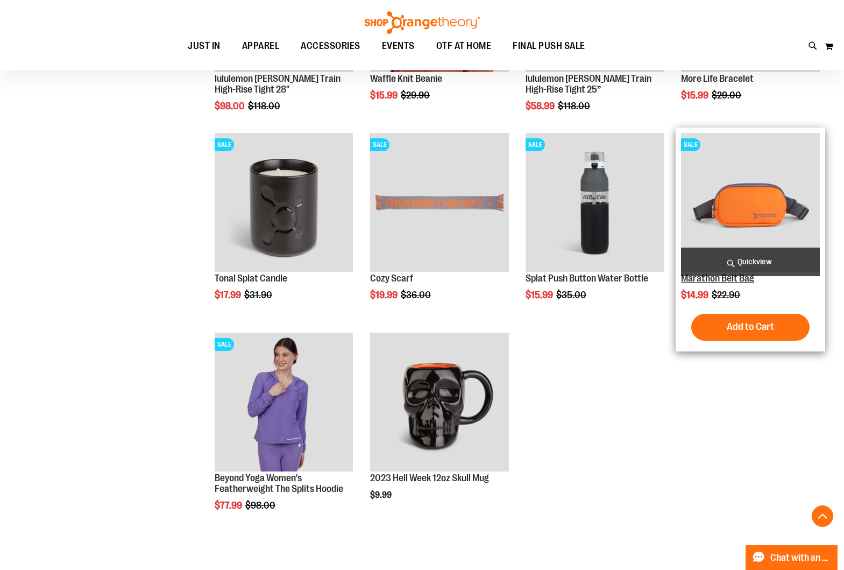
scroll to position [9663, 0]
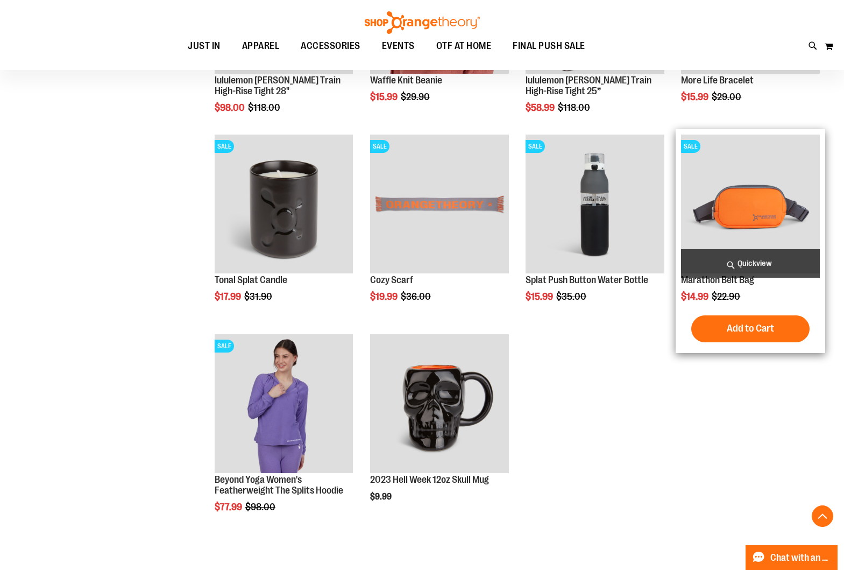
click at [739, 269] on span "Quickview" at bounding box center [750, 263] width 139 height 29
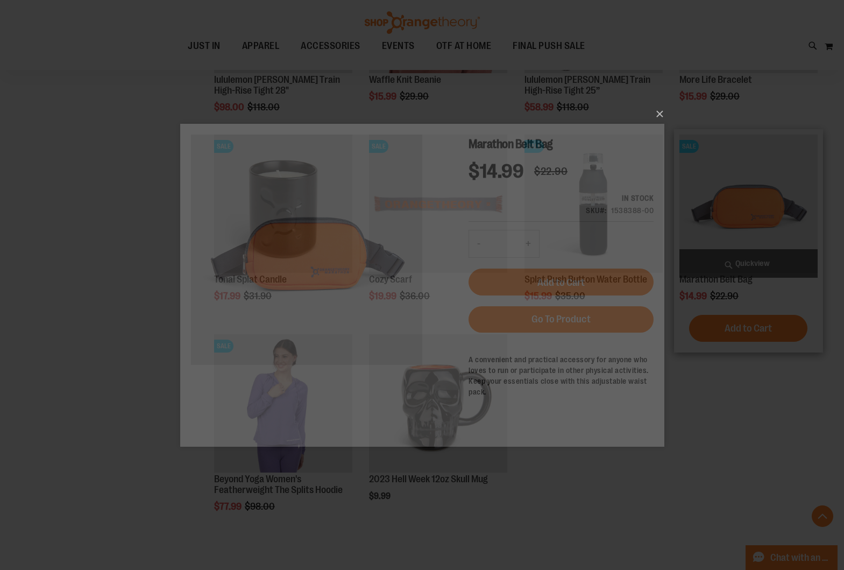
scroll to position [0, 0]
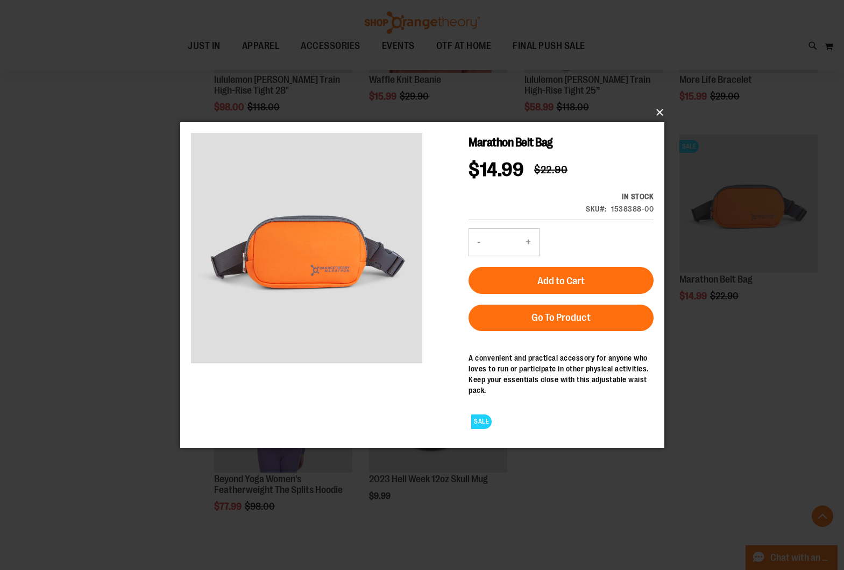
click at [658, 115] on button "×" at bounding box center [425, 113] width 484 height 24
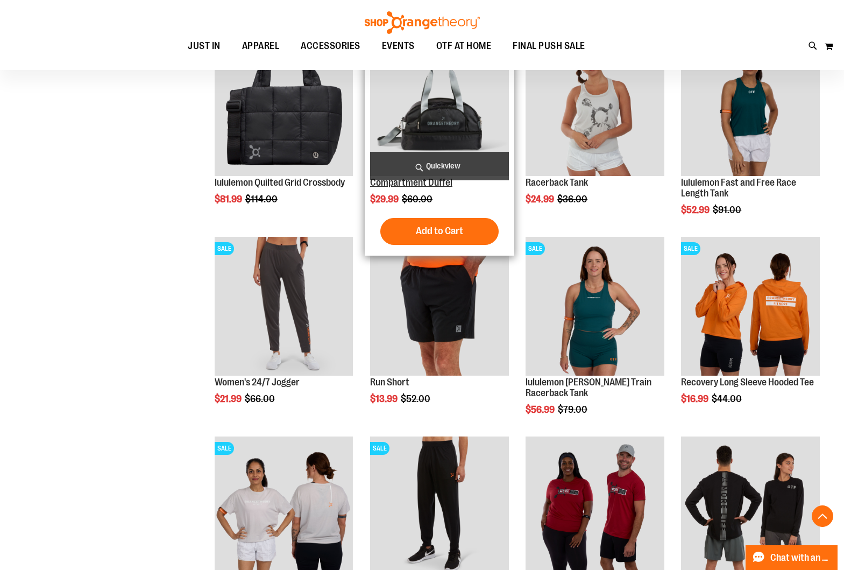
scroll to position [7339, 0]
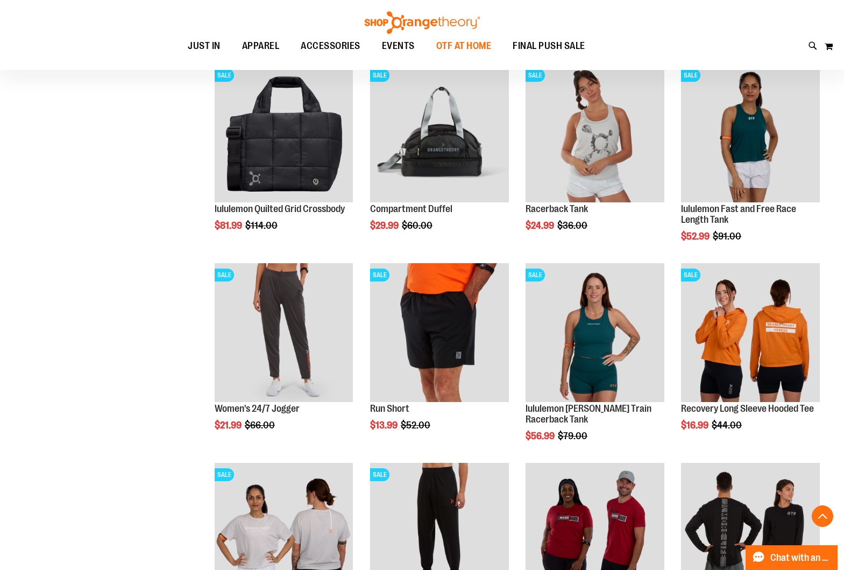
click at [457, 45] on span "OTF AT HOME" at bounding box center [463, 46] width 55 height 24
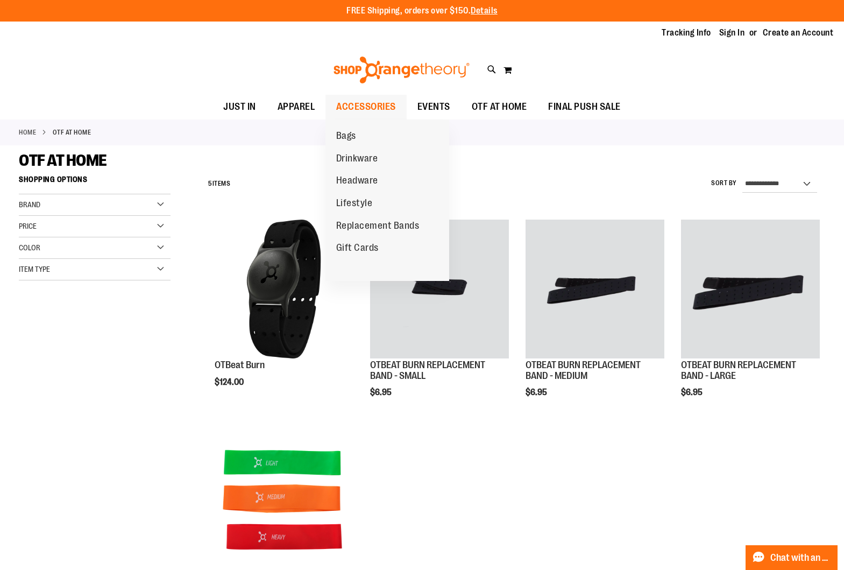
click at [370, 104] on span "ACCESSORIES" at bounding box center [366, 107] width 60 height 24
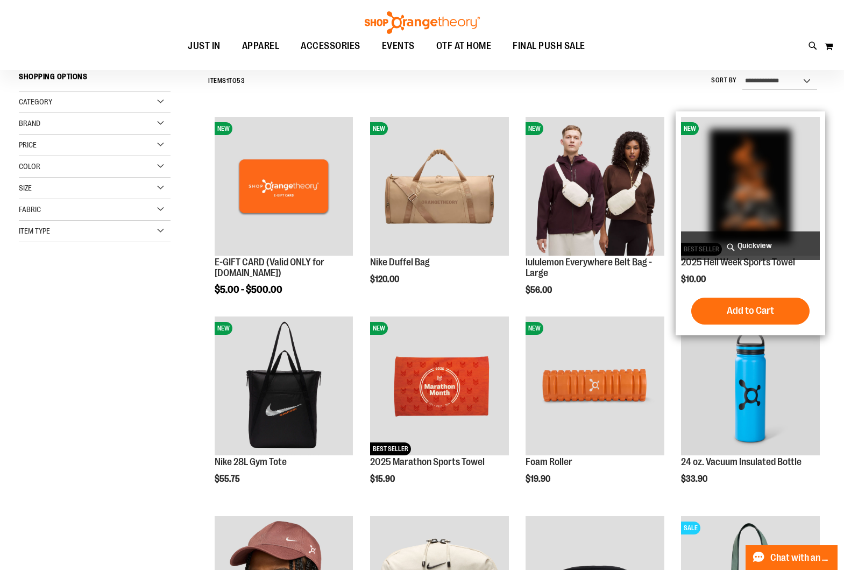
scroll to position [104, 0]
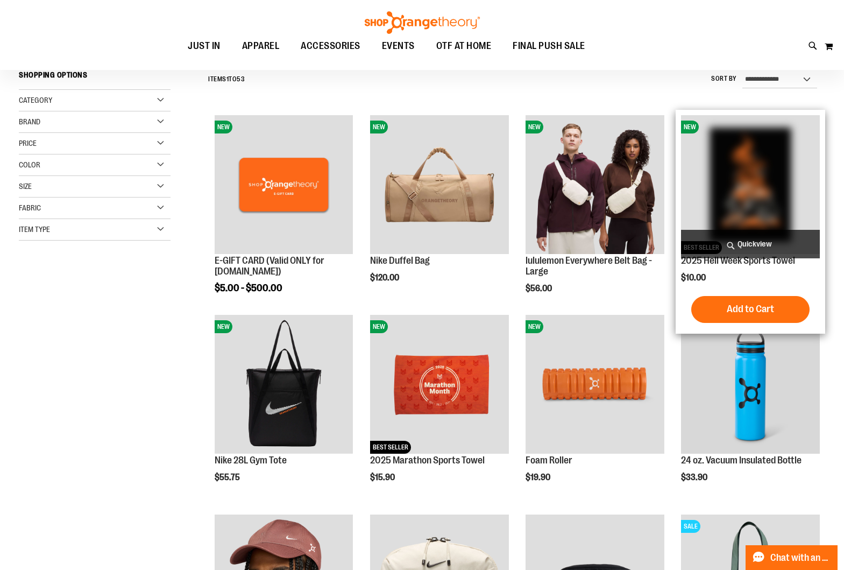
click at [725, 244] on span "Quickview" at bounding box center [750, 244] width 139 height 29
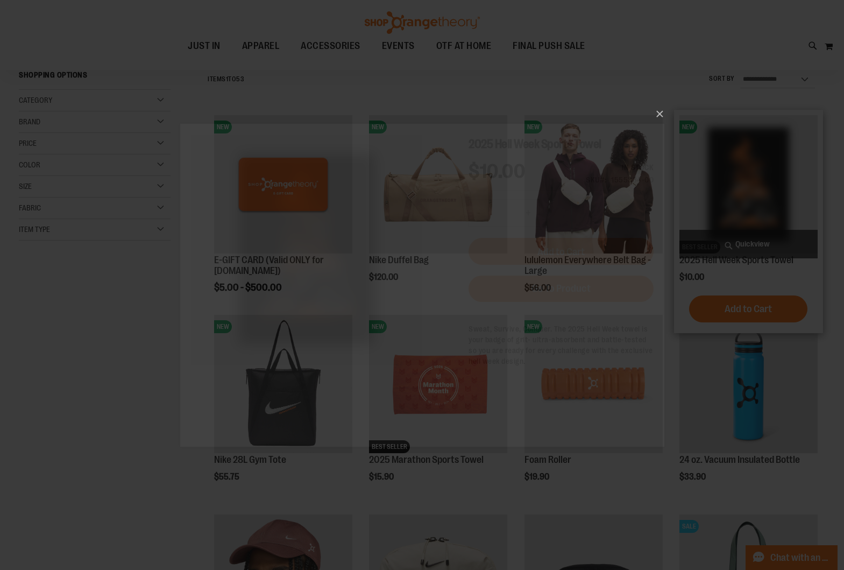
scroll to position [0, 0]
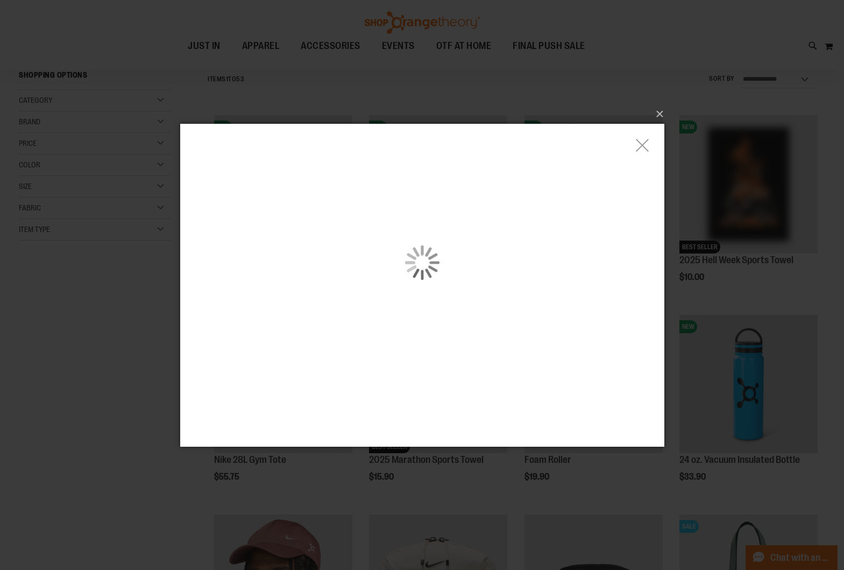
click at [303, 233] on div "carousel" at bounding box center [422, 262] width 484 height 278
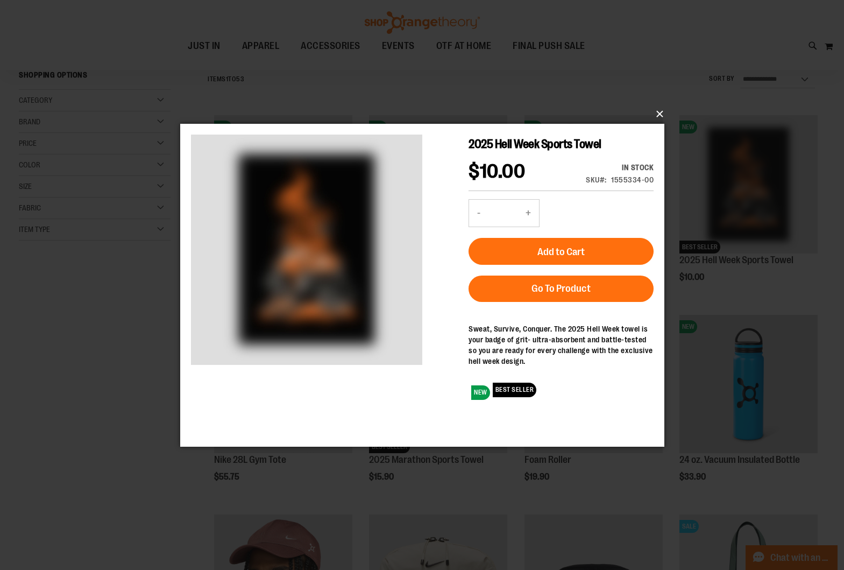
click at [657, 116] on button "×" at bounding box center [425, 114] width 484 height 24
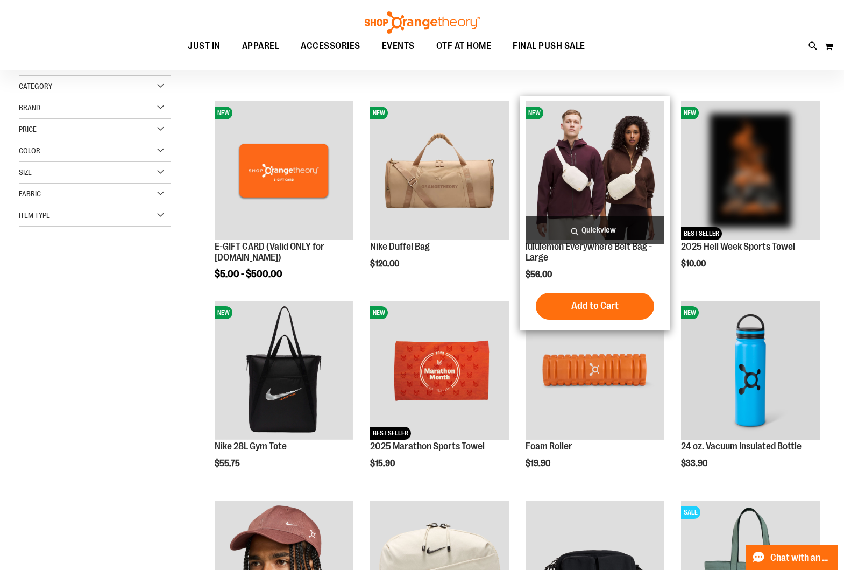
scroll to position [120, 0]
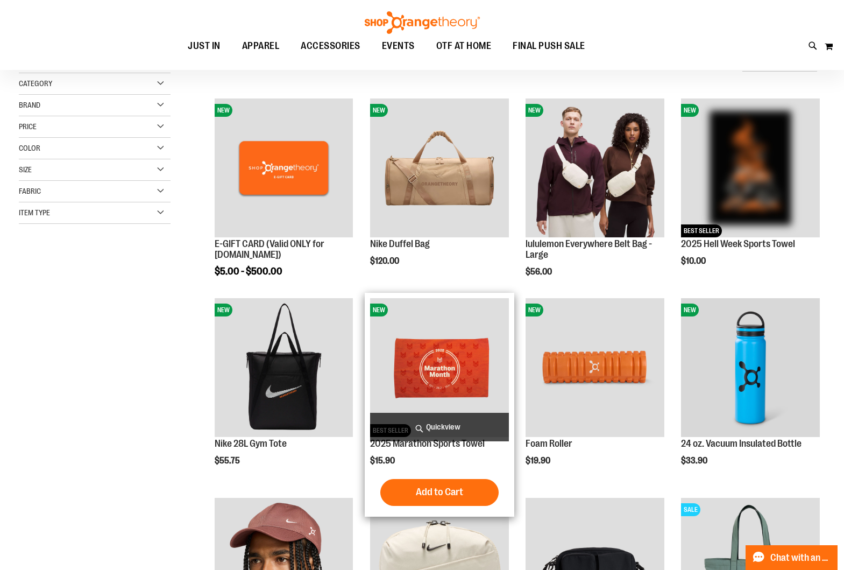
click at [449, 427] on span "Quickview" at bounding box center [439, 427] width 139 height 29
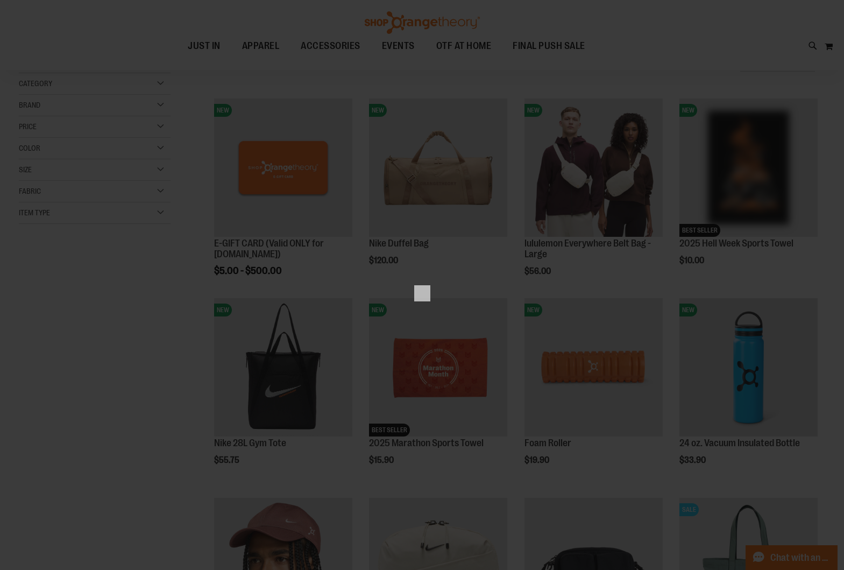
scroll to position [0, 0]
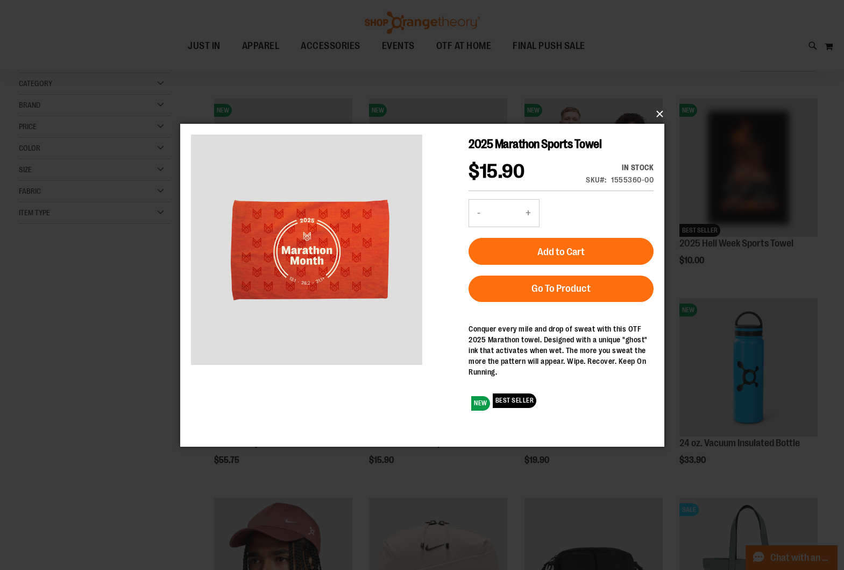
click at [652, 118] on button "×" at bounding box center [425, 114] width 484 height 24
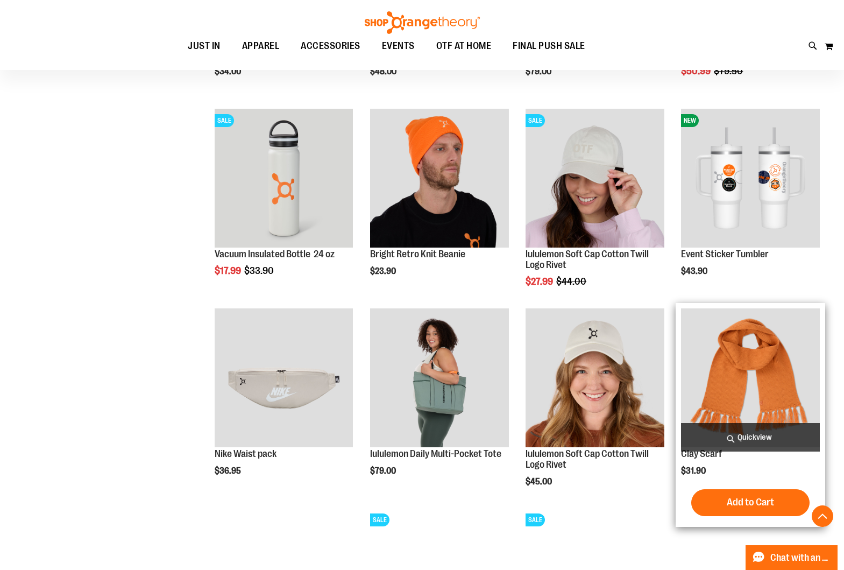
scroll to position [710, 0]
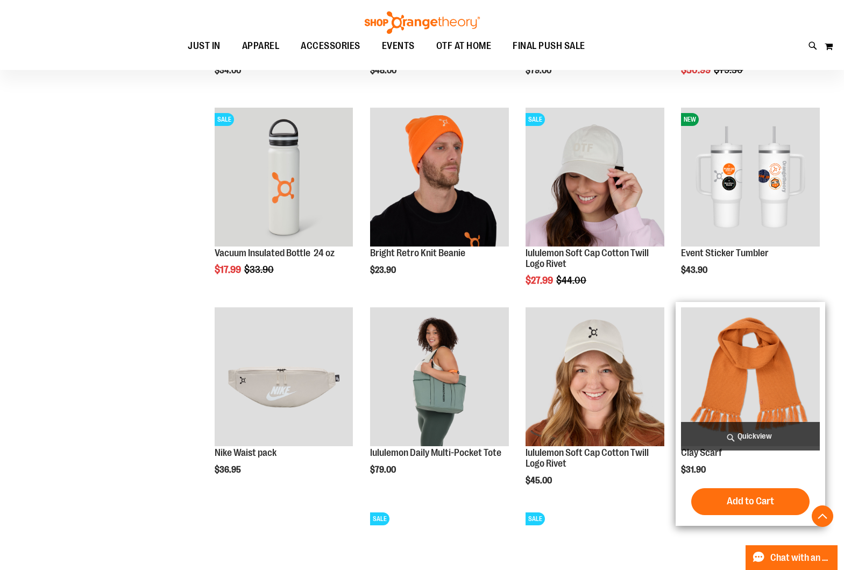
click at [757, 438] on span "Quickview" at bounding box center [750, 436] width 139 height 29
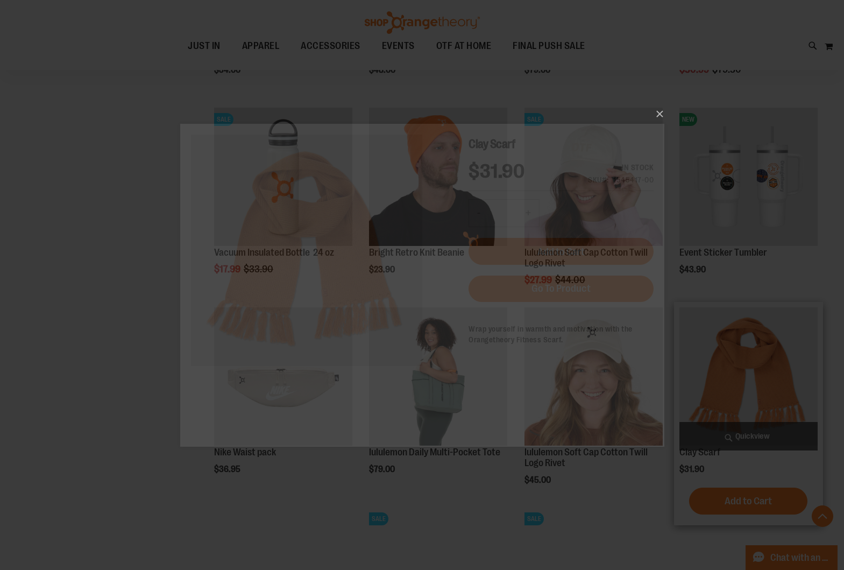
scroll to position [0, 0]
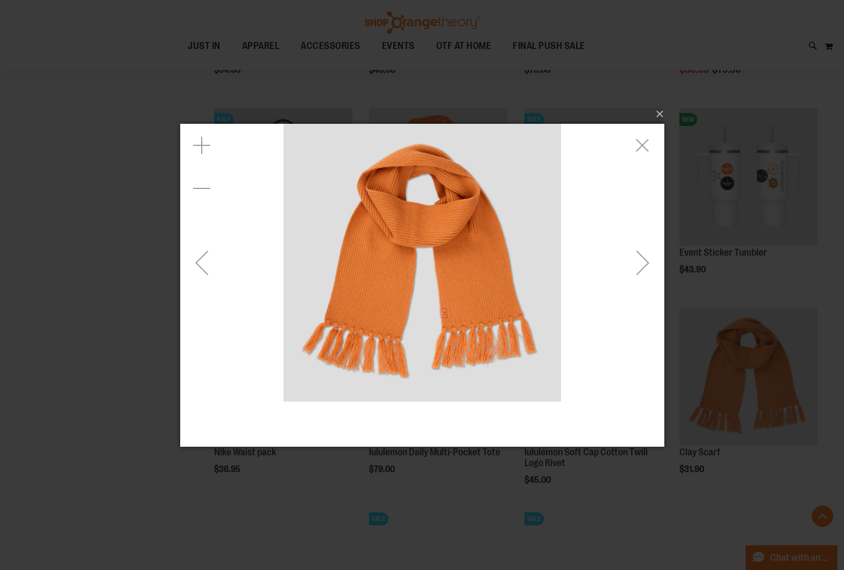
click at [649, 276] on div "Next" at bounding box center [642, 261] width 43 height 43
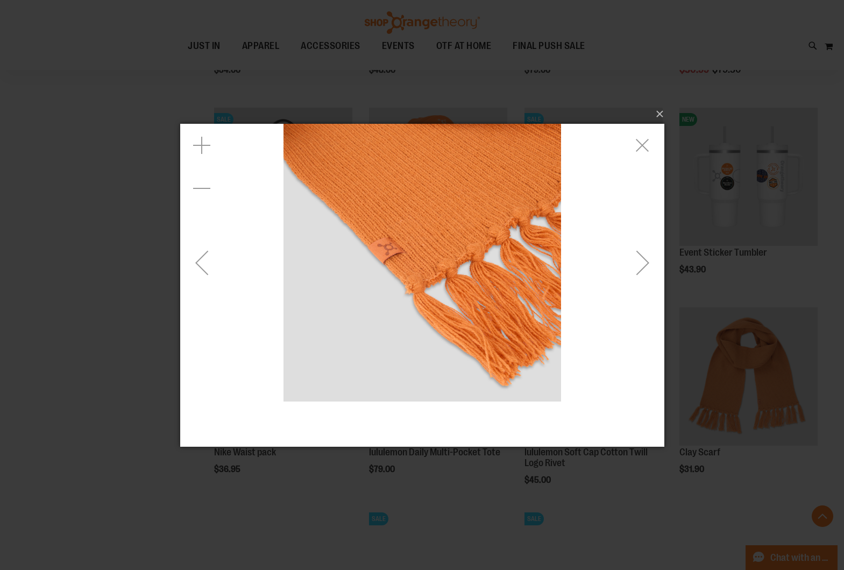
drag, startPoint x: 663, startPoint y: 275, endPoint x: 651, endPoint y: 276, distance: 11.9
click at [662, 275] on div "Next" at bounding box center [642, 261] width 43 height 43
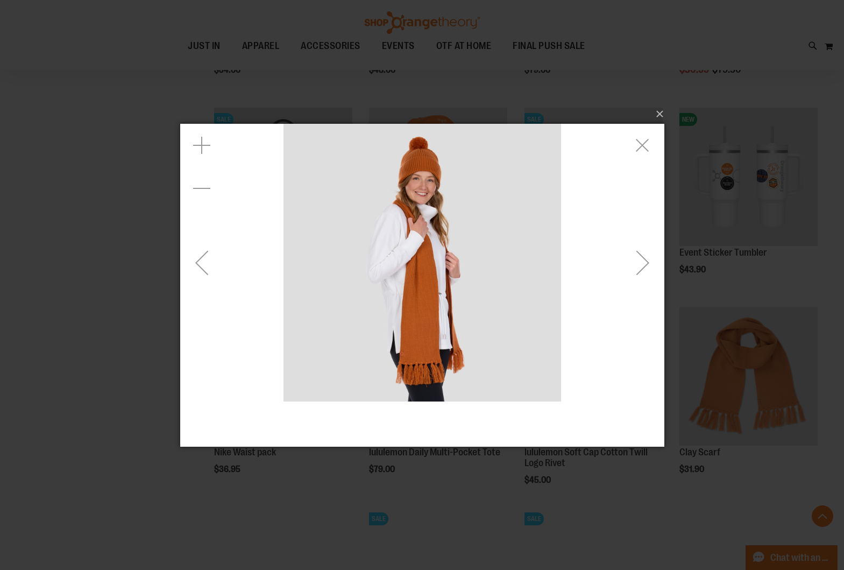
click at [635, 250] on div "Next" at bounding box center [642, 261] width 43 height 43
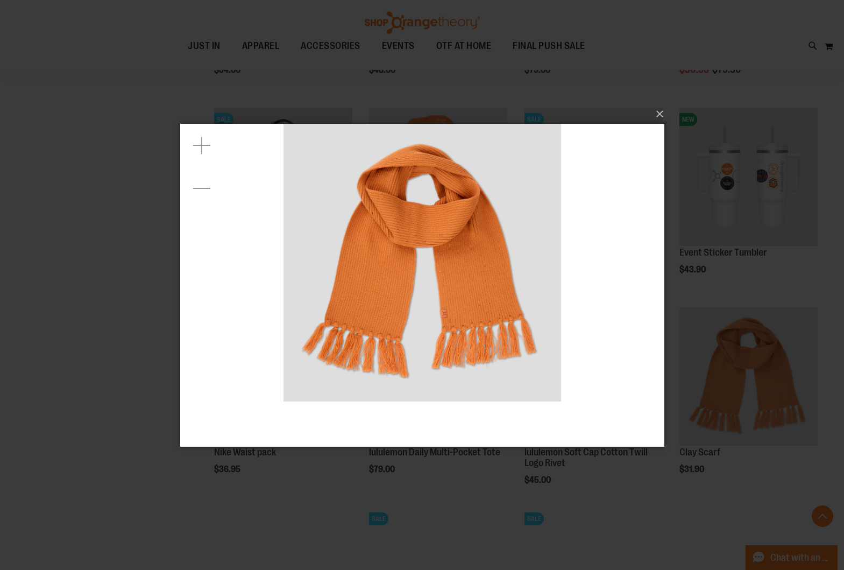
click at [111, 237] on div "×" at bounding box center [422, 285] width 844 height 570
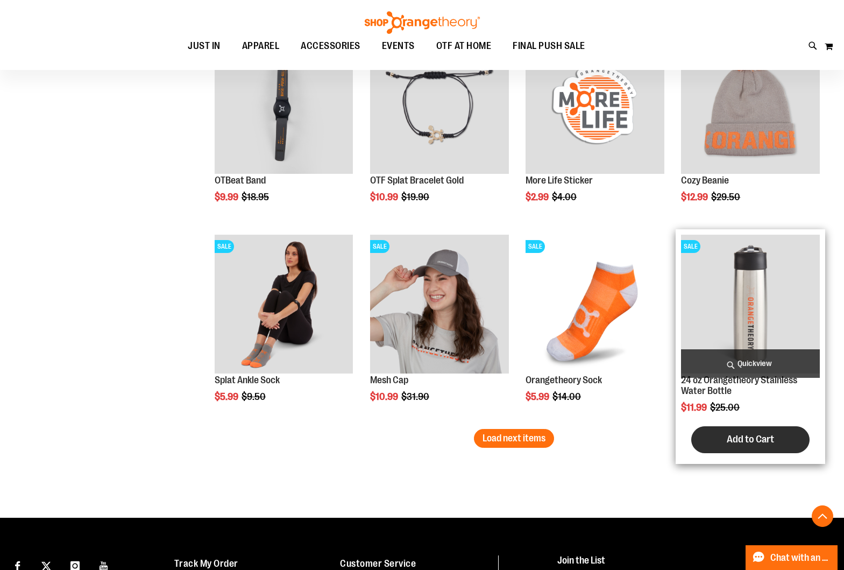
scroll to position [1582, 0]
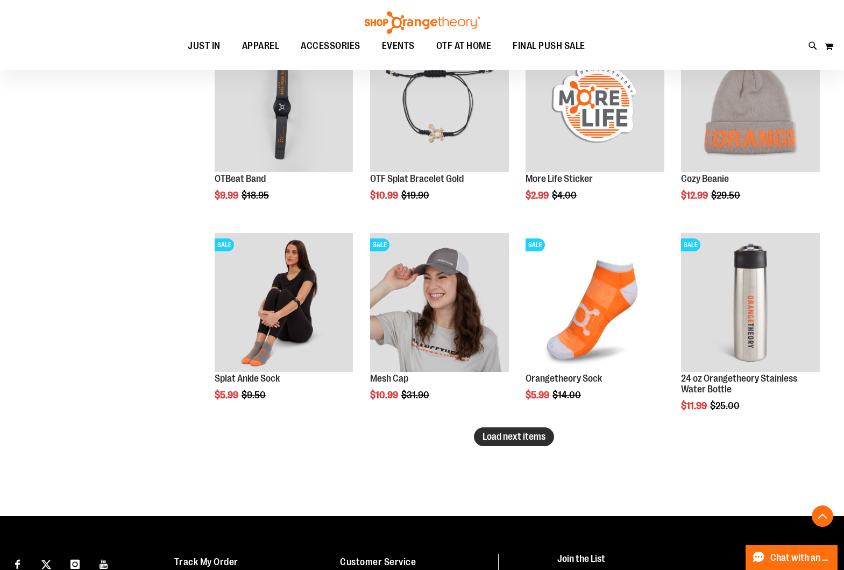
click at [501, 439] on span "Load next items" at bounding box center [513, 436] width 63 height 11
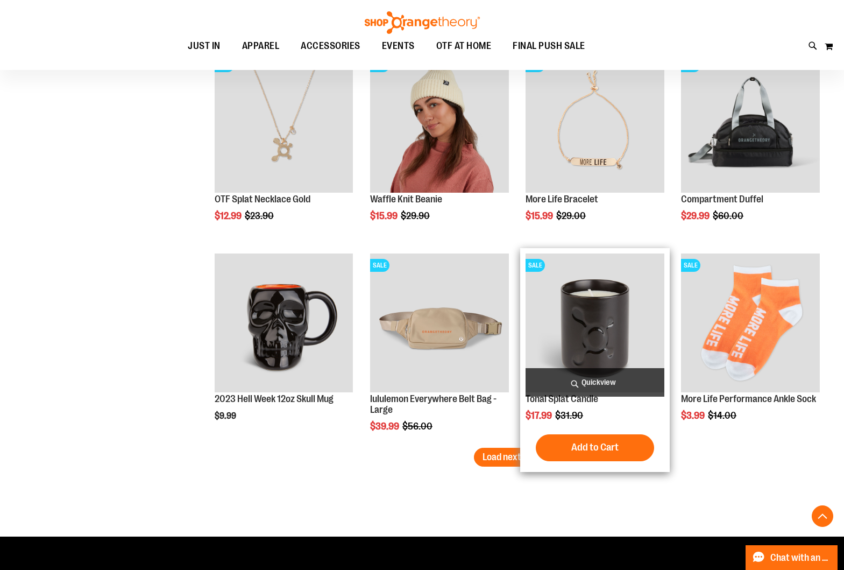
scroll to position [2162, 0]
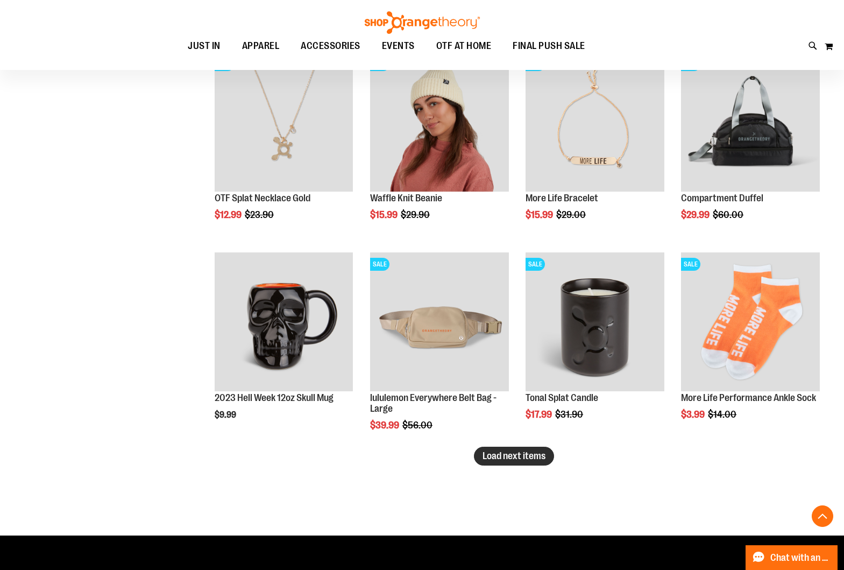
click at [539, 459] on span "Load next items" at bounding box center [513, 455] width 63 height 11
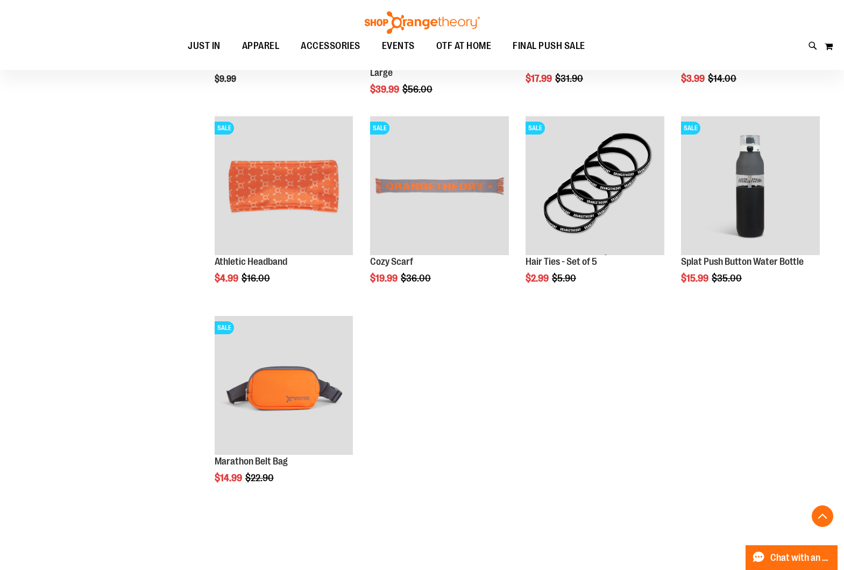
scroll to position [2498, 0]
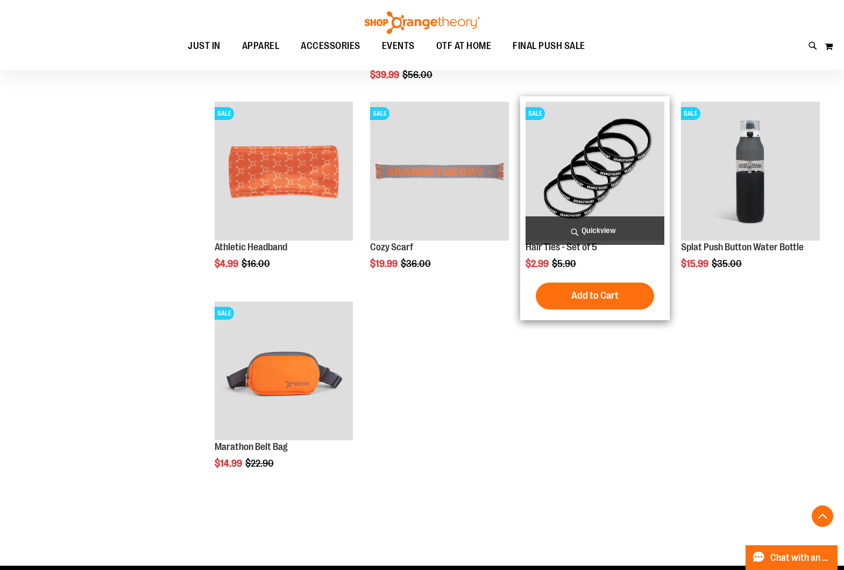
scroll to position [2511, 0]
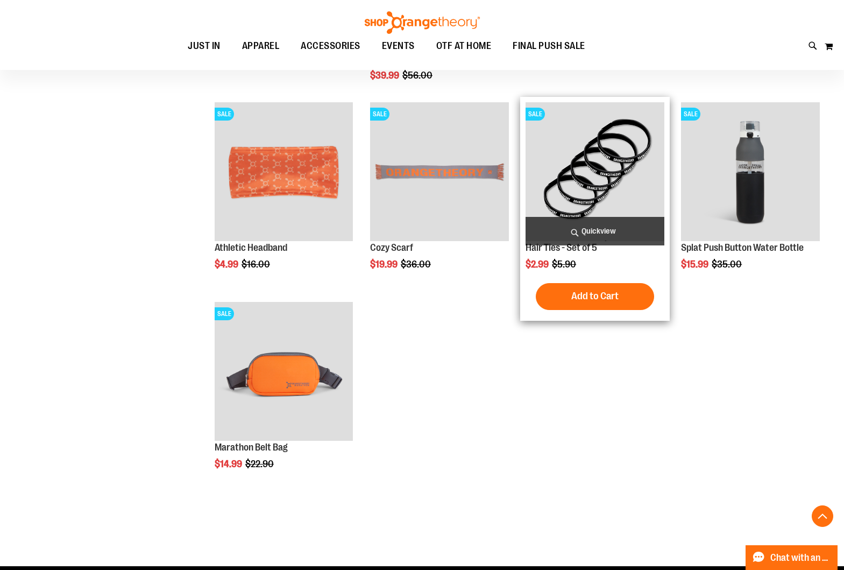
click at [558, 225] on span "Quickview" at bounding box center [594, 231] width 139 height 29
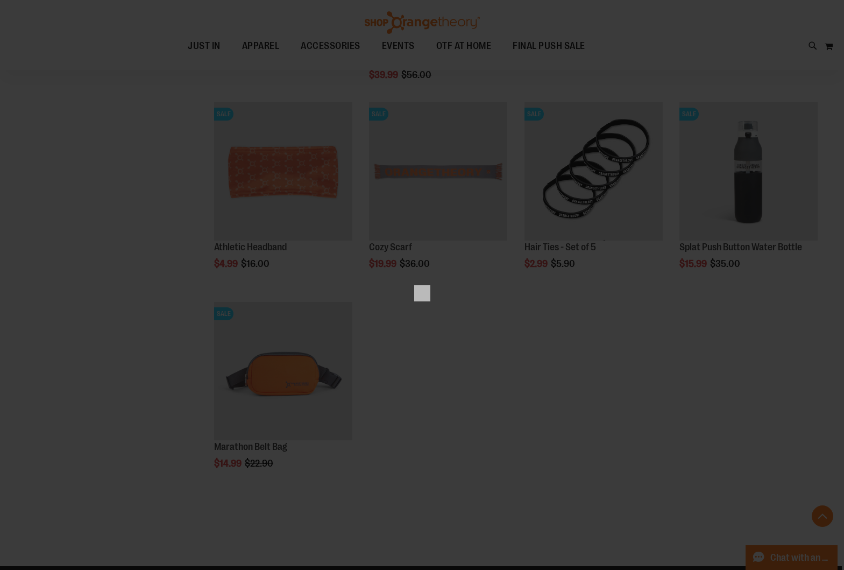
scroll to position [0, 0]
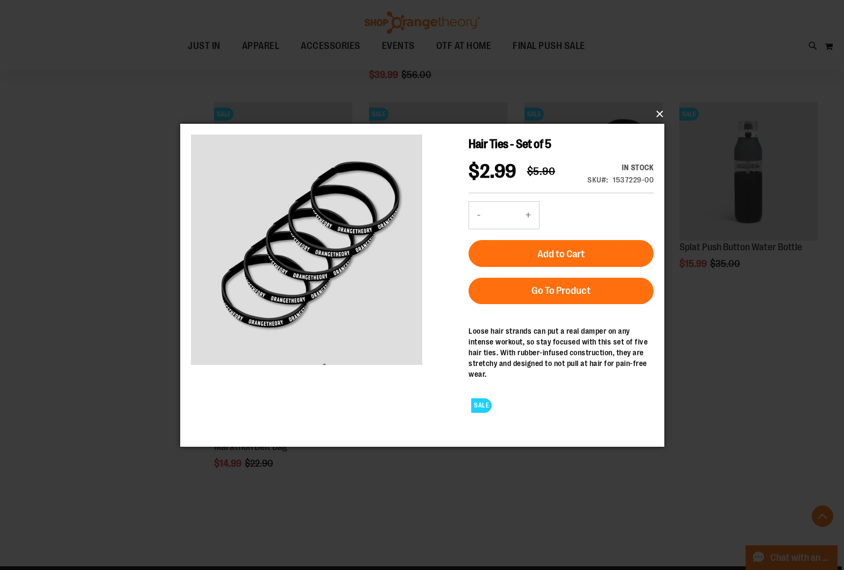
click at [655, 118] on button "×" at bounding box center [425, 114] width 484 height 24
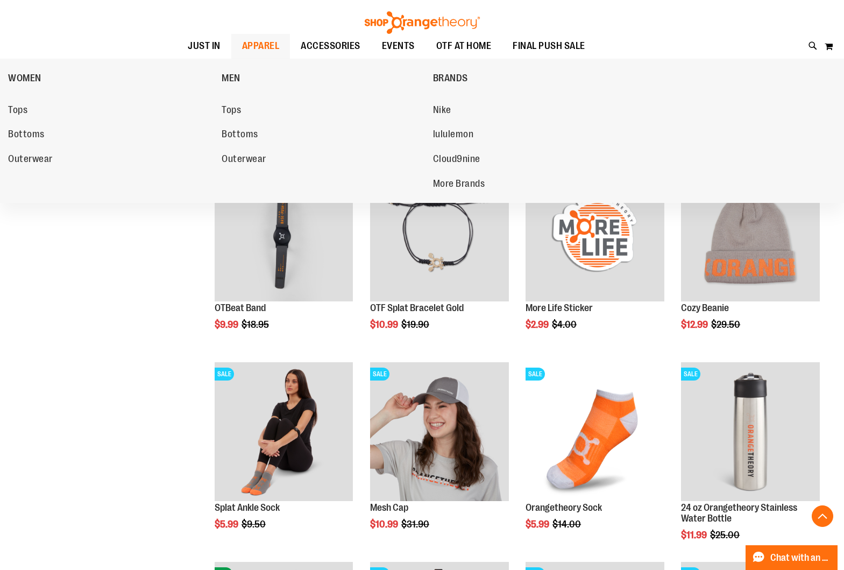
scroll to position [1453, 0]
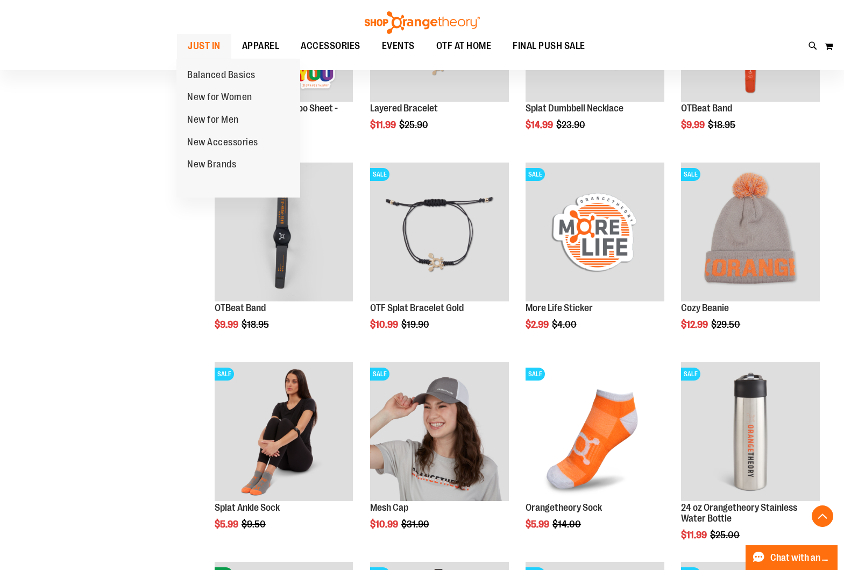
click at [199, 38] on span "JUST IN" at bounding box center [204, 46] width 33 height 24
click at [215, 51] on span "JUST IN" at bounding box center [204, 46] width 33 height 24
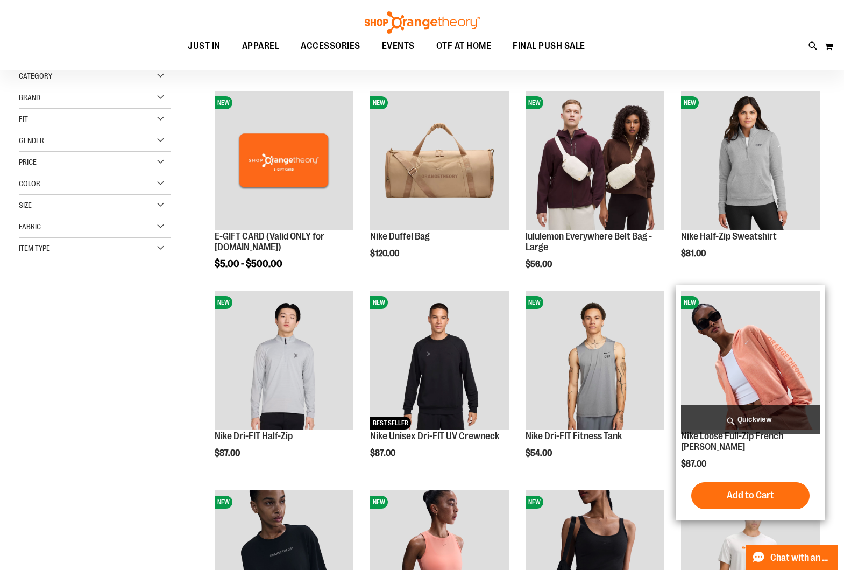
scroll to position [129, 0]
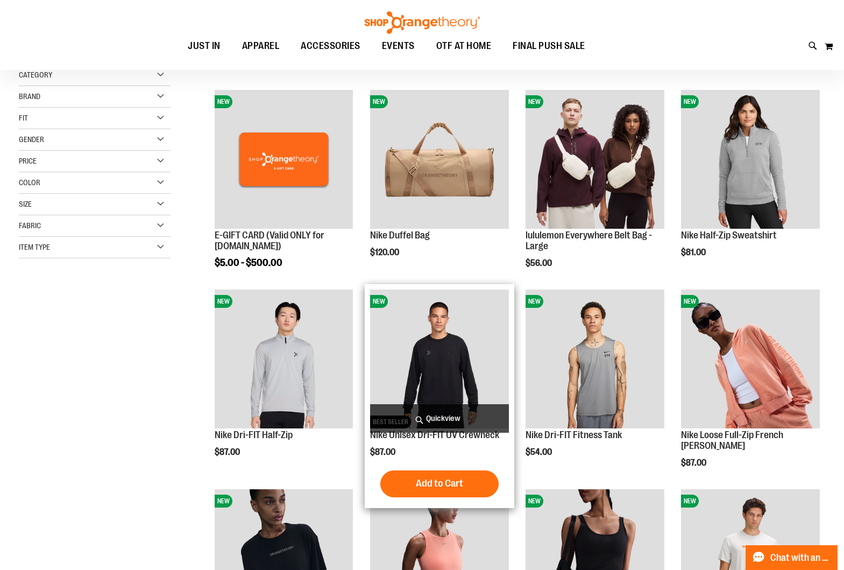
click at [447, 415] on span "Quickview" at bounding box center [439, 418] width 139 height 29
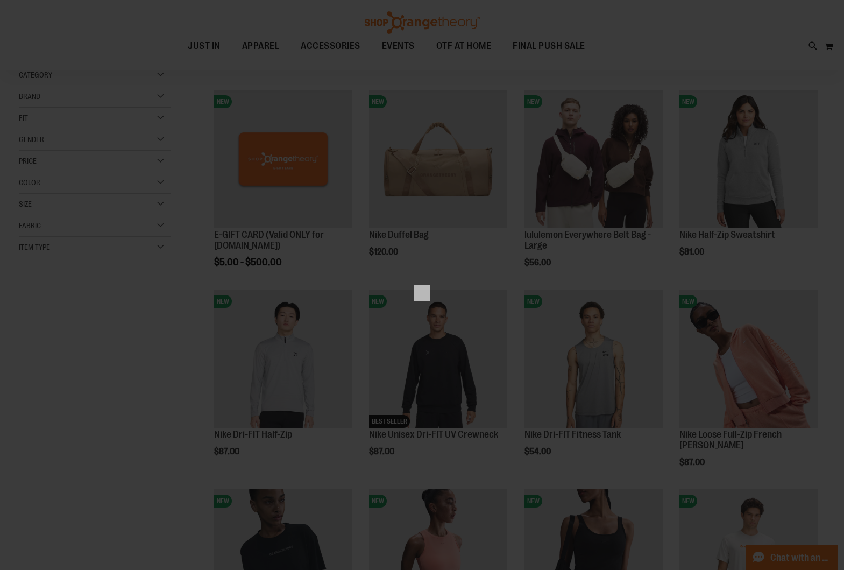
scroll to position [0, 0]
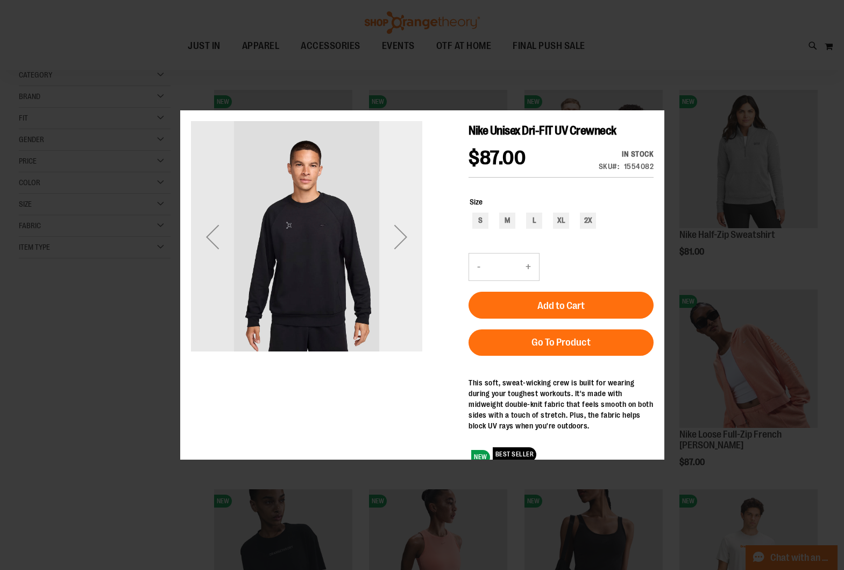
drag, startPoint x: 404, startPoint y: 248, endPoint x: 404, endPoint y: 258, distance: 9.1
click at [404, 258] on div "Next" at bounding box center [400, 235] width 43 height 231
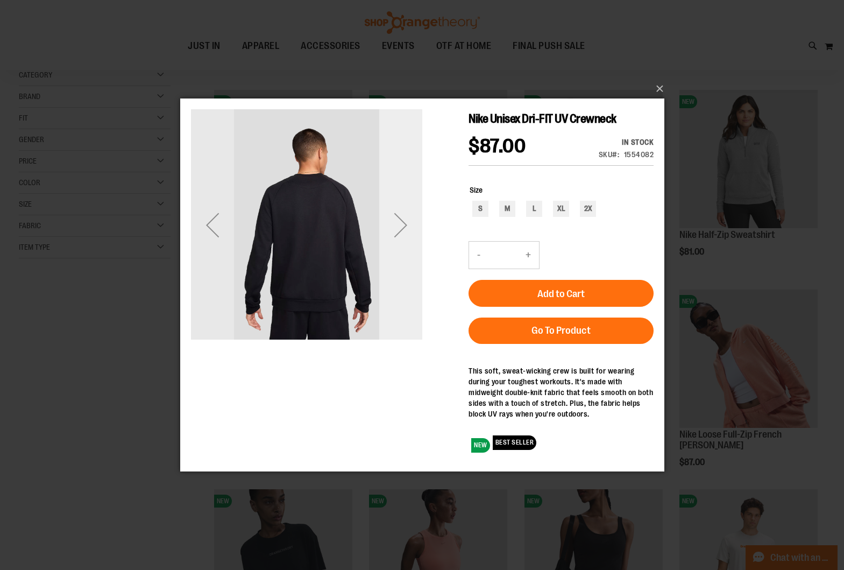
click at [397, 236] on div "Next" at bounding box center [400, 224] width 43 height 43
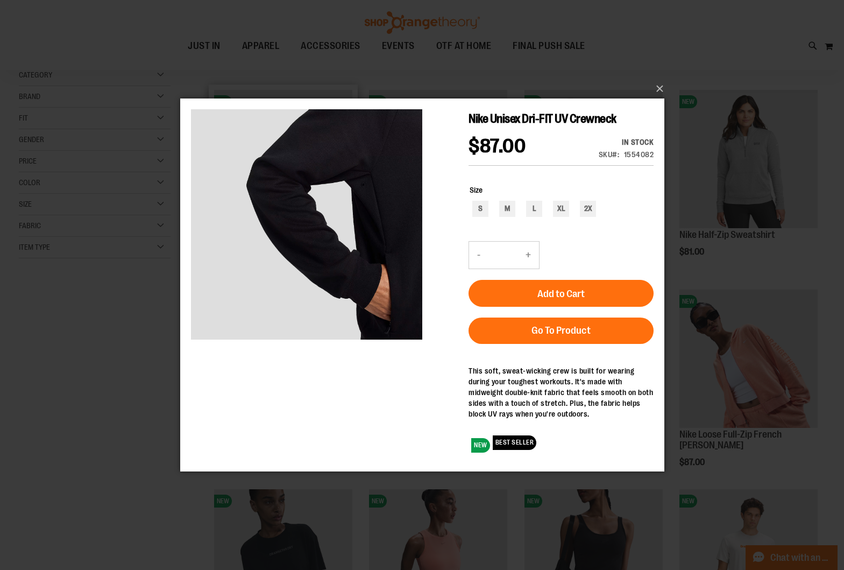
drag, startPoint x: 152, startPoint y: 283, endPoint x: 226, endPoint y: 282, distance: 73.7
click at [152, 283] on div "×" at bounding box center [422, 285] width 844 height 570
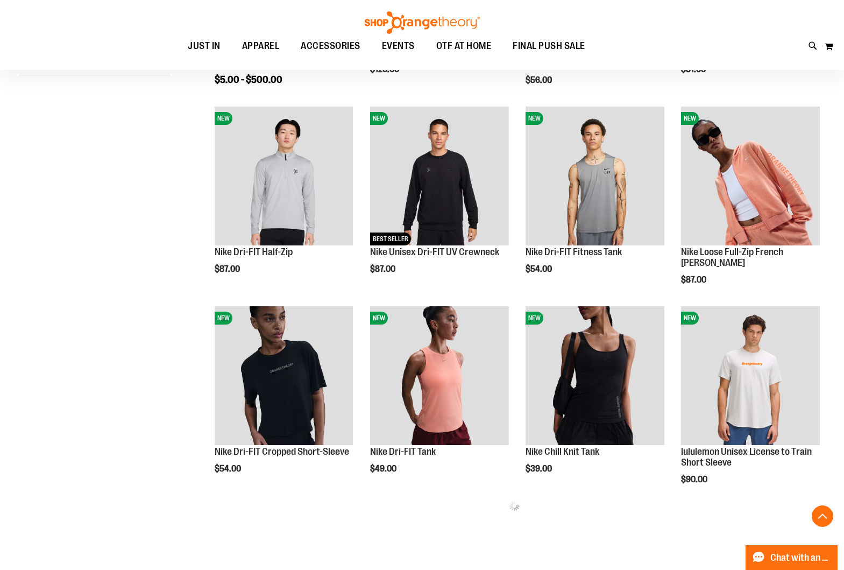
scroll to position [313, 0]
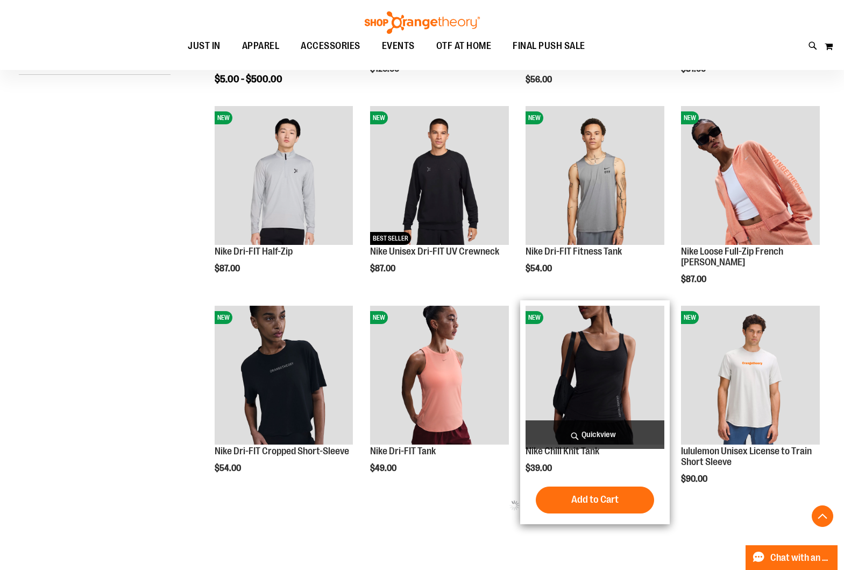
click at [615, 436] on span "Quickview" at bounding box center [594, 434] width 139 height 29
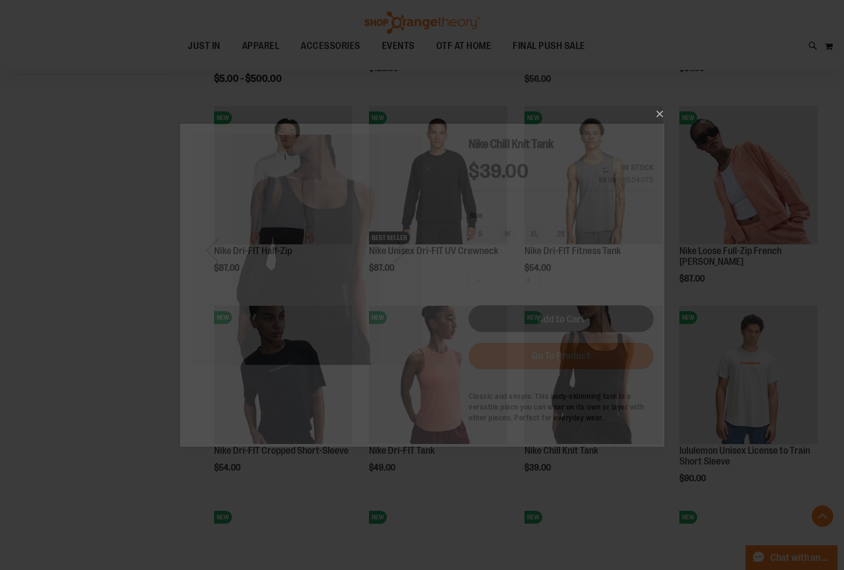
scroll to position [0, 0]
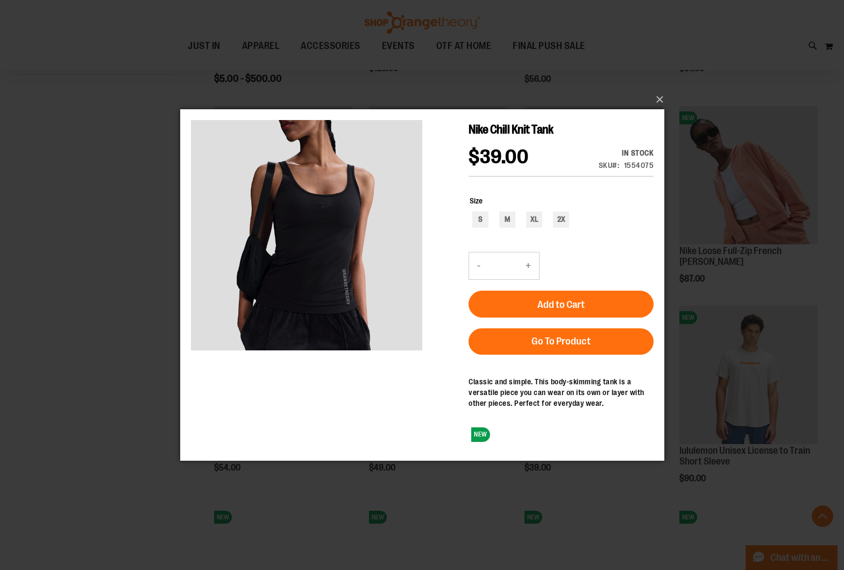
click at [117, 281] on div "×" at bounding box center [422, 285] width 844 height 570
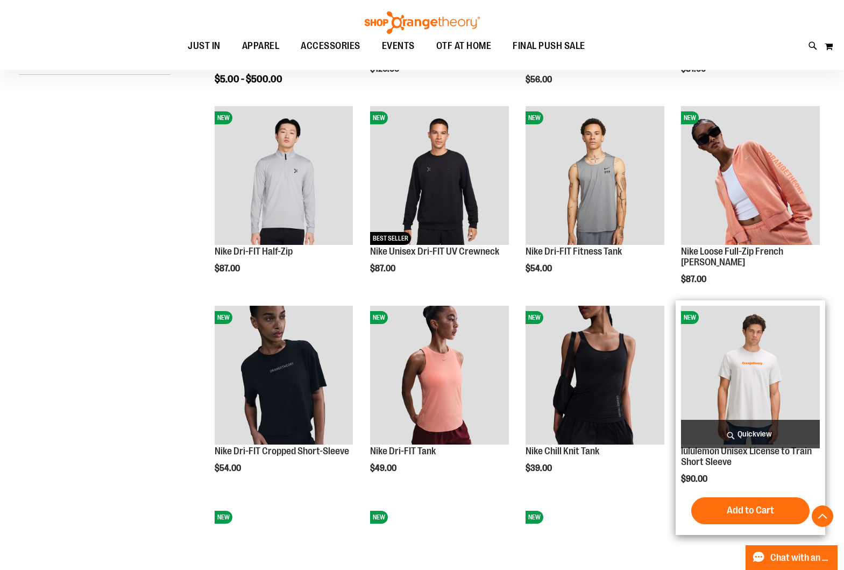
click at [764, 430] on span "Quickview" at bounding box center [750, 434] width 139 height 29
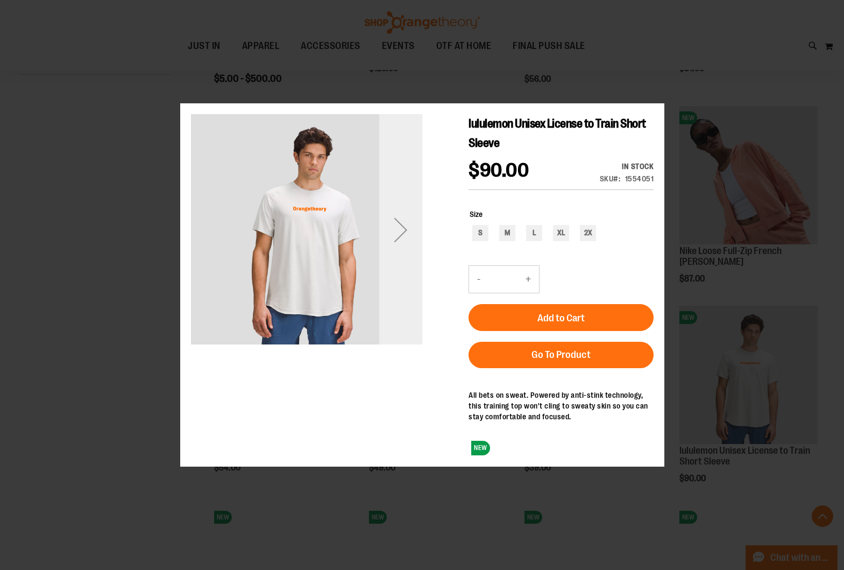
click at [388, 246] on div "Next" at bounding box center [400, 229] width 43 height 43
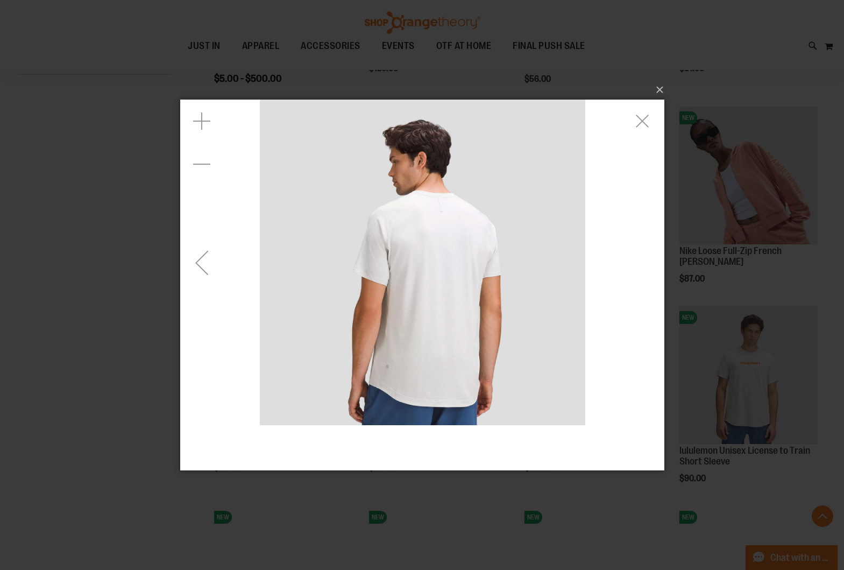
click at [620, 295] on div "carousel" at bounding box center [422, 262] width 484 height 325
click at [214, 271] on div "Previous" at bounding box center [201, 262] width 43 height 43
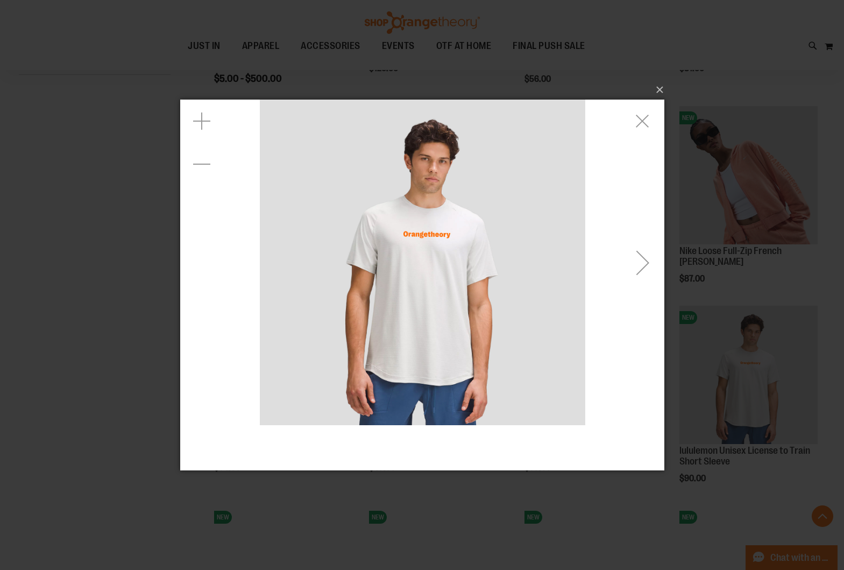
click at [214, 271] on div "carousel" at bounding box center [422, 262] width 484 height 325
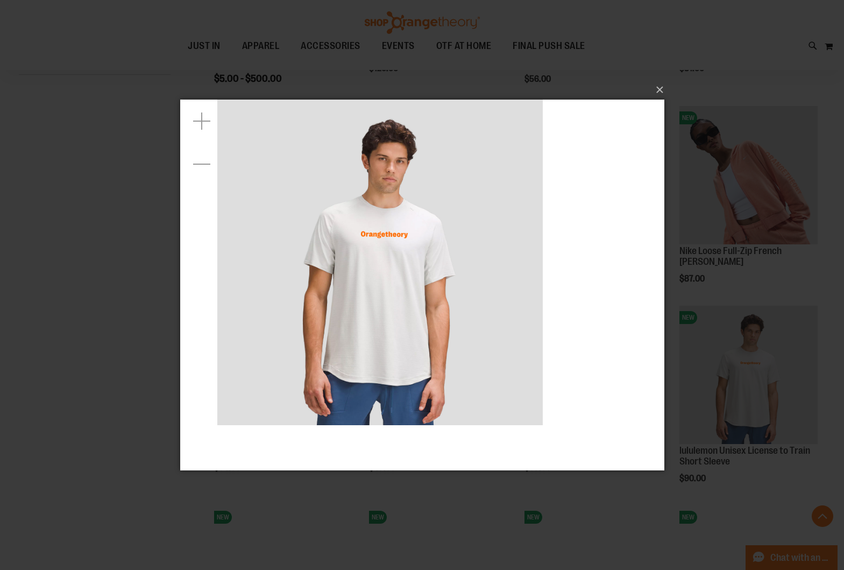
click at [80, 249] on div "×" at bounding box center [422, 285] width 844 height 570
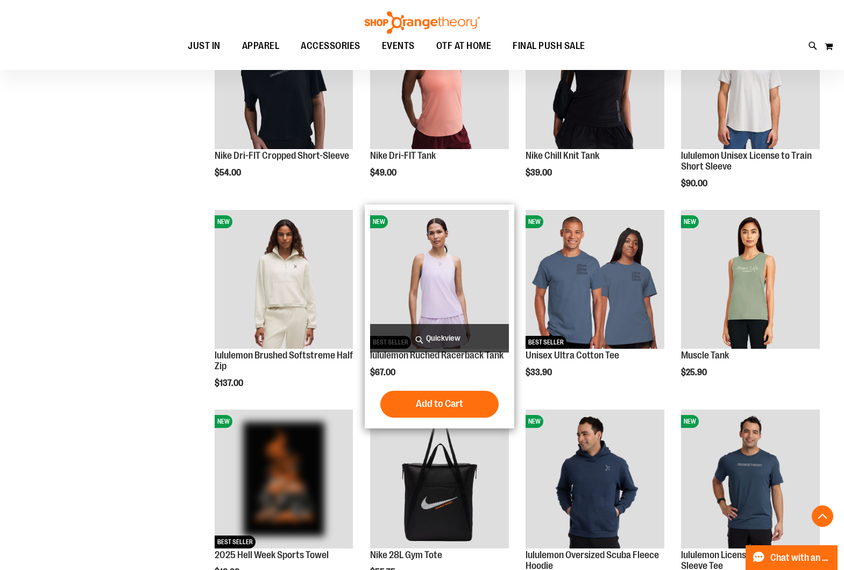
scroll to position [641, 0]
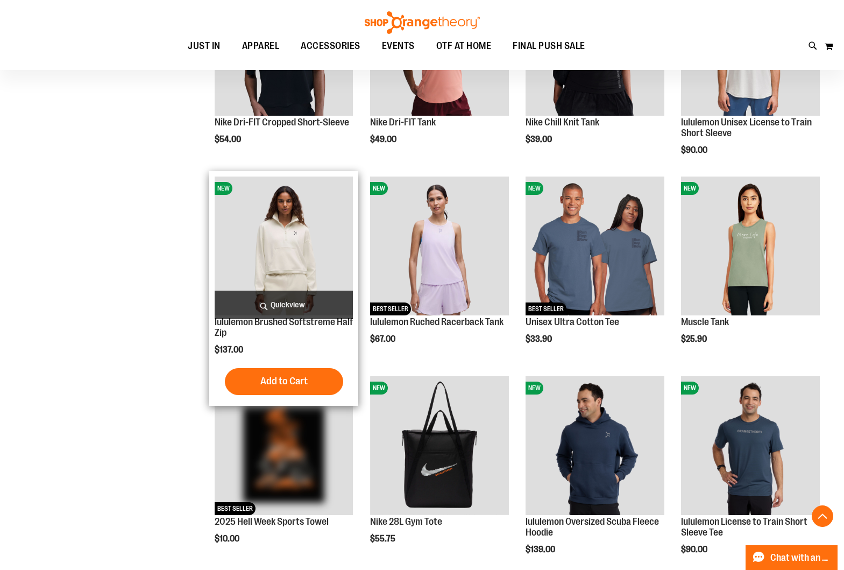
click at [265, 308] on span "Quickview" at bounding box center [284, 304] width 139 height 29
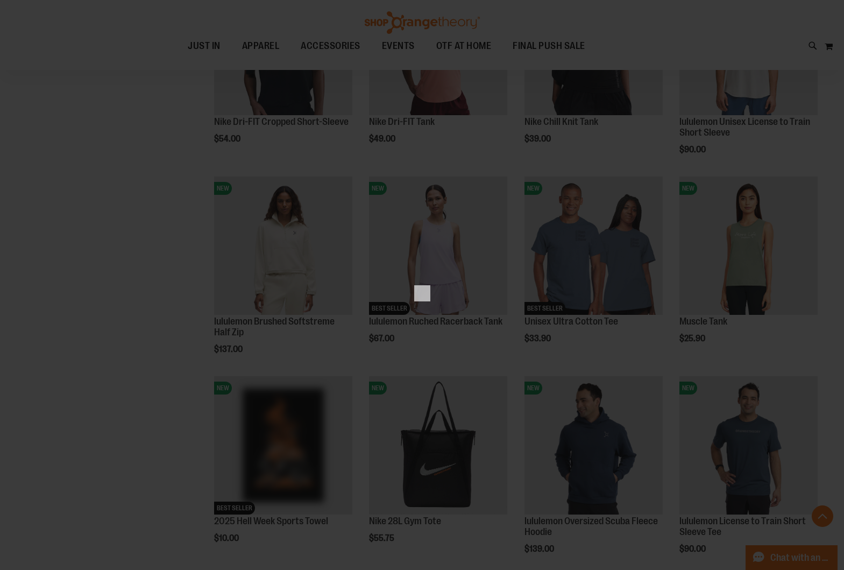
scroll to position [0, 0]
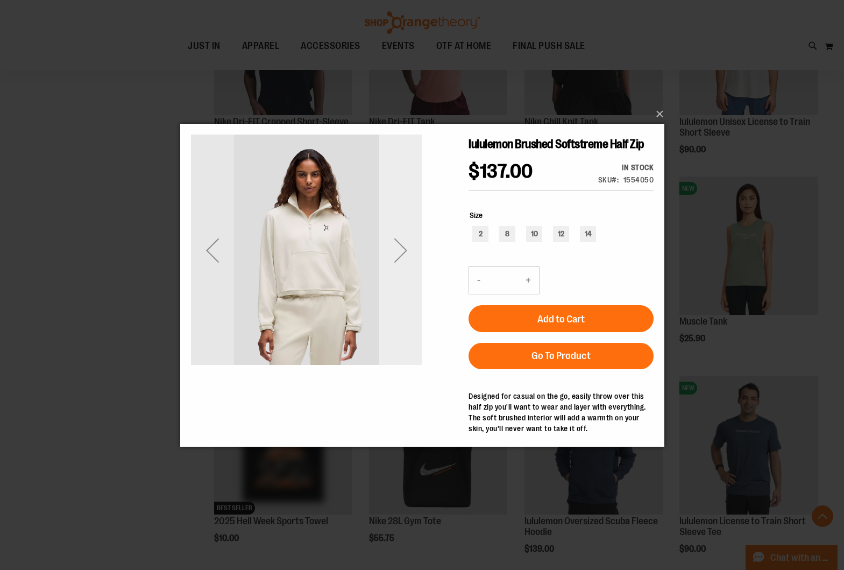
click at [401, 265] on div "Next" at bounding box center [400, 249] width 43 height 43
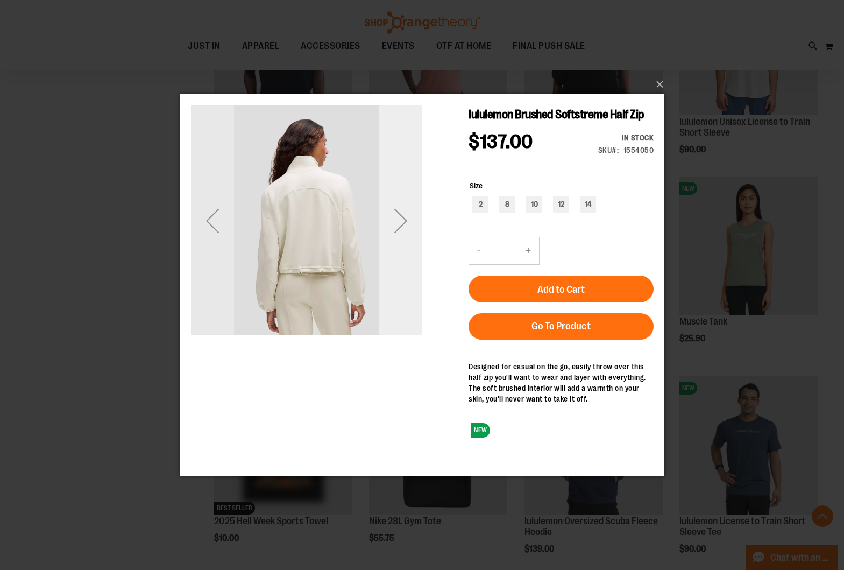
click at [401, 253] on div "Next" at bounding box center [400, 220] width 43 height 231
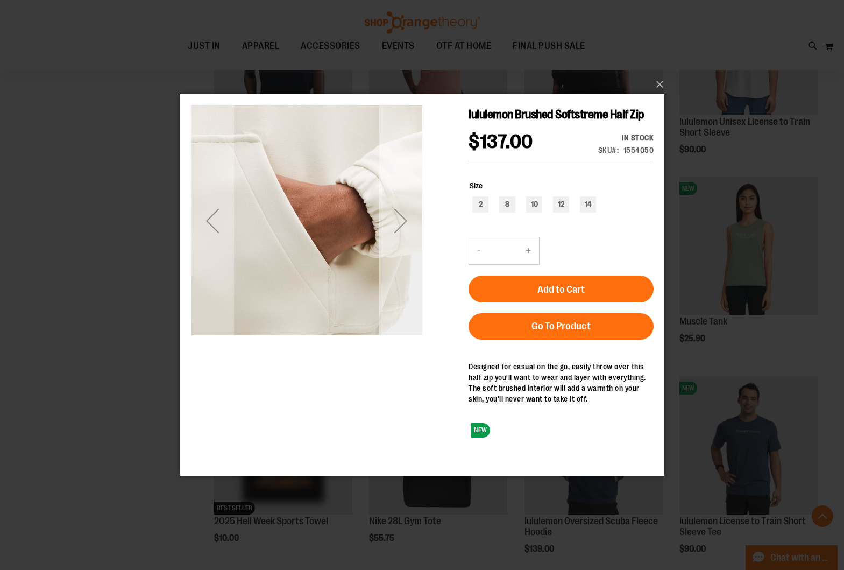
click at [389, 240] on div "Next" at bounding box center [400, 220] width 43 height 43
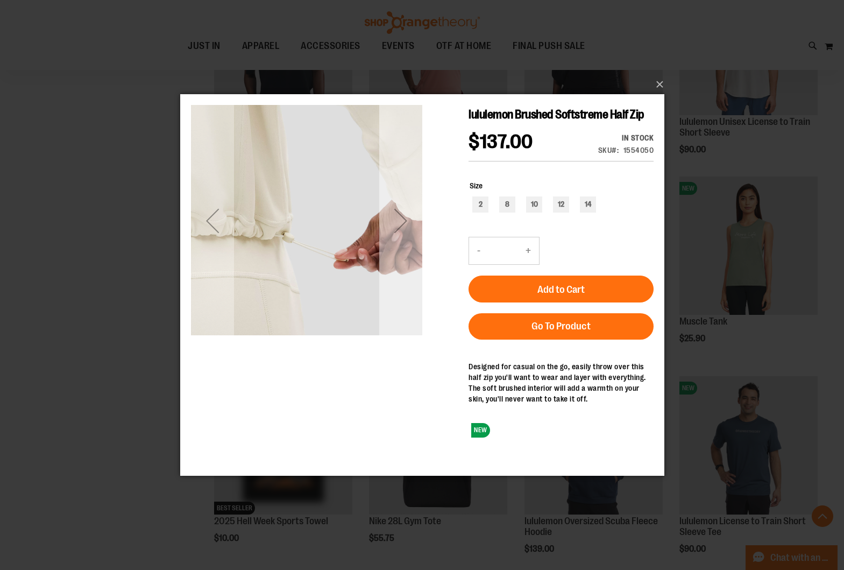
click at [389, 240] on div "Next" at bounding box center [400, 220] width 43 height 43
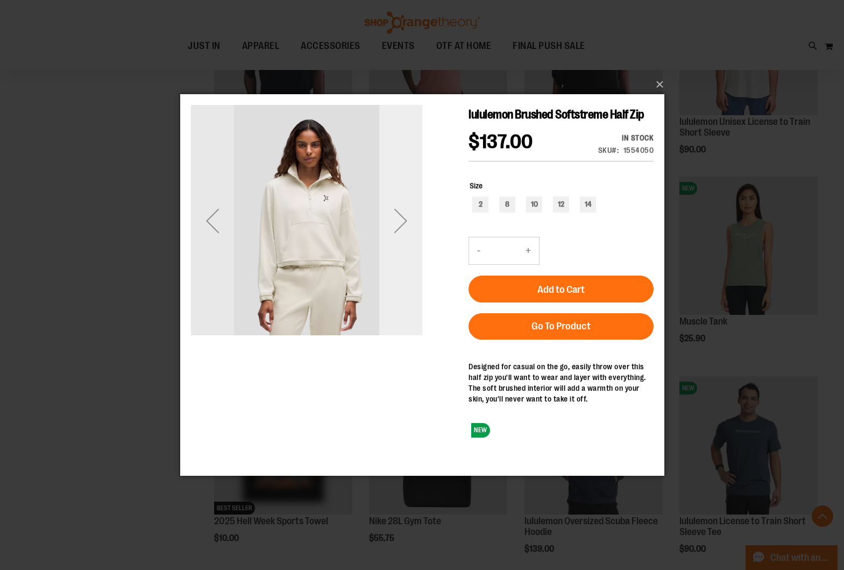
click at [389, 240] on div "Next" at bounding box center [400, 220] width 43 height 43
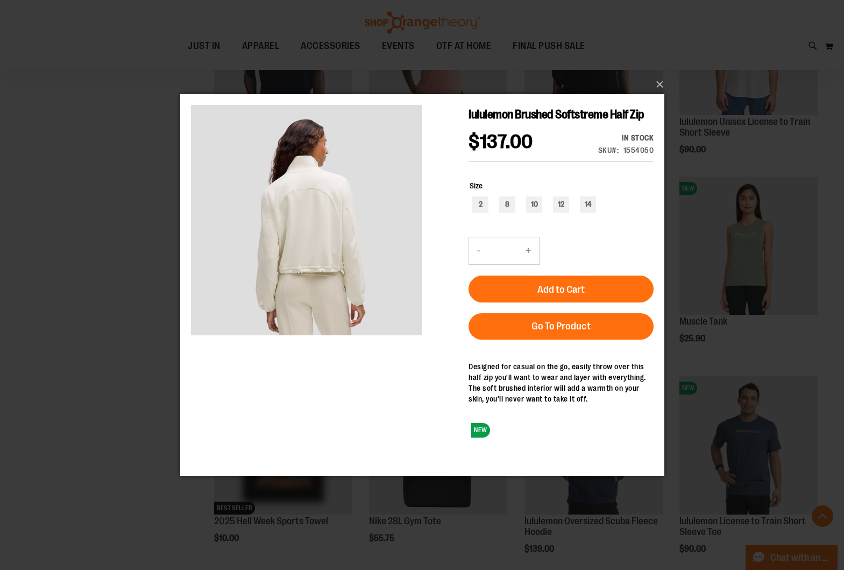
click at [152, 229] on div "×" at bounding box center [422, 285] width 844 height 570
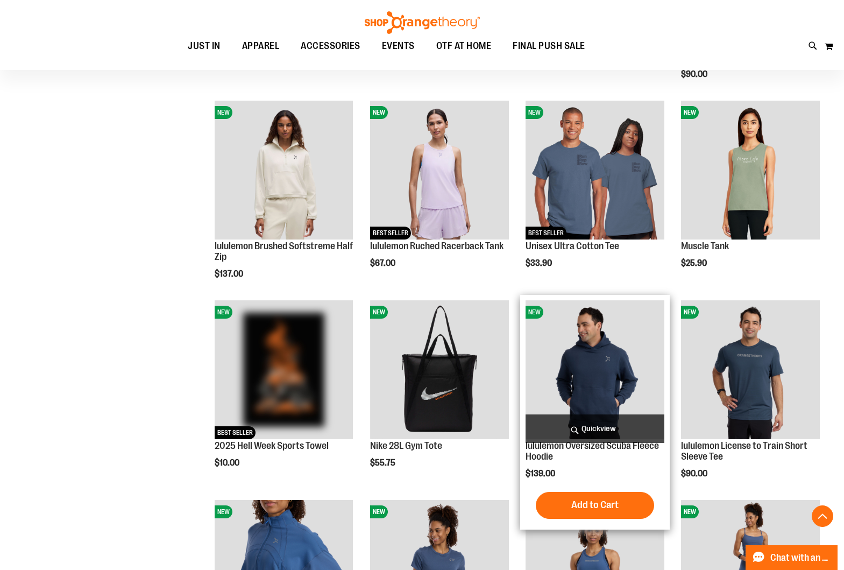
scroll to position [719, 0]
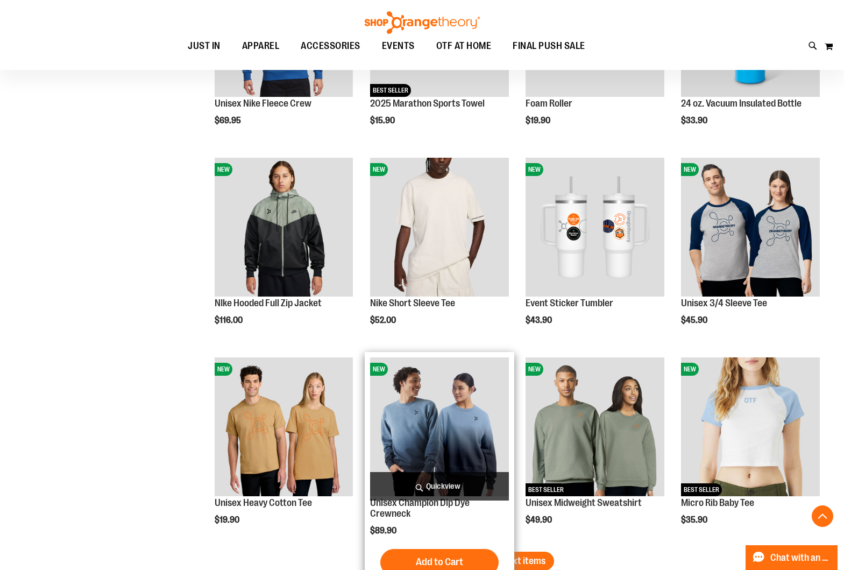
scroll to position [1457, 0]
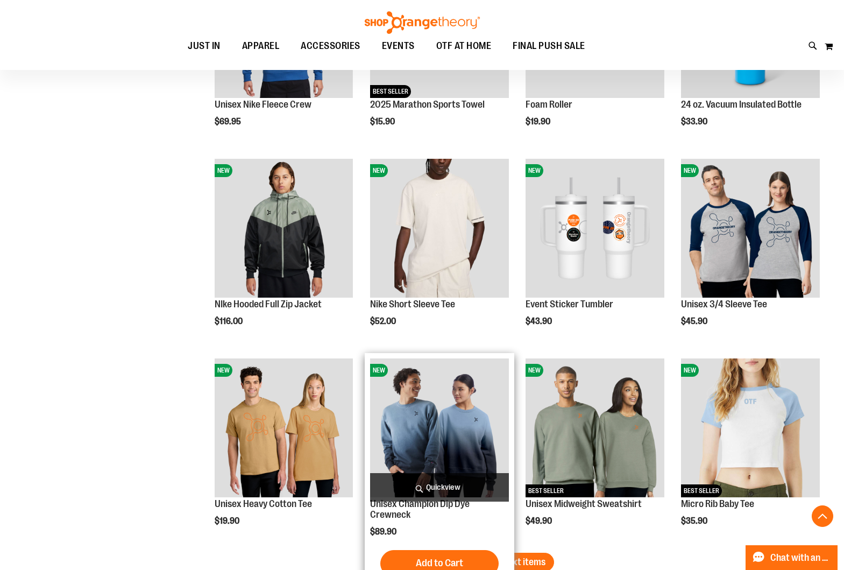
click at [442, 482] on span "Quickview" at bounding box center [439, 487] width 139 height 29
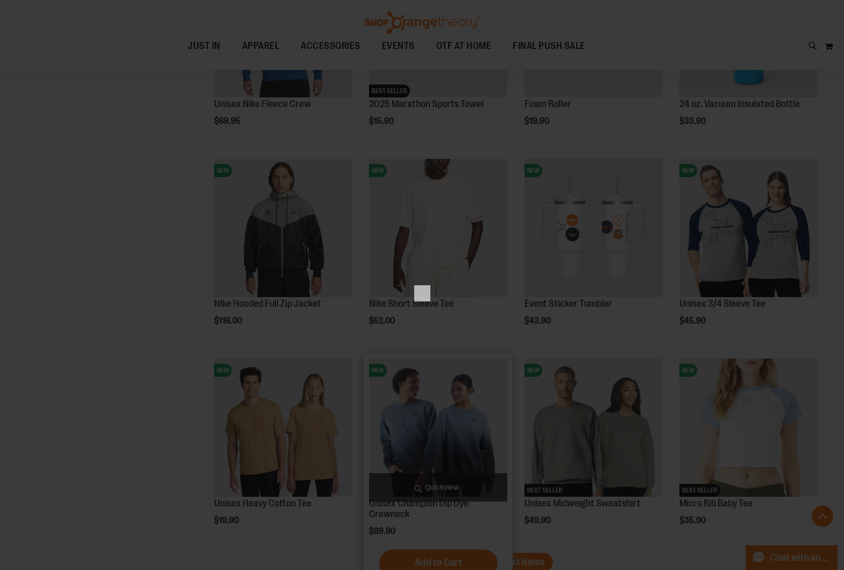
scroll to position [0, 0]
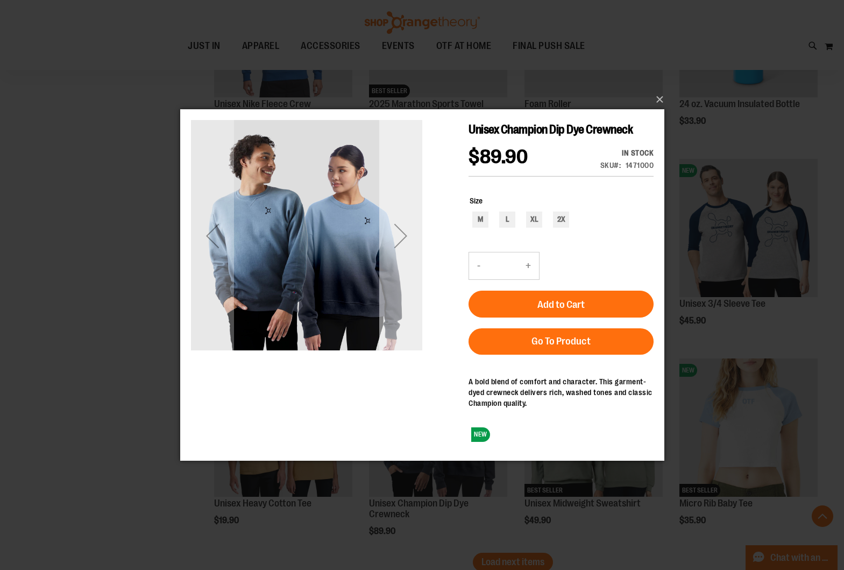
click at [401, 245] on div "Next" at bounding box center [400, 235] width 43 height 43
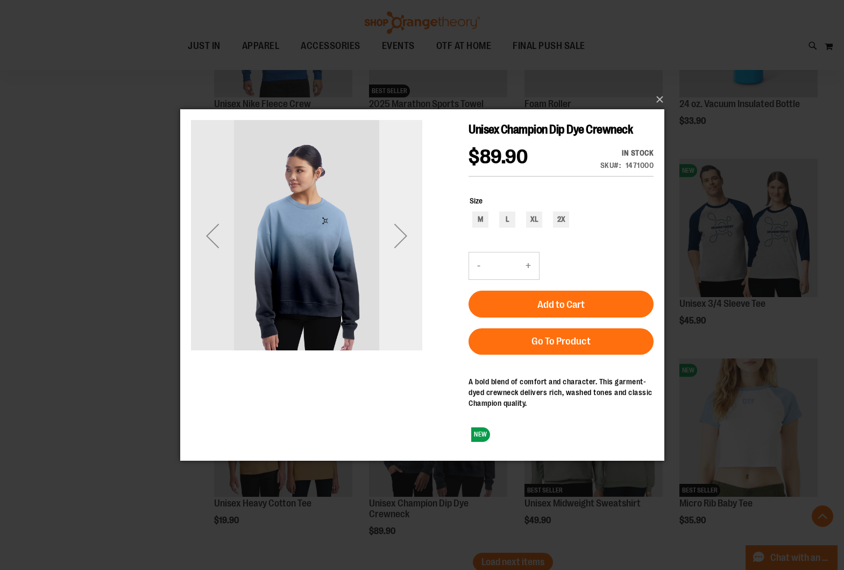
click at [401, 245] on div "Next" at bounding box center [400, 235] width 43 height 43
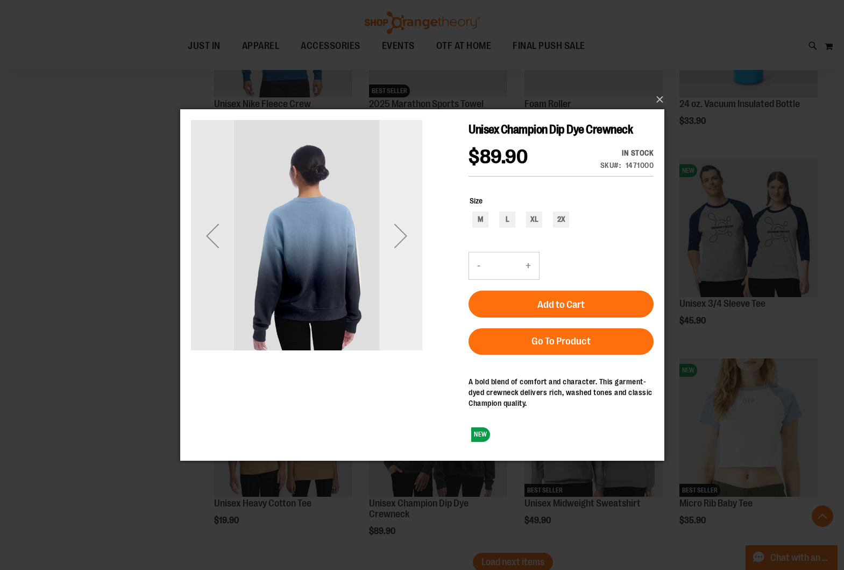
click at [413, 231] on div "Next" at bounding box center [400, 235] width 43 height 43
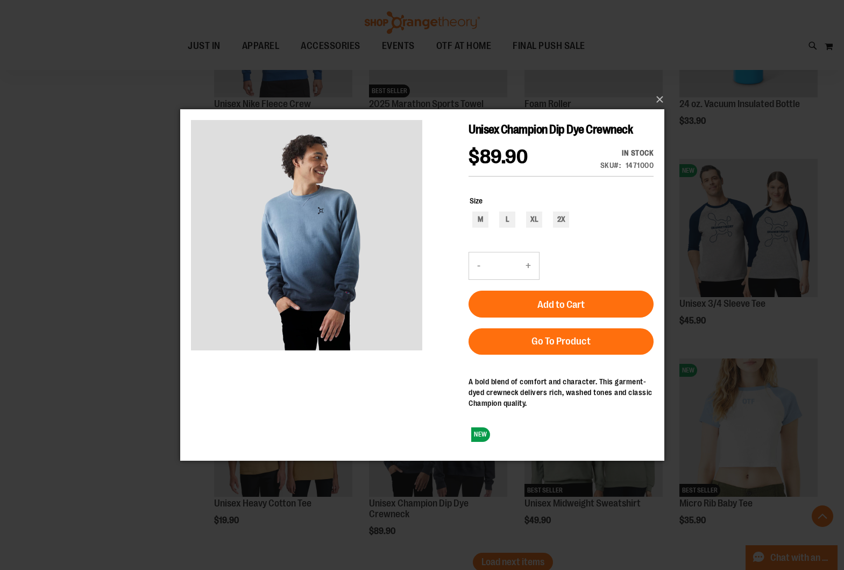
click at [89, 243] on div "×" at bounding box center [422, 285] width 844 height 570
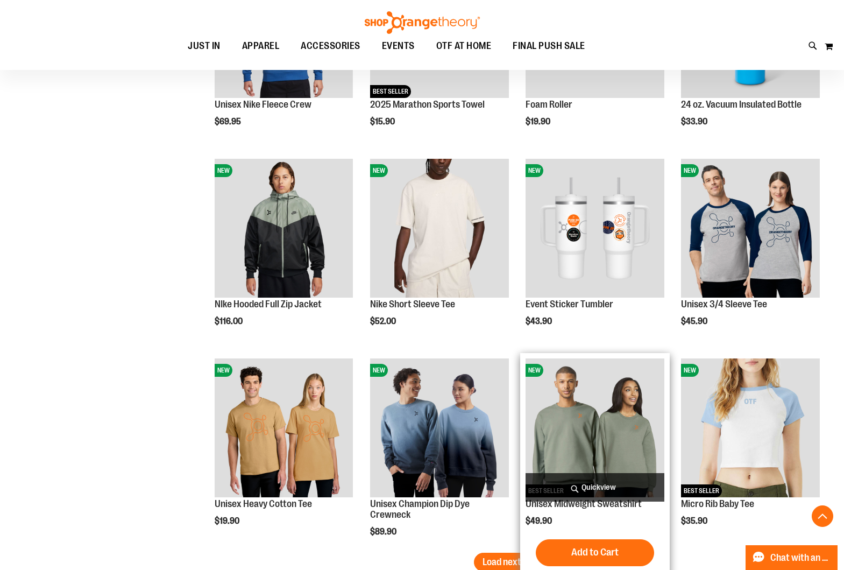
click at [592, 488] on span "Quickview" at bounding box center [594, 487] width 139 height 29
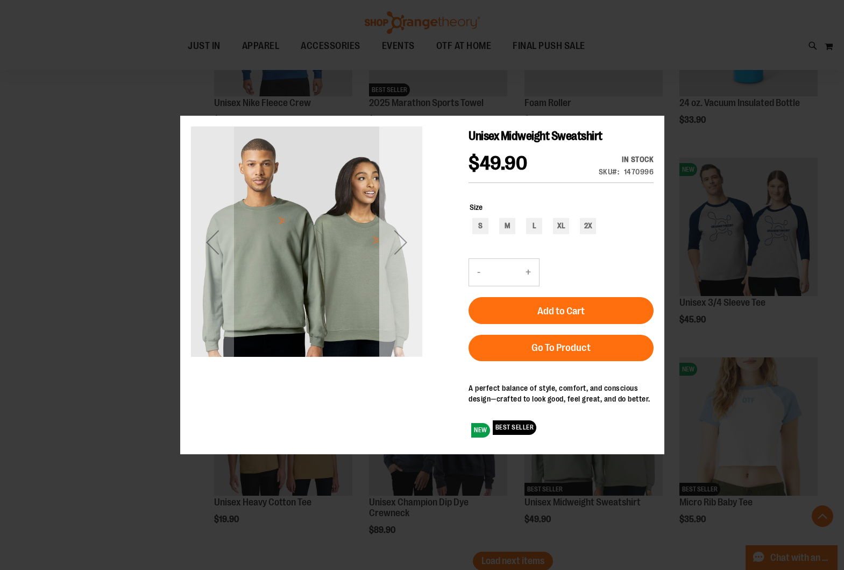
click at [389, 246] on div "Next" at bounding box center [400, 242] width 43 height 43
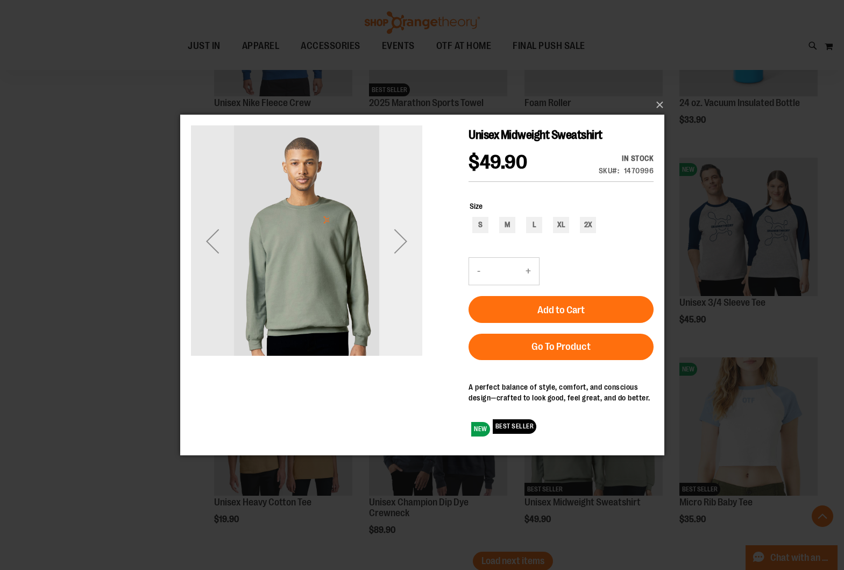
click at [389, 246] on div "Next" at bounding box center [400, 240] width 43 height 43
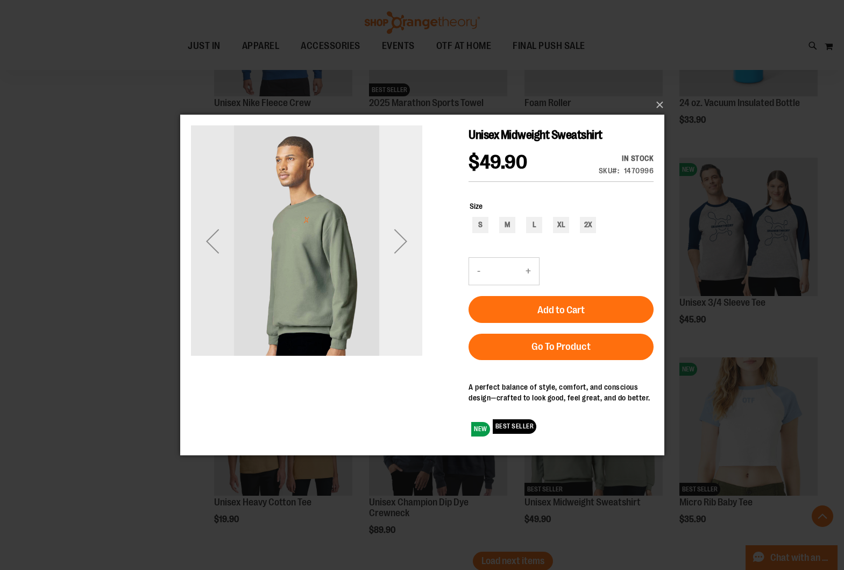
click at [389, 246] on div "Next" at bounding box center [400, 240] width 43 height 43
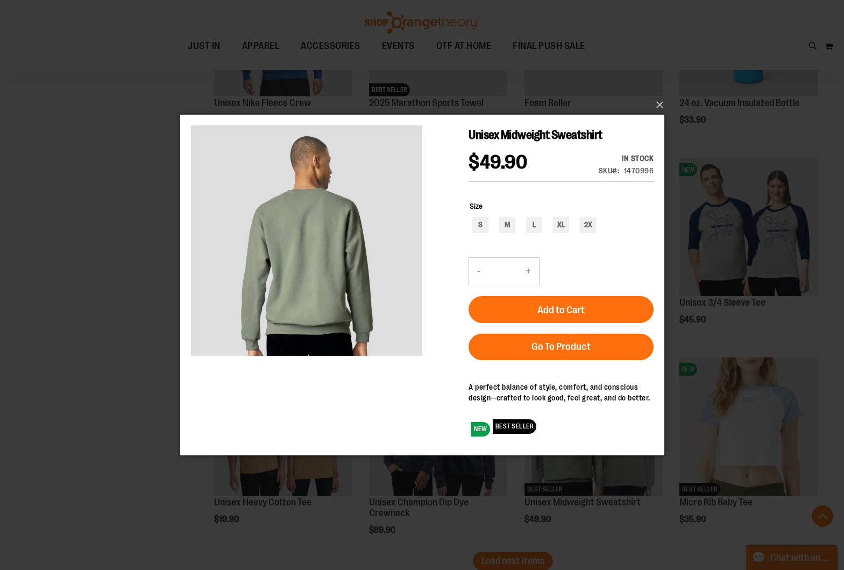
click at [59, 240] on div "×" at bounding box center [422, 285] width 844 height 570
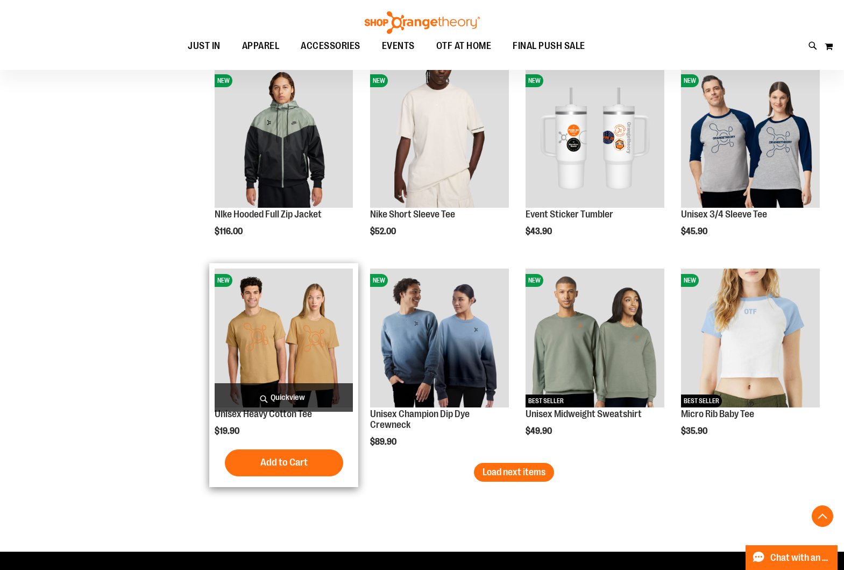
scroll to position [1550, 0]
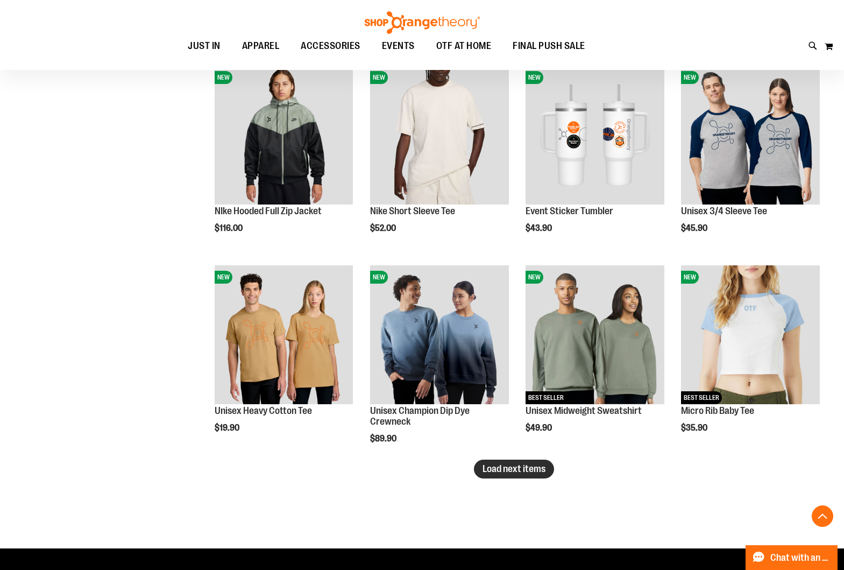
click at [548, 473] on button "Load next items" at bounding box center [514, 468] width 80 height 19
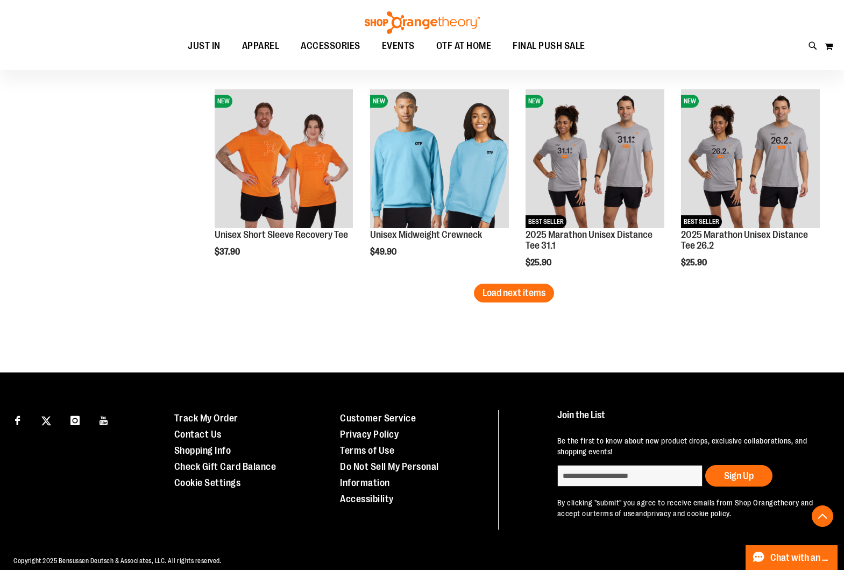
scroll to position [2293, 0]
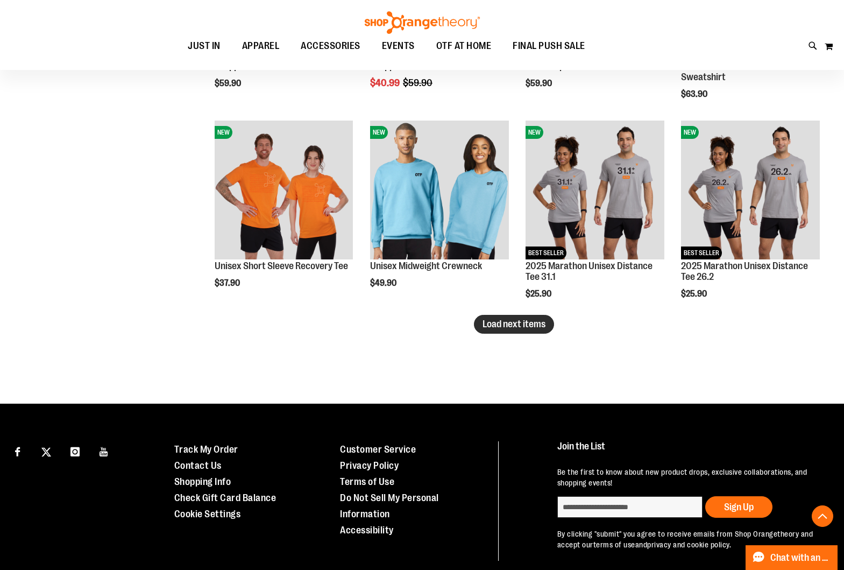
click at [493, 331] on button "Load next items" at bounding box center [514, 324] width 80 height 19
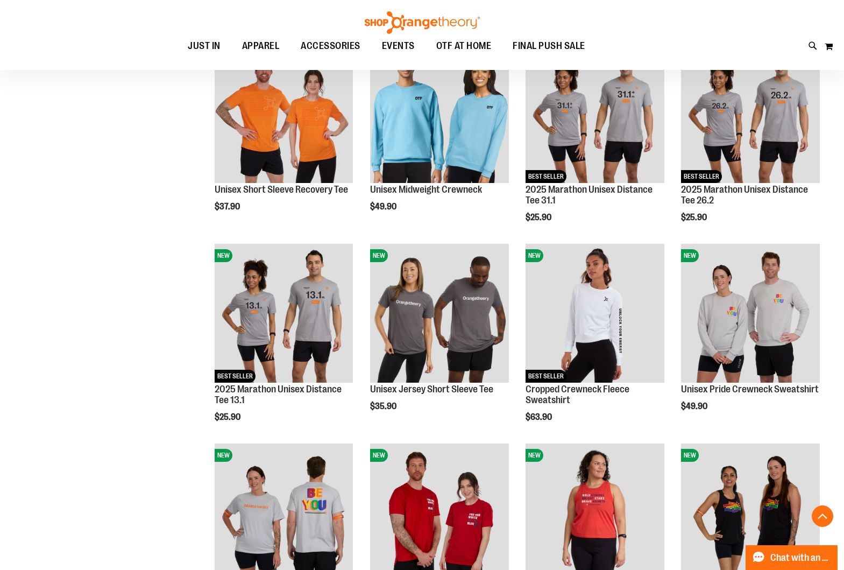
scroll to position [2396, 0]
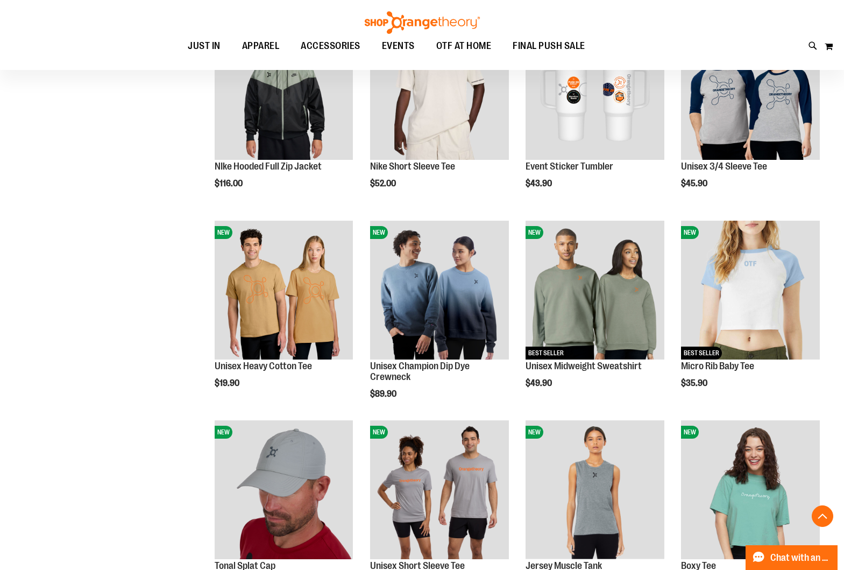
scroll to position [1590, 0]
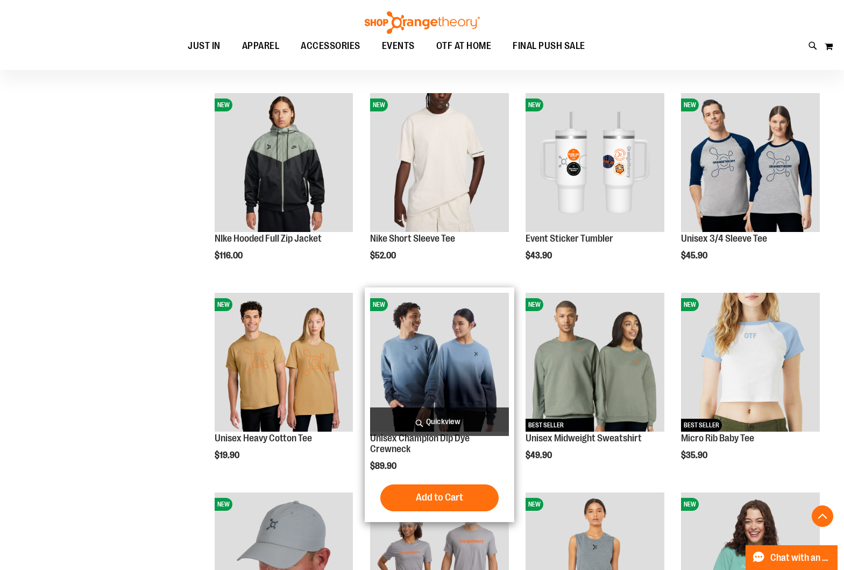
scroll to position [1522, 0]
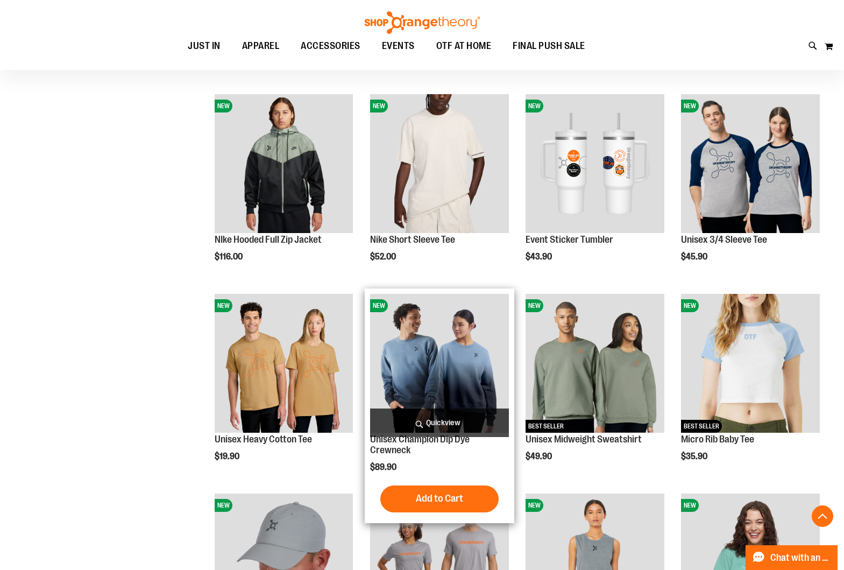
click at [457, 425] on span "Quickview" at bounding box center [439, 422] width 139 height 29
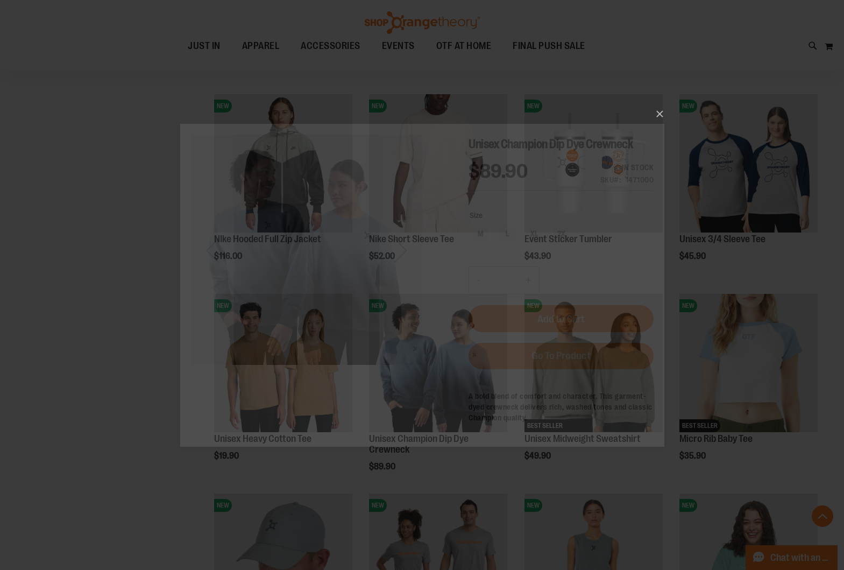
scroll to position [0, 0]
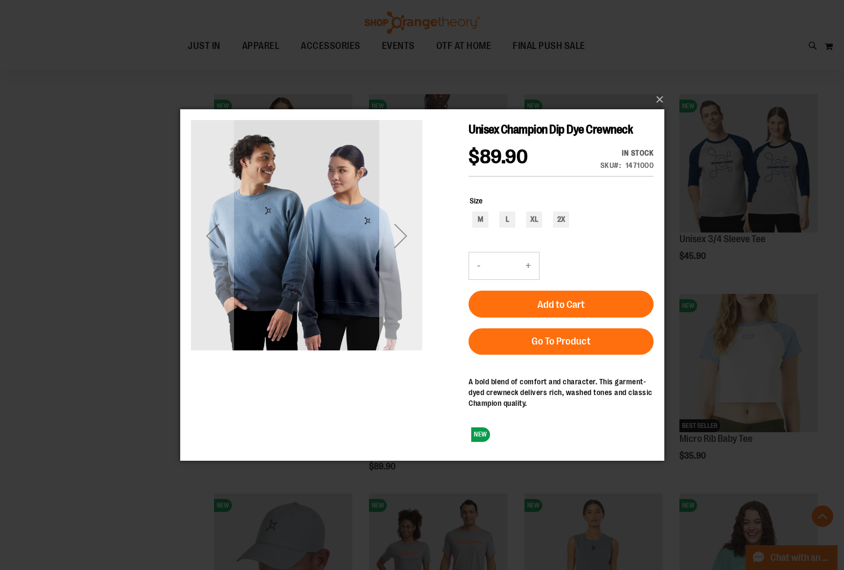
click at [389, 220] on div "Next" at bounding box center [400, 235] width 43 height 43
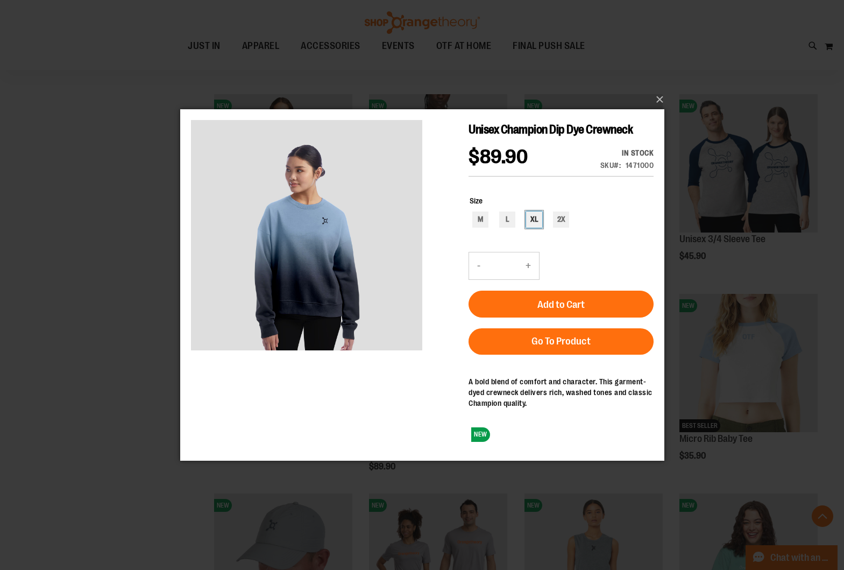
click at [528, 217] on div "XL" at bounding box center [533, 219] width 16 height 16
type input "***"
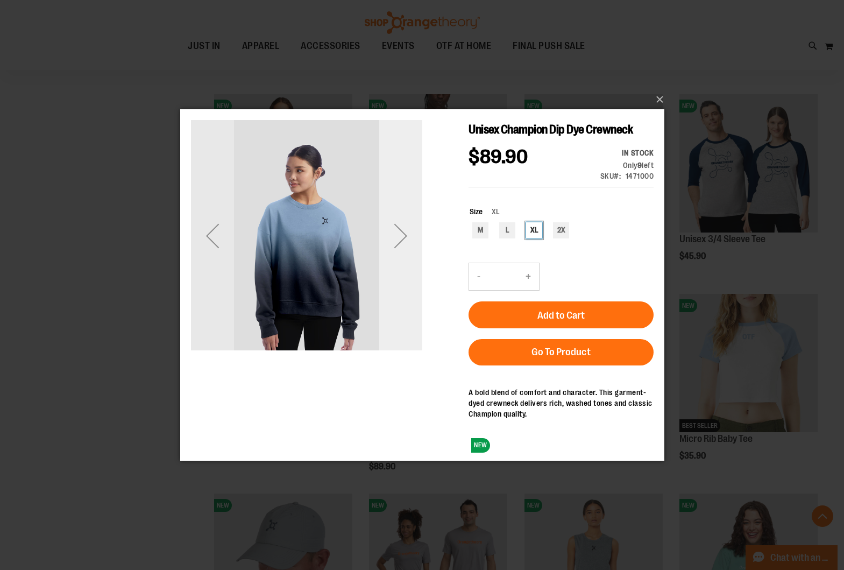
click at [412, 232] on div "Next" at bounding box center [400, 235] width 43 height 43
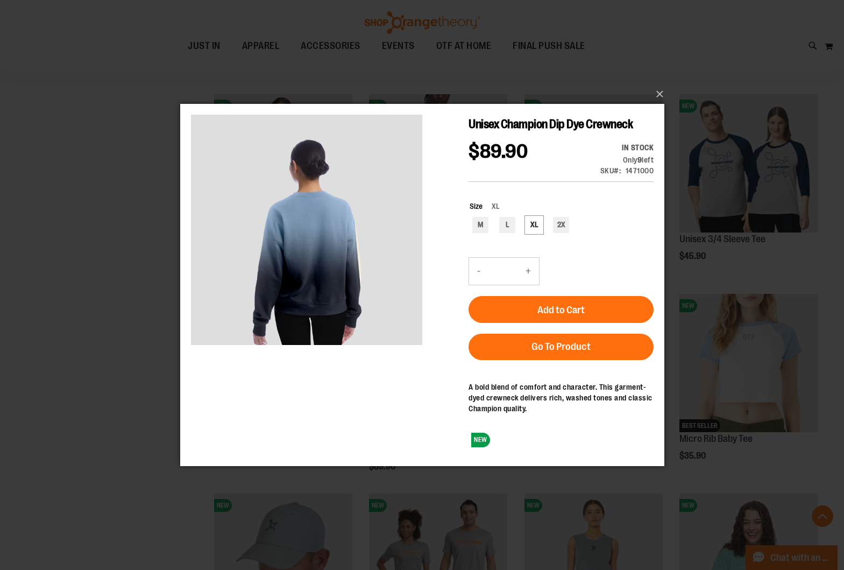
drag, startPoint x: 652, startPoint y: 165, endPoint x: 613, endPoint y: 171, distance: 39.7
click at [615, 164] on div "In stock Only 9 left SKU 1471000" at bounding box center [617, 161] width 72 height 39
click at [604, 238] on div "Size XL M L XL 2X ***" at bounding box center [560, 218] width 185 height 56
click at [590, 311] on button "Add to Cart" at bounding box center [560, 309] width 185 height 27
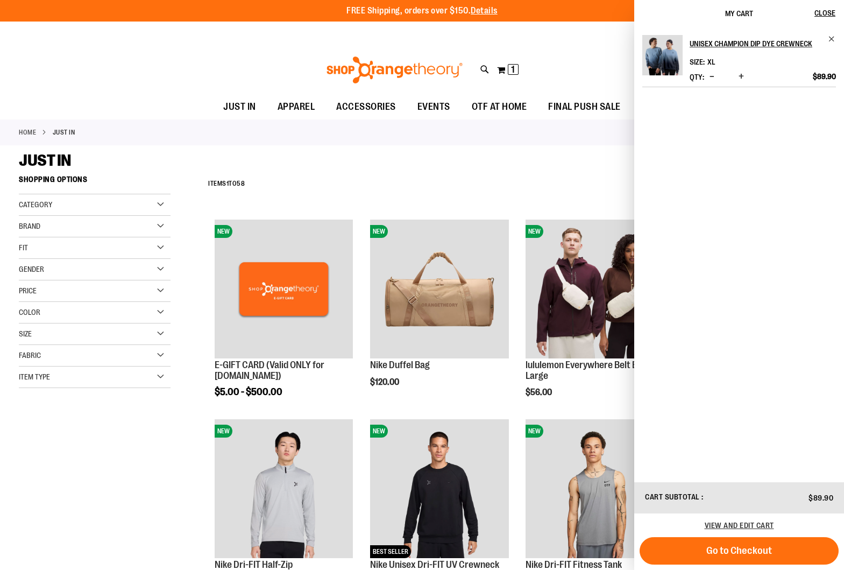
click at [760, 548] on span "Go to Checkout" at bounding box center [739, 550] width 66 height 12
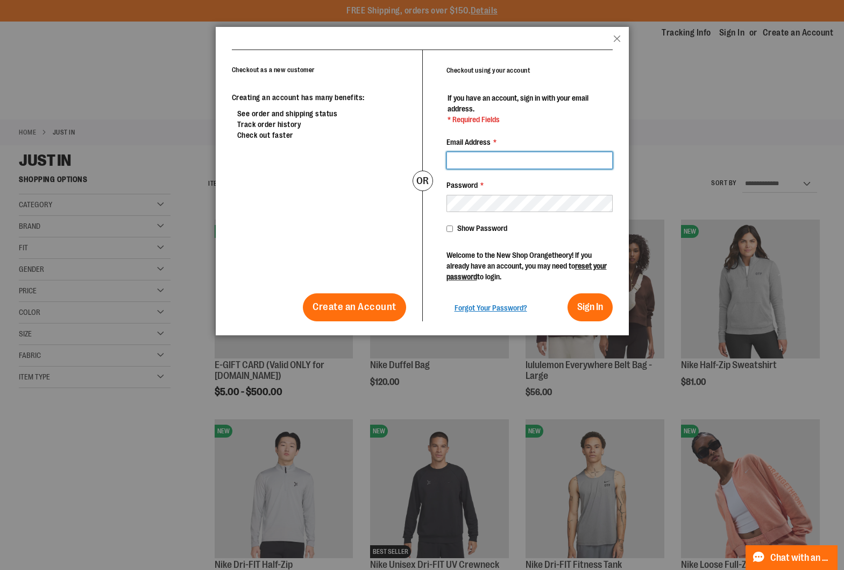
click at [487, 155] on input "Email Address *" at bounding box center [529, 160] width 166 height 17
drag, startPoint x: 543, startPoint y: 132, endPoint x: 515, endPoint y: 129, distance: 28.8
click at [543, 132] on legend "If you have an account, sign in with your email address. * Required Fields" at bounding box center [529, 115] width 166 height 44
drag, startPoint x: 710, startPoint y: 244, endPoint x: 685, endPoint y: 242, distance: 24.8
click at [706, 242] on div at bounding box center [422, 285] width 844 height 570
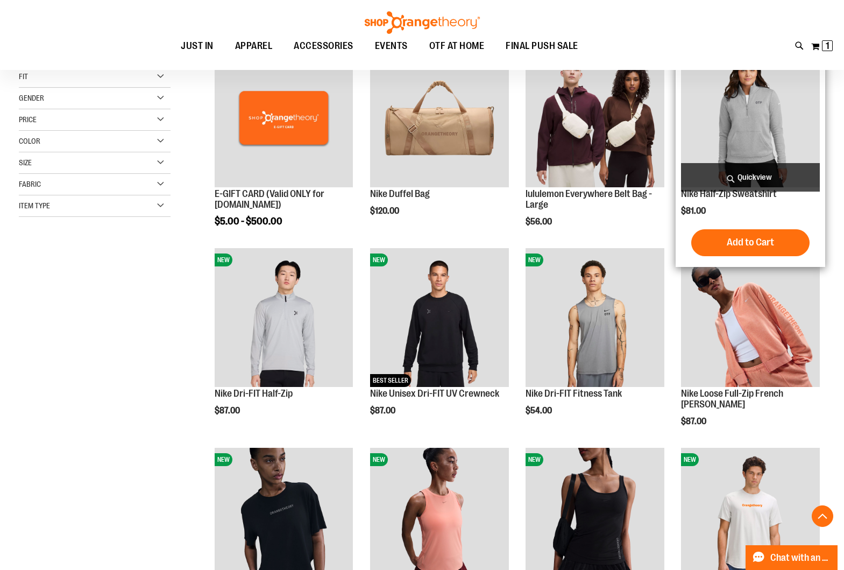
scroll to position [171, 0]
click at [713, 178] on span "Quickview" at bounding box center [750, 177] width 139 height 29
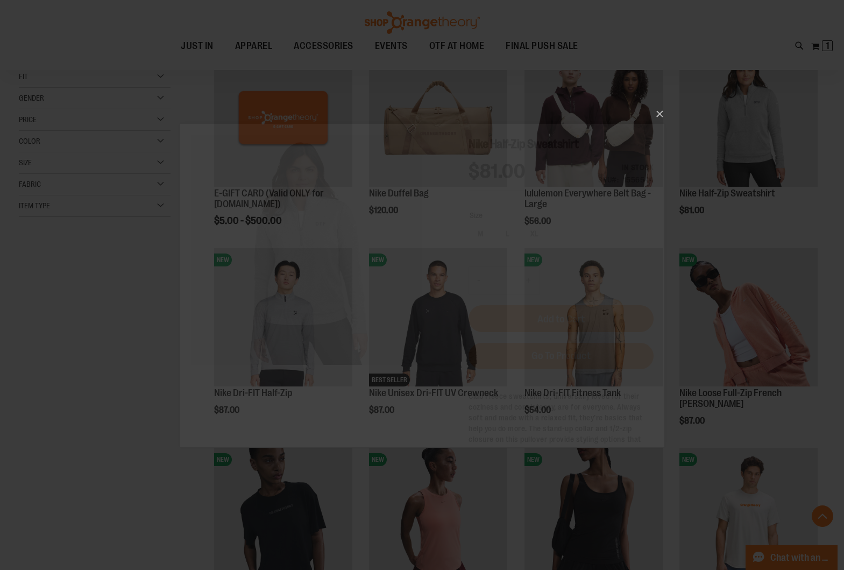
scroll to position [0, 0]
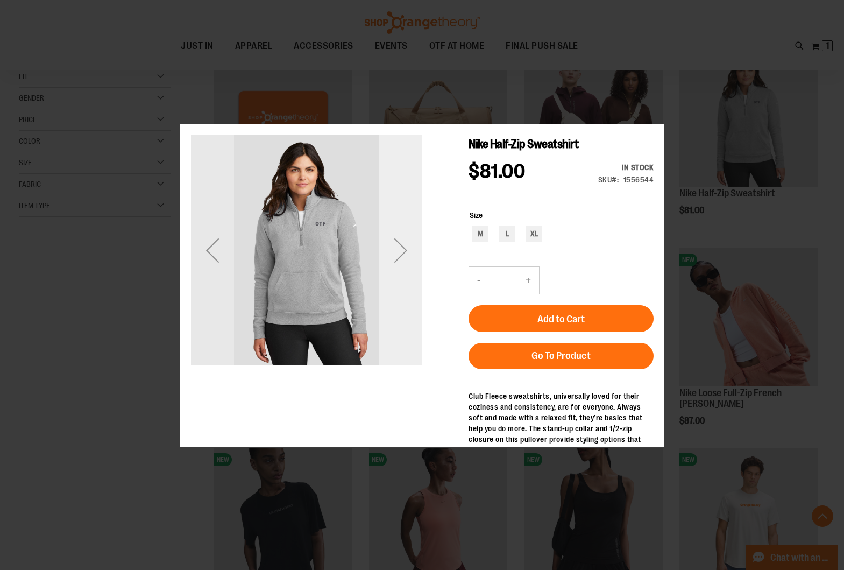
click at [406, 251] on div "Next" at bounding box center [400, 249] width 43 height 43
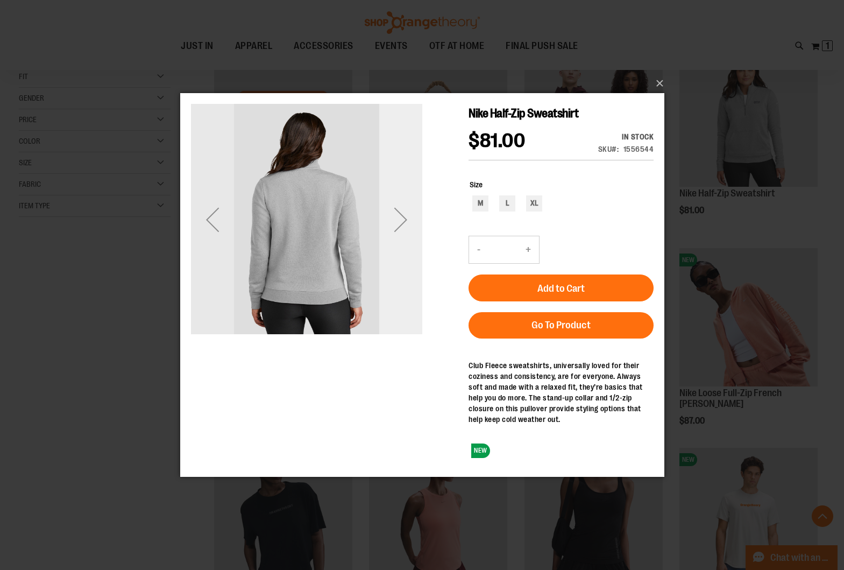
click at [406, 234] on div "Next" at bounding box center [400, 219] width 43 height 43
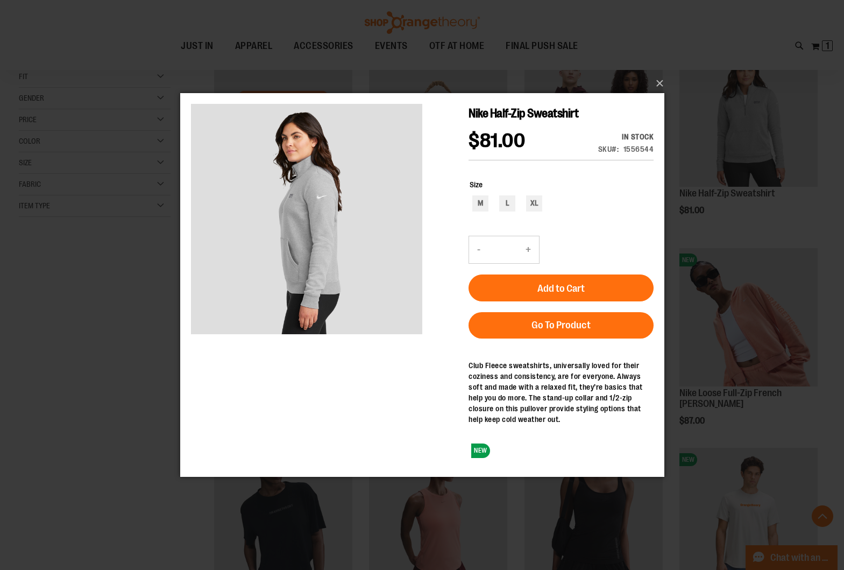
click at [161, 286] on div "×" at bounding box center [422, 285] width 844 height 570
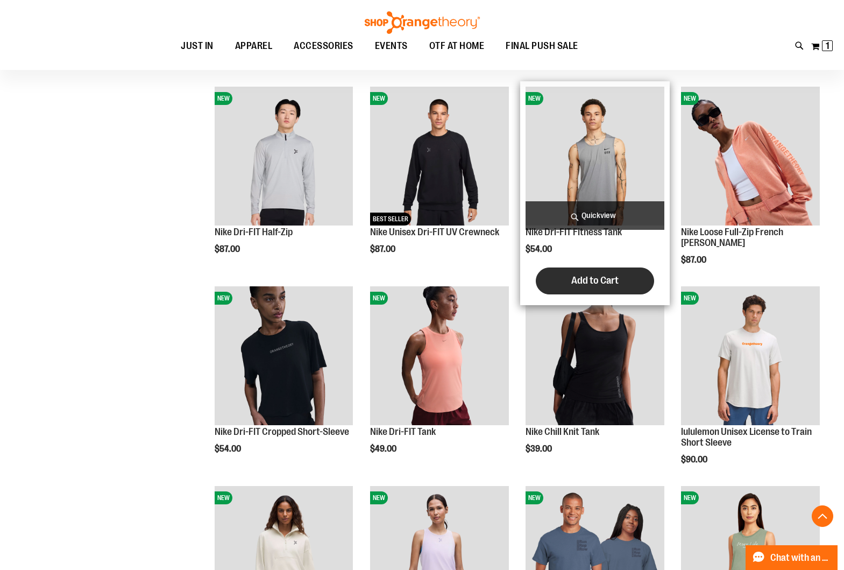
scroll to position [326, 1]
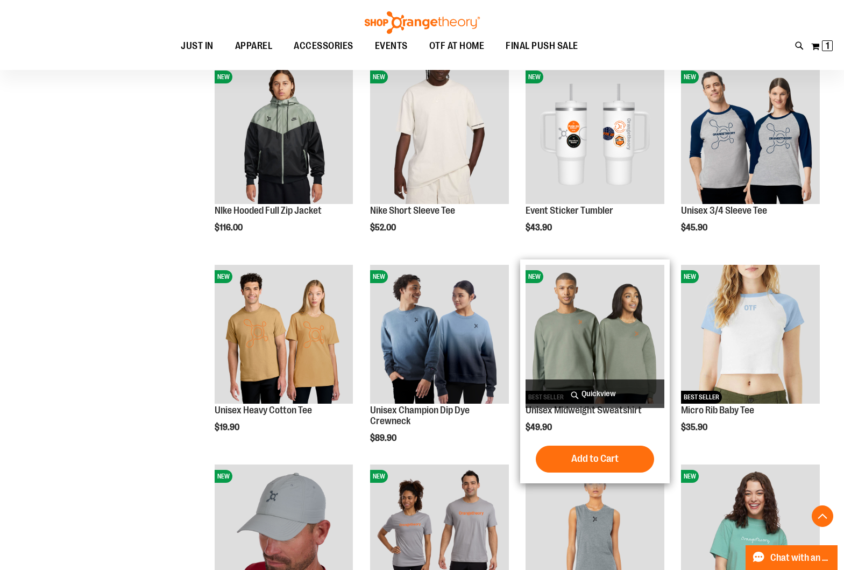
scroll to position [1551, 0]
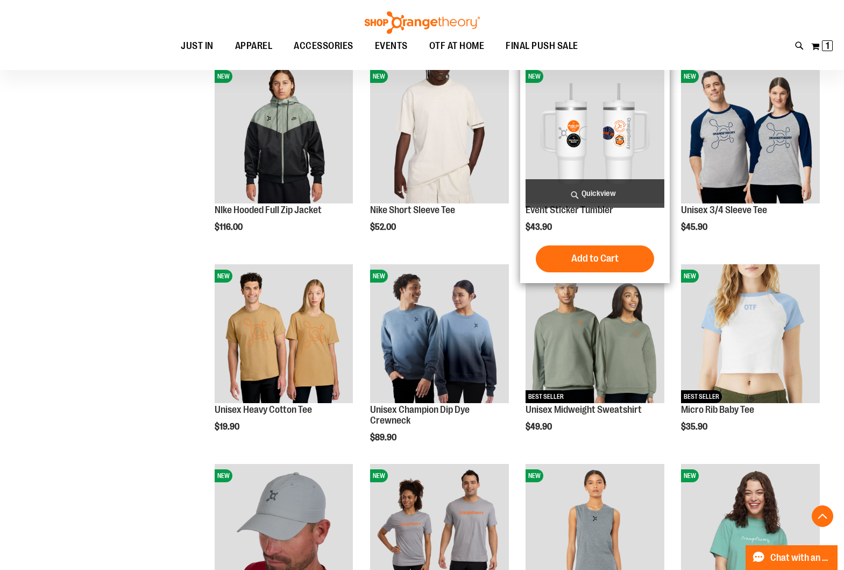
scroll to position [1551, 0]
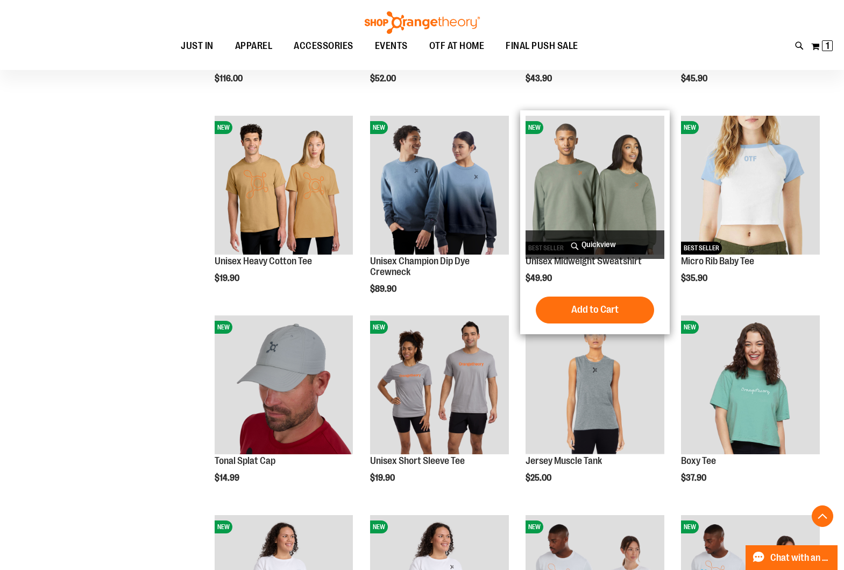
scroll to position [1718, 1]
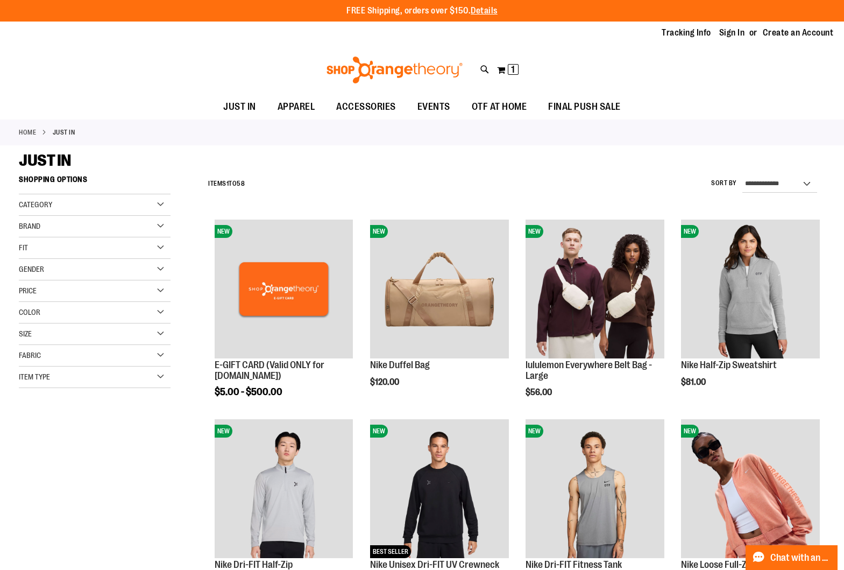
click at [394, 61] on img at bounding box center [394, 69] width 139 height 27
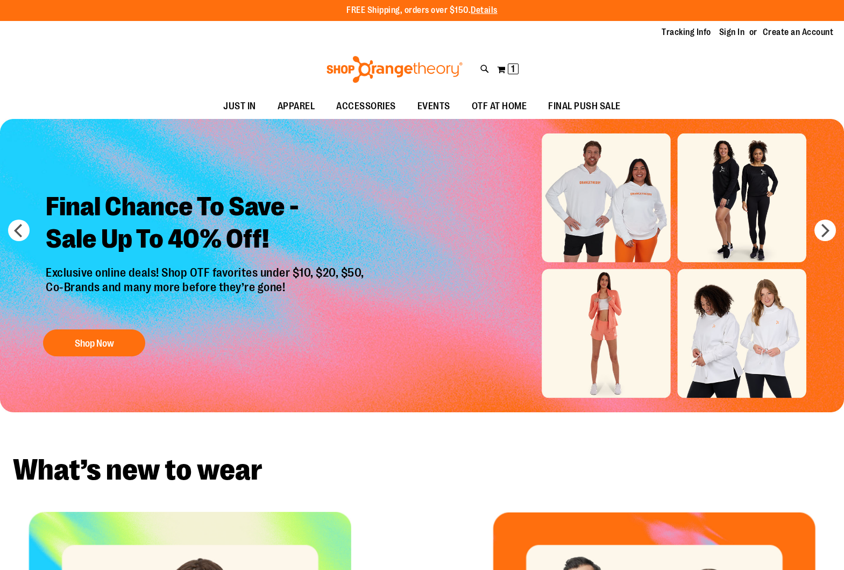
scroll to position [1, 0]
